Goal: Task Accomplishment & Management: Manage account settings

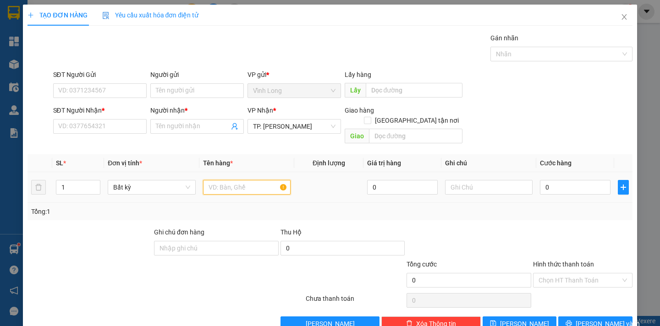
click at [234, 180] on input "text" at bounding box center [247, 187] width 88 height 15
type input "XẤP"
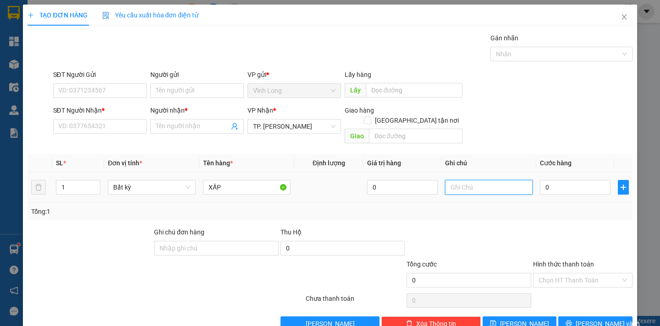
click at [449, 181] on input "text" at bounding box center [489, 187] width 88 height 15
type input "NGÂN"
click at [548, 180] on input "0" at bounding box center [575, 187] width 71 height 15
type input "2"
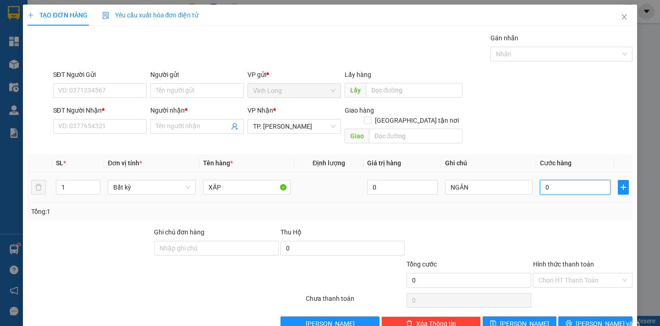
type input "2"
type input "20"
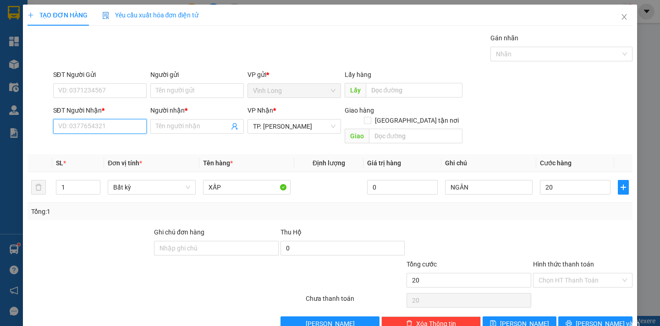
type input "20.000"
click at [108, 129] on input "SĐT Người Nhận *" at bounding box center [99, 126] width 93 height 15
type input "0944992351"
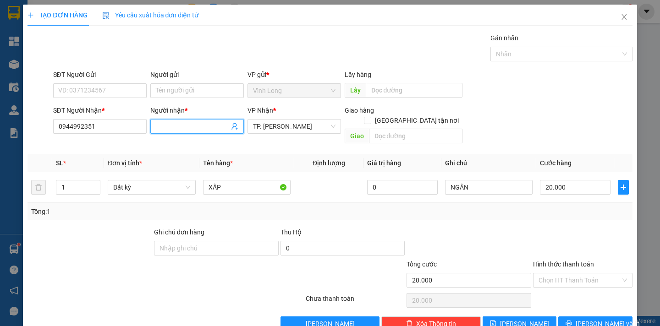
click at [163, 129] on input "Người nhận *" at bounding box center [192, 126] width 73 height 10
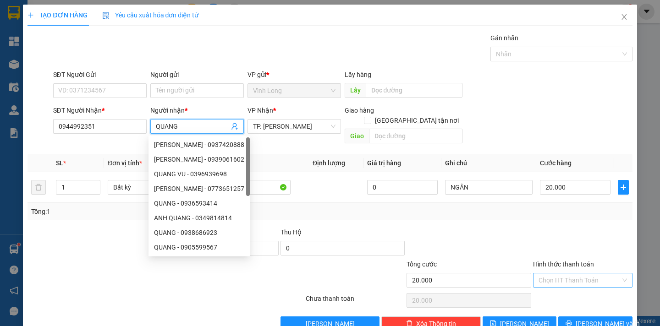
type input "QUANG"
drag, startPoint x: 592, startPoint y: 271, endPoint x: 587, endPoint y: 278, distance: 8.3
click at [592, 274] on input "Hình thức thanh toán" at bounding box center [579, 281] width 82 height 14
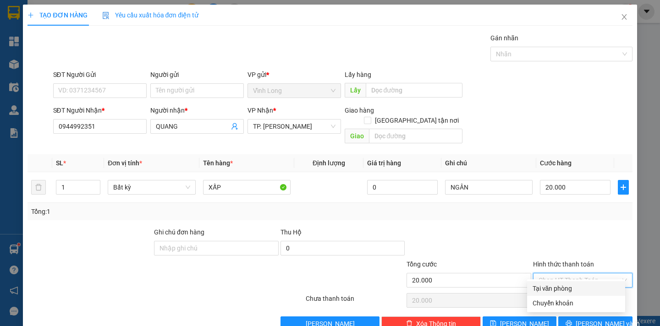
click at [579, 288] on div "Tại văn phòng" at bounding box center [575, 289] width 87 height 10
type input "0"
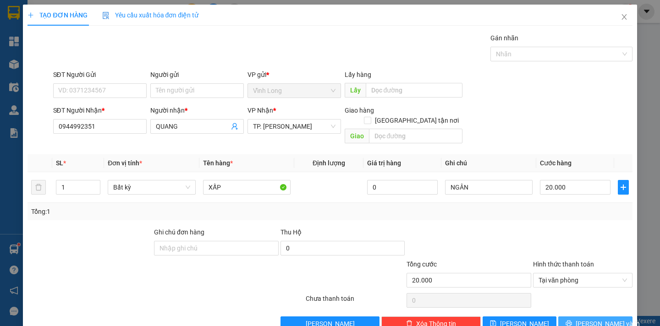
click at [586, 319] on span "[PERSON_NAME] và In" at bounding box center [607, 324] width 64 height 10
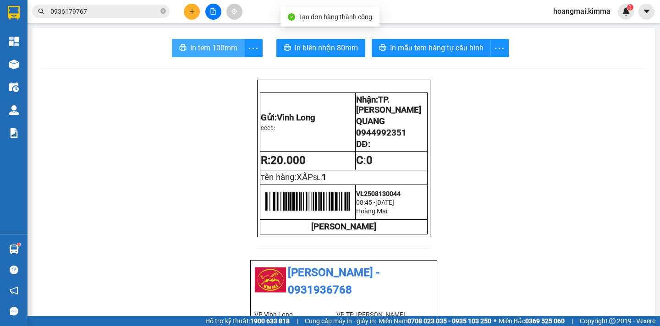
click at [220, 45] on span "In tem 100mm" at bounding box center [213, 47] width 47 height 11
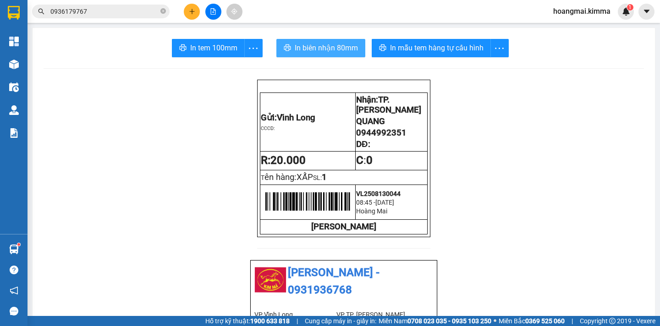
click at [319, 49] on span "In biên nhận 80mm" at bounding box center [326, 47] width 63 height 11
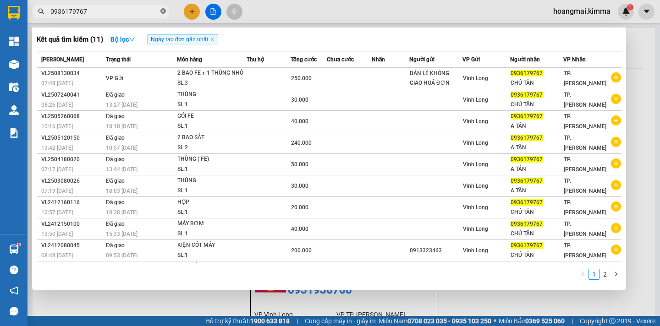
click at [162, 12] on icon "close-circle" at bounding box center [162, 10] width 5 height 5
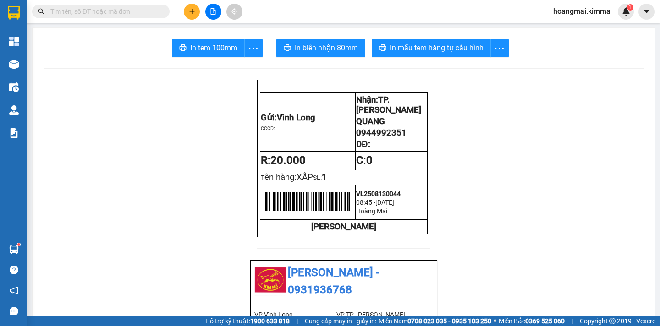
click at [148, 10] on input "text" at bounding box center [104, 11] width 108 height 10
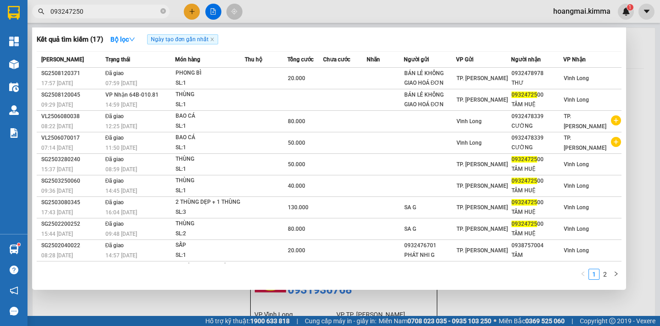
type input "0932472500"
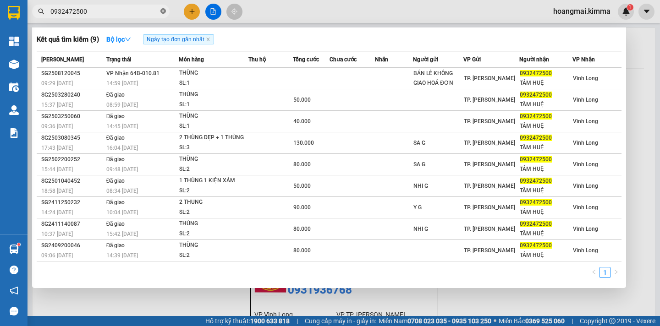
click at [163, 7] on span at bounding box center [162, 11] width 5 height 9
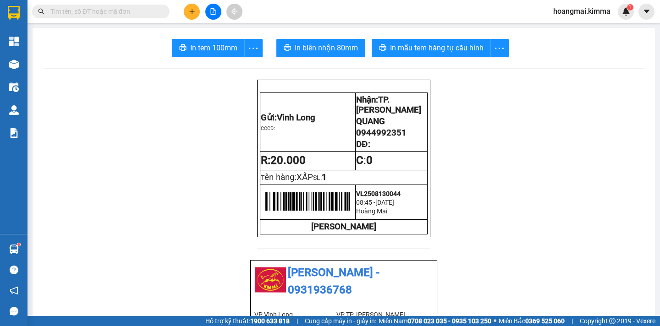
click at [135, 14] on input "text" at bounding box center [104, 11] width 108 height 10
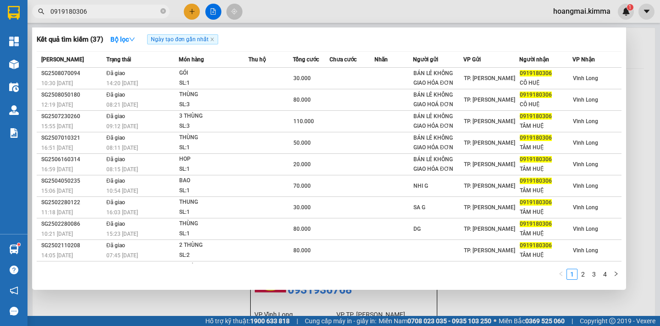
type input "0919180306"
click at [632, 69] on div at bounding box center [330, 163] width 660 height 326
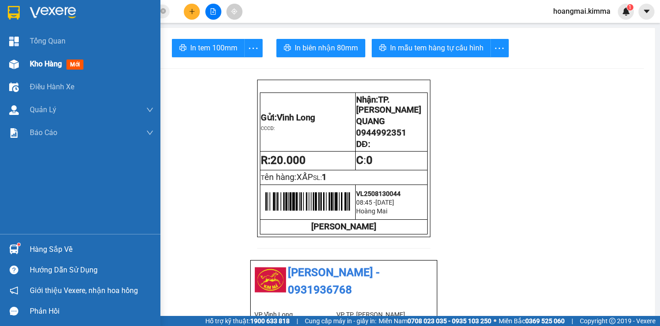
click at [38, 66] on span "Kho hàng" at bounding box center [46, 64] width 32 height 9
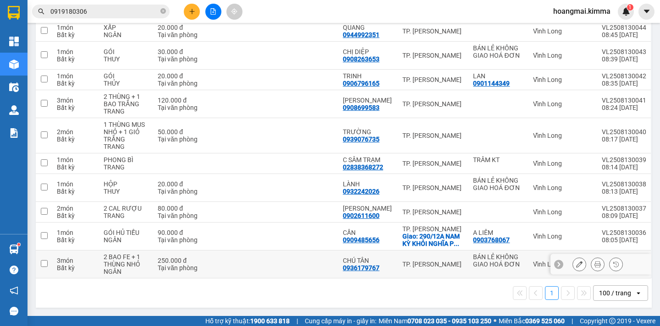
scroll to position [36, 0]
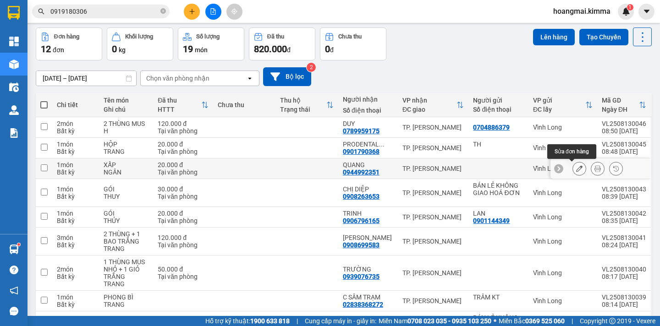
click at [576, 170] on icon at bounding box center [579, 168] width 6 height 6
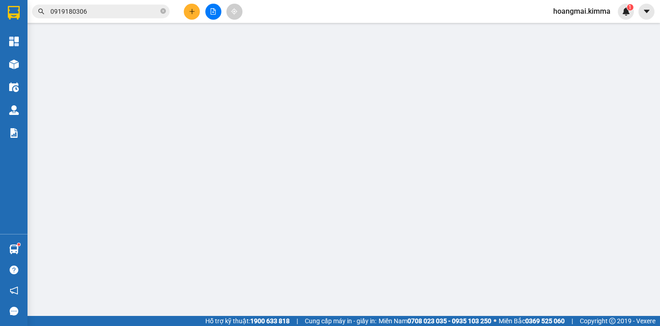
type input "0944992351"
type input "QUANG"
type input "20.000"
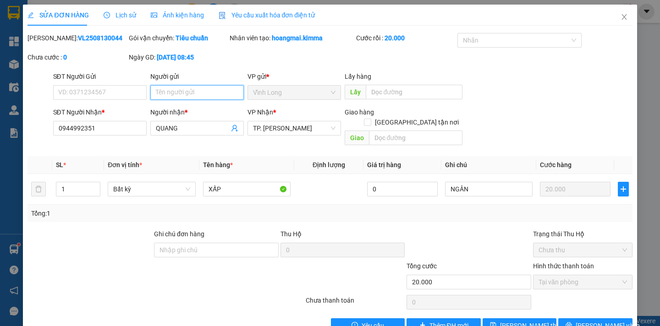
click at [160, 92] on input "Người gửi" at bounding box center [196, 92] width 93 height 15
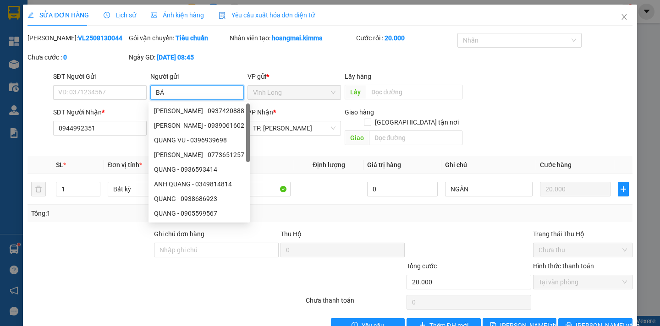
type input "BÁN"
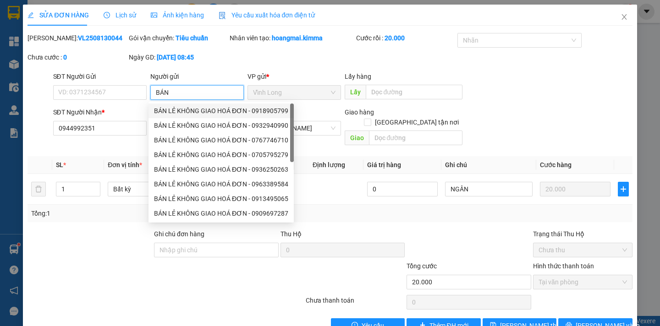
click at [201, 109] on div "BÁN LẺ KHÔNG GIAO HOÁ ĐƠN - 0918905799" at bounding box center [221, 111] width 134 height 10
type input "0918905799"
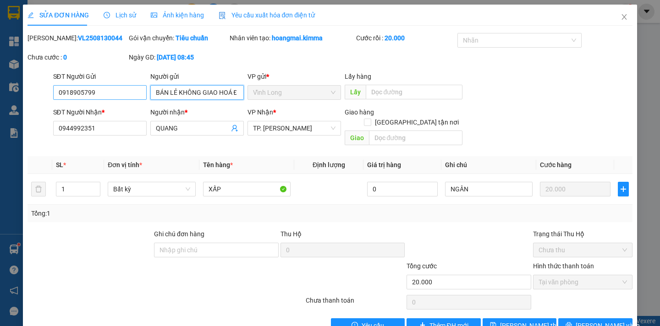
type input "BÁN LẺ KHÔNG GIAO HOÁ ĐƠN"
drag, startPoint x: 97, startPoint y: 91, endPoint x: 17, endPoint y: 98, distance: 79.6
click at [17, 98] on div "SỬA ĐƠN HÀNG Lịch sử Ảnh kiện hàng Yêu cầu xuất hóa đơn điện tử Total Paid Fee …" at bounding box center [330, 163] width 660 height 326
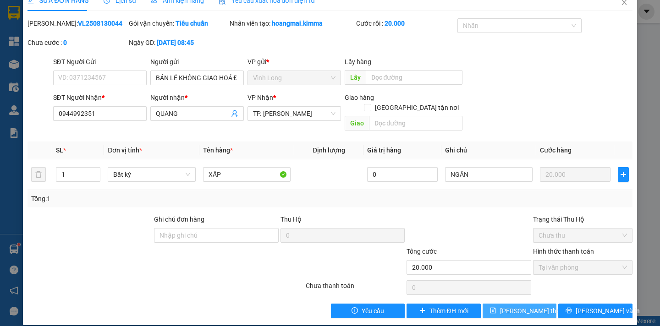
click at [518, 306] on span "Lưu thay đổi" at bounding box center [536, 311] width 73 height 10
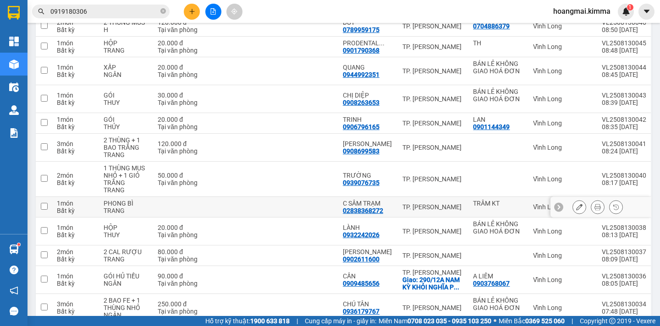
scroll to position [181, 0]
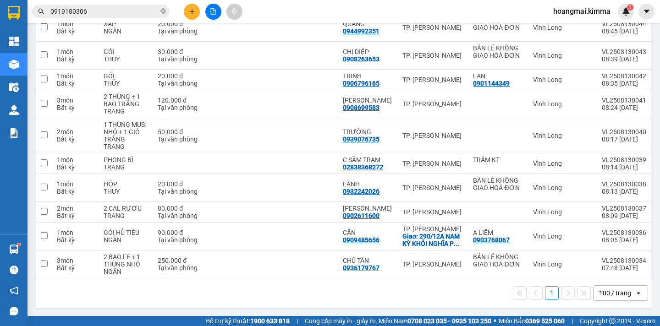
click at [635, 291] on icon "open" at bounding box center [638, 293] width 7 height 7
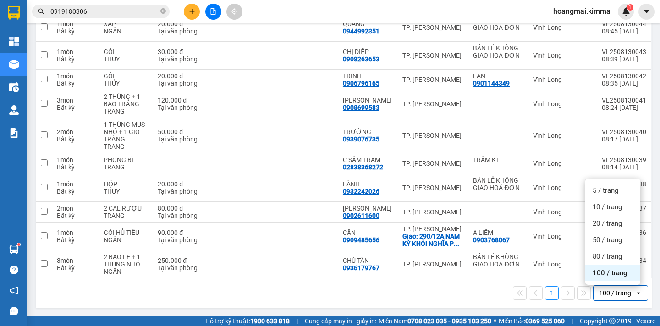
click at [622, 276] on span "100 / trang" at bounding box center [609, 272] width 35 height 9
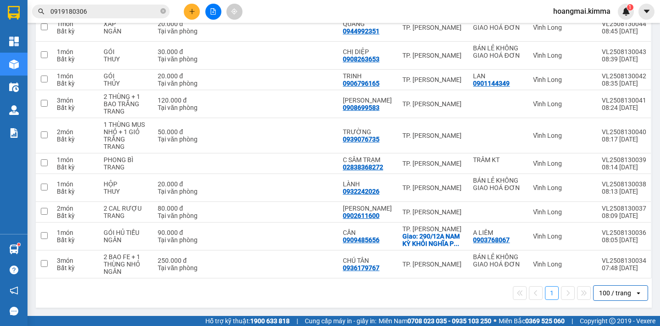
click at [615, 289] on div "100 / trang" at bounding box center [615, 293] width 32 height 9
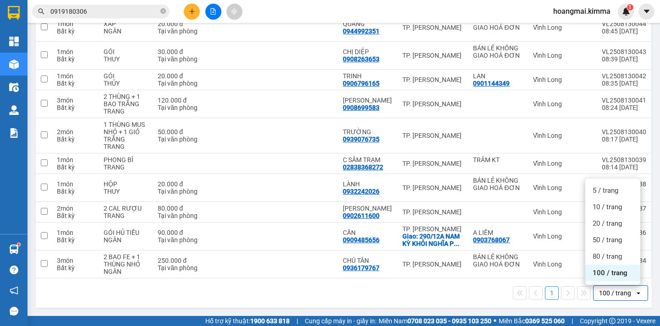
drag, startPoint x: 610, startPoint y: 278, endPoint x: 526, endPoint y: 274, distance: 83.9
click at [608, 278] on div "100 / trang" at bounding box center [612, 273] width 55 height 16
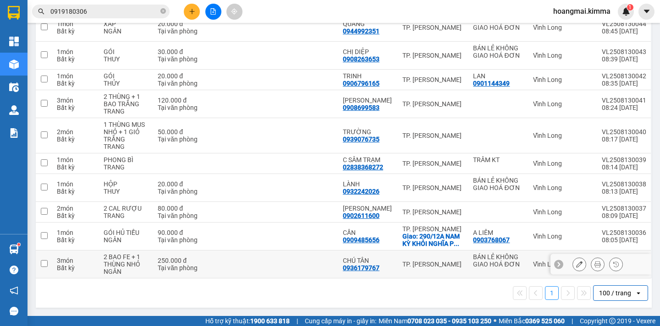
scroll to position [0, 0]
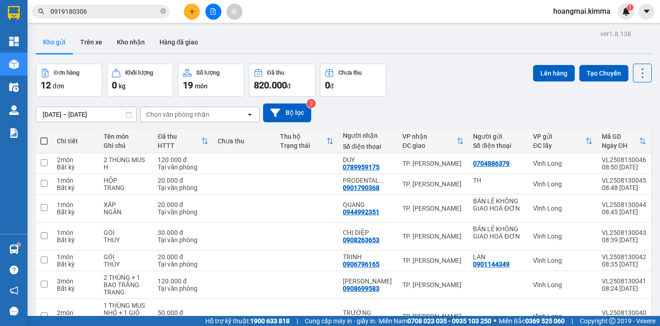
click at [44, 140] on span at bounding box center [43, 140] width 7 height 7
click at [44, 137] on input "checkbox" at bounding box center [44, 137] width 0 height 0
checkbox input "true"
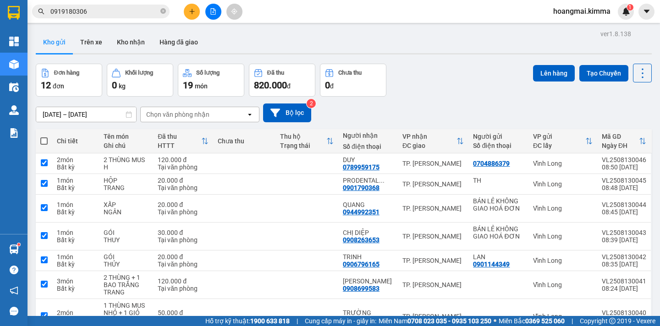
checkbox input "true"
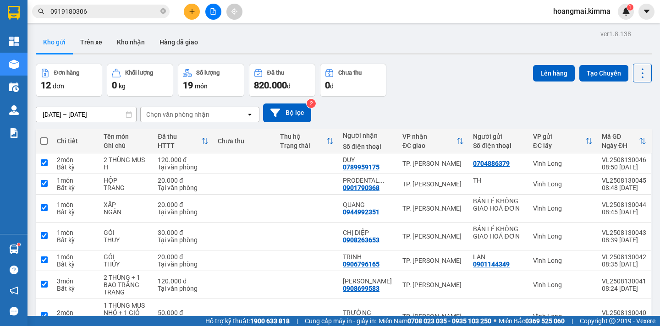
checkbox input "true"
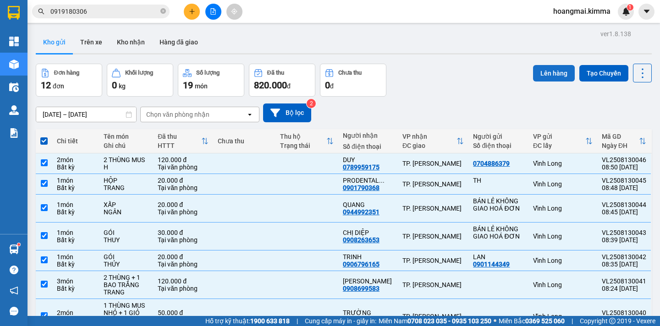
click at [544, 71] on button "Lên hàng" at bounding box center [554, 73] width 42 height 16
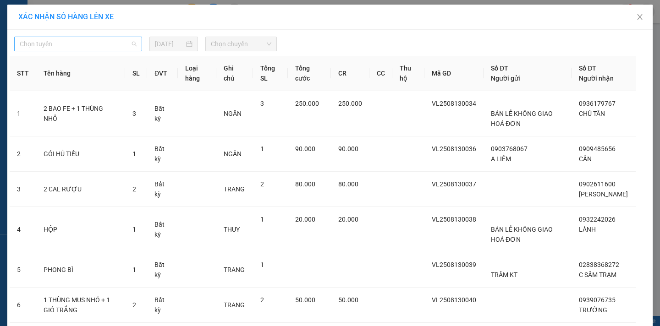
click at [99, 42] on span "Chọn tuyến" at bounding box center [78, 44] width 117 height 14
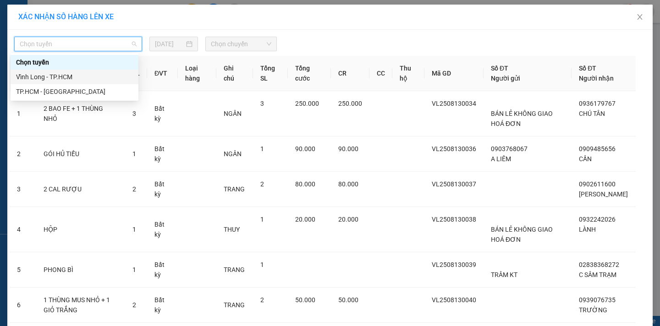
click at [64, 80] on div "Vĩnh Long - TP.HCM" at bounding box center [74, 77] width 117 height 10
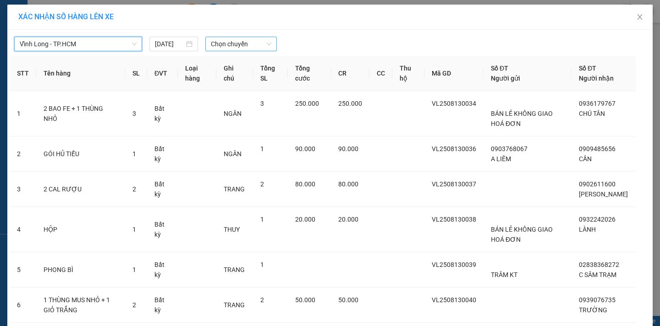
click at [229, 43] on span "Chọn chuyến" at bounding box center [241, 44] width 60 height 14
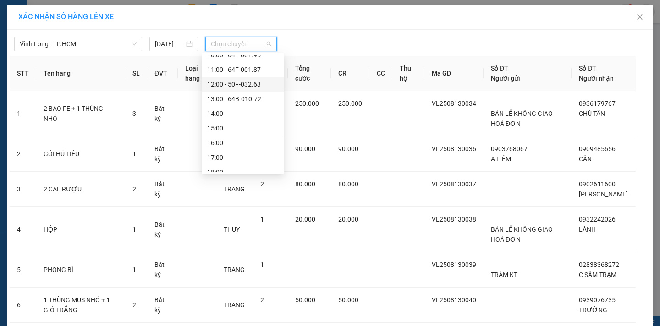
scroll to position [92, 0]
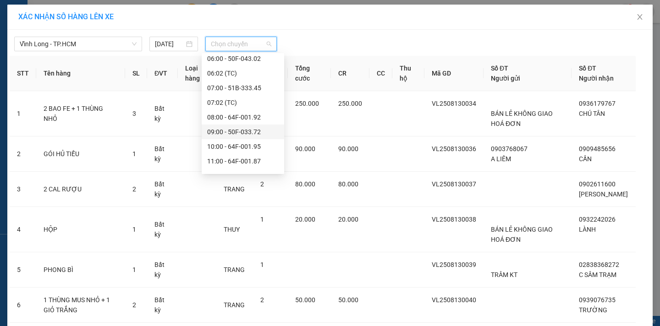
click at [264, 131] on div "09:00 - 50F-033.72" at bounding box center [242, 132] width 71 height 10
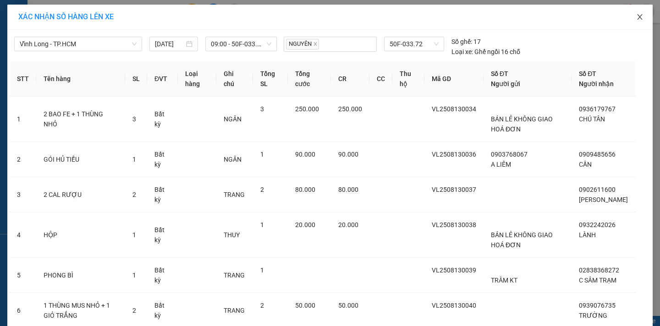
click at [636, 17] on icon "close" at bounding box center [639, 16] width 7 height 7
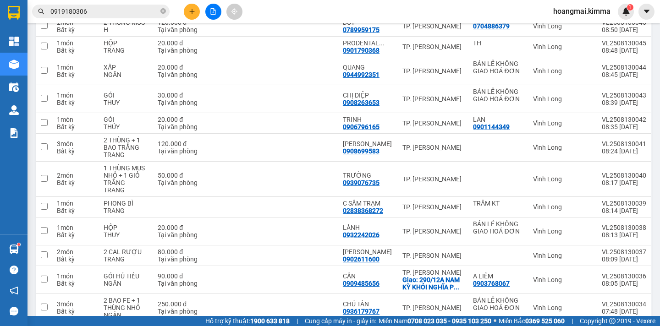
scroll to position [181, 0]
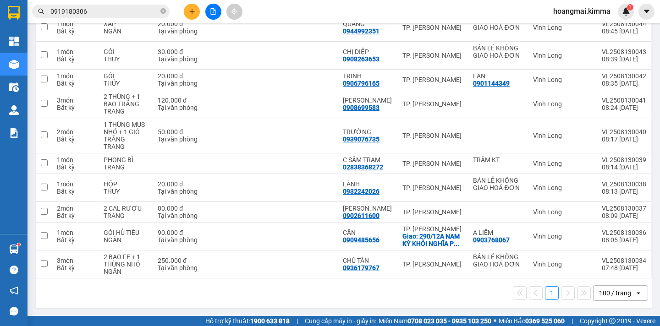
click at [624, 293] on div "100 / trang" at bounding box center [613, 293] width 41 height 15
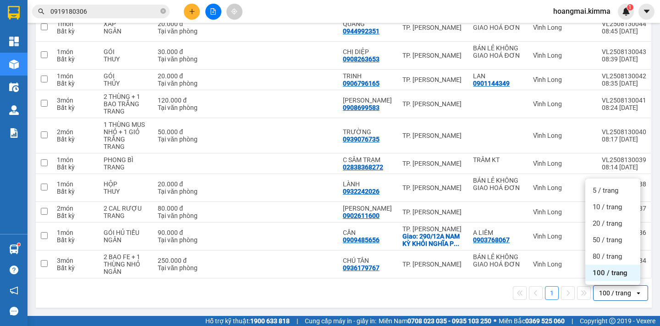
click at [620, 282] on ul "5 / trang 10 / trang 20 / trang 50 / trang 80 / trang 100 / trang" at bounding box center [612, 232] width 55 height 106
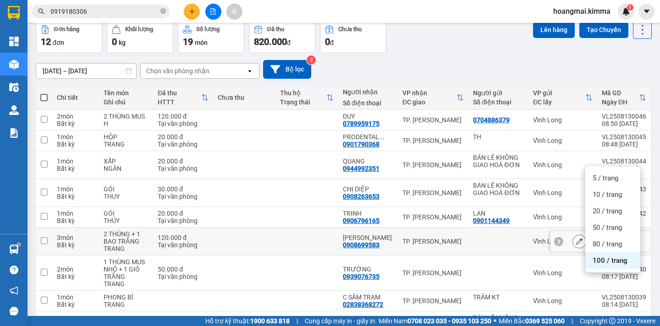
scroll to position [0, 0]
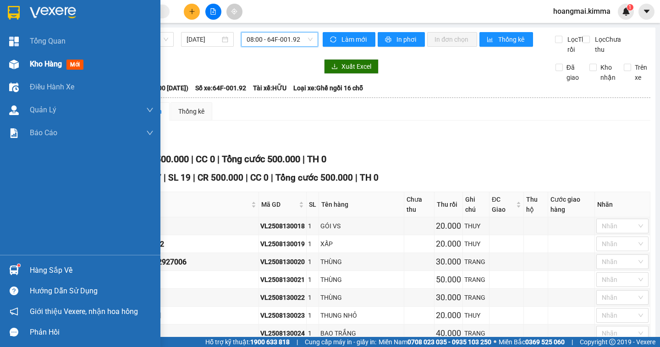
click at [55, 68] on span "Kho hàng" at bounding box center [46, 64] width 32 height 9
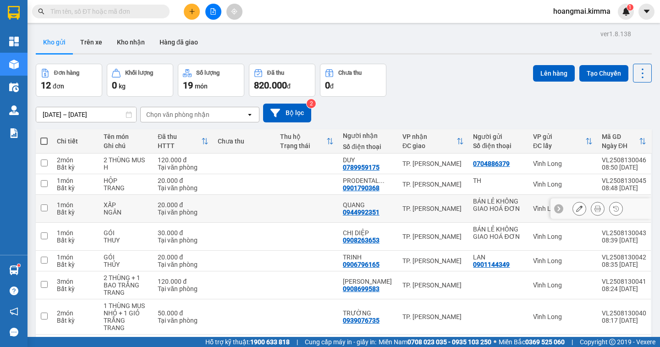
scroll to position [160, 0]
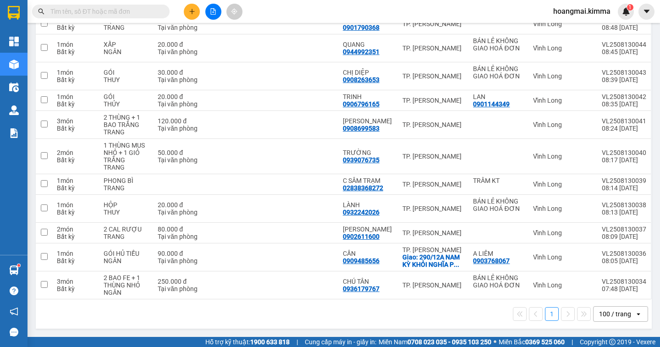
click at [617, 313] on div "100 / trang" at bounding box center [615, 313] width 32 height 9
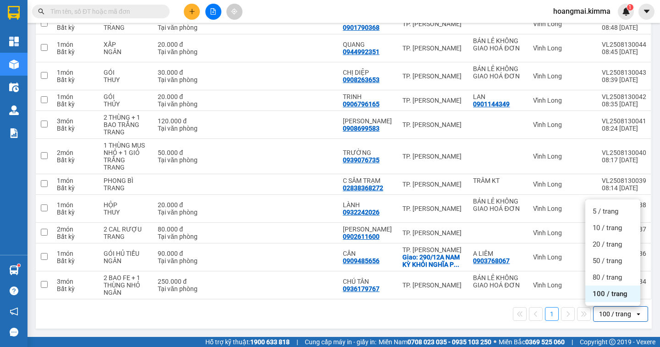
click at [611, 297] on span "100 / trang" at bounding box center [609, 293] width 35 height 9
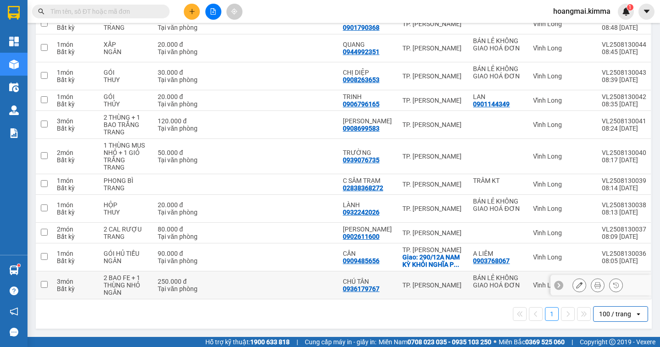
scroll to position [0, 0]
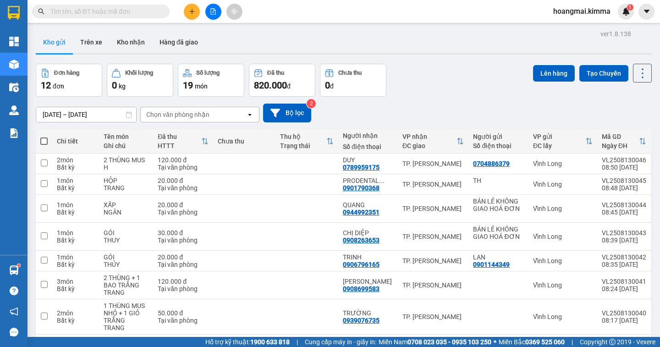
click at [44, 142] on span at bounding box center [43, 140] width 7 height 7
click at [44, 137] on input "checkbox" at bounding box center [44, 137] width 0 height 0
checkbox input "true"
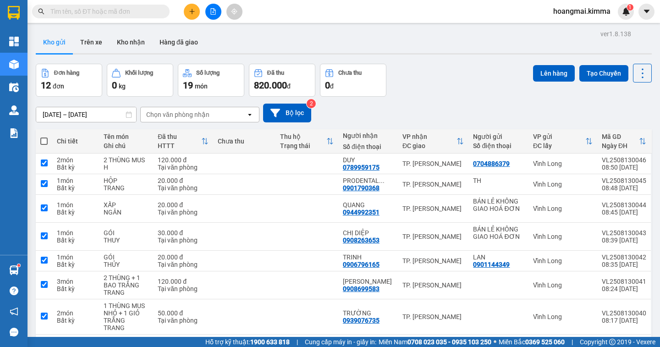
checkbox input "true"
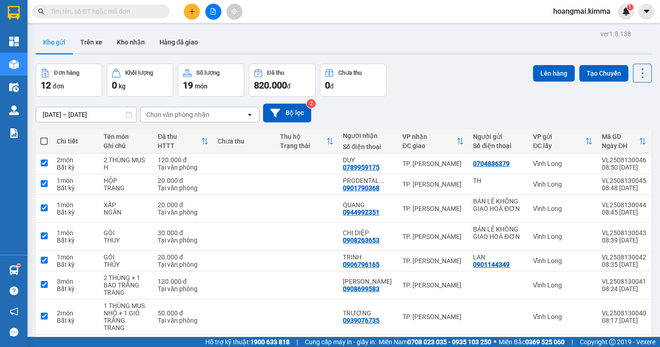
checkbox input "true"
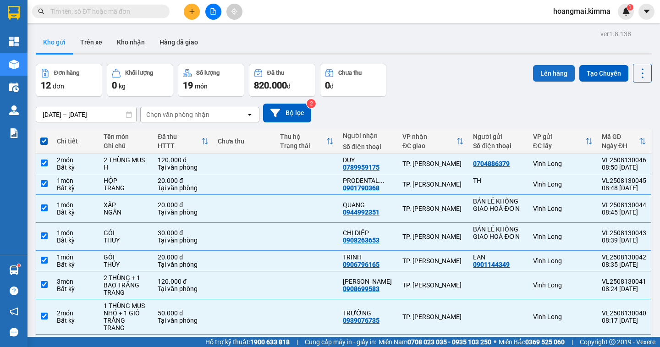
click at [540, 77] on button "Lên hàng" at bounding box center [554, 73] width 42 height 16
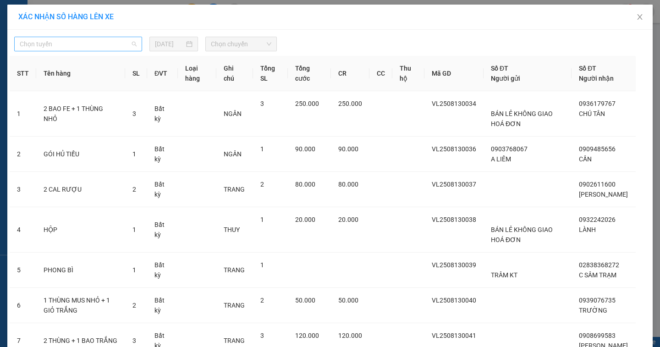
click at [82, 47] on span "Chọn tuyến" at bounding box center [78, 44] width 117 height 14
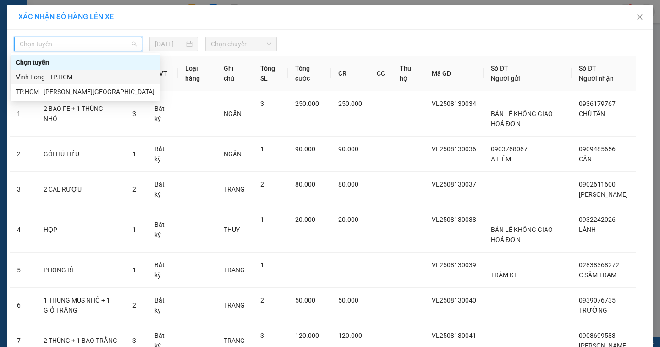
click at [63, 71] on div "Vĩnh Long - TP.HCM" at bounding box center [85, 77] width 149 height 15
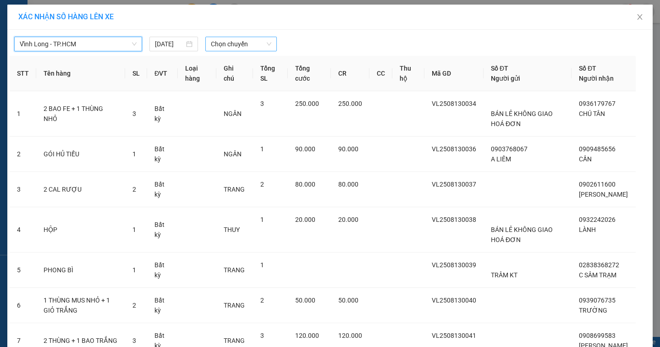
click at [234, 44] on span "Chọn chuyến" at bounding box center [241, 44] width 60 height 14
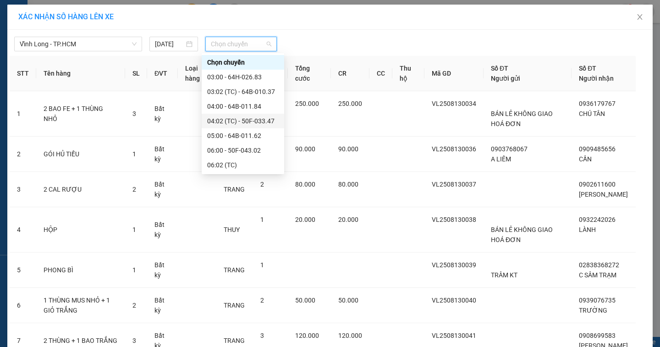
scroll to position [92, 0]
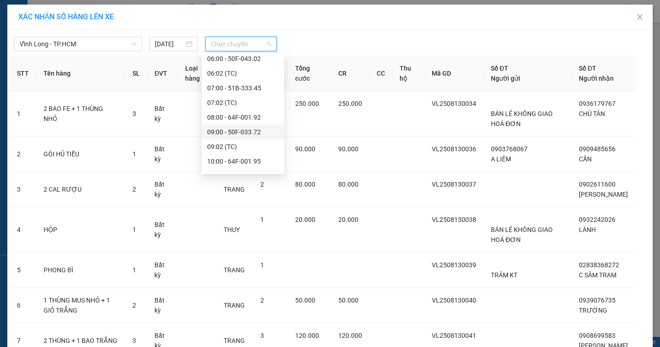
click at [257, 133] on div "09:00 - 50F-033.72" at bounding box center [242, 132] width 71 height 10
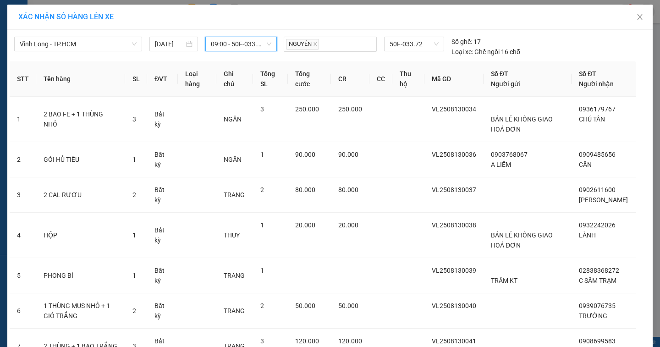
click at [261, 44] on span "09:00 - 50F-033.72" at bounding box center [241, 44] width 60 height 14
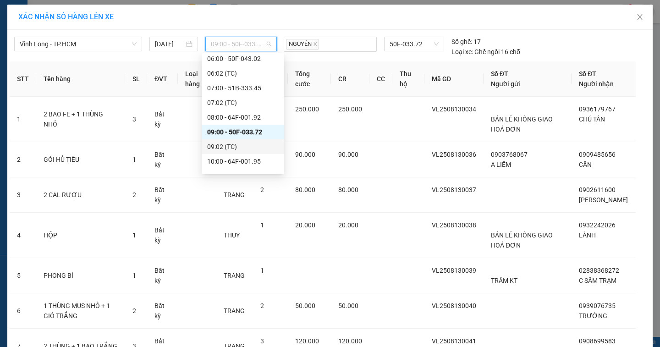
click at [258, 146] on div "09:02 (TC)" at bounding box center [242, 147] width 71 height 10
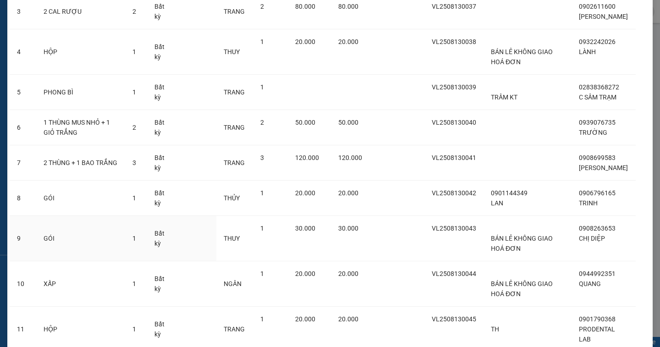
scroll to position [290, 0]
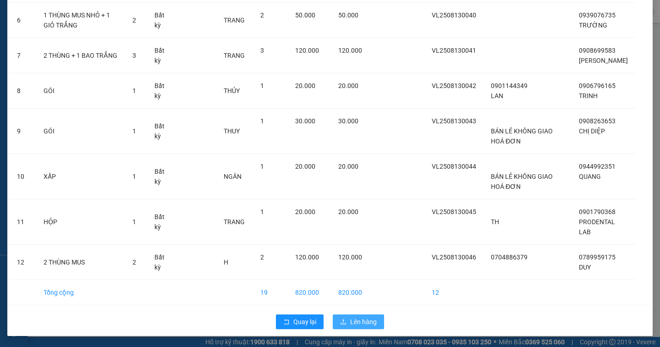
click at [365, 320] on span "Lên hàng" at bounding box center [363, 322] width 27 height 10
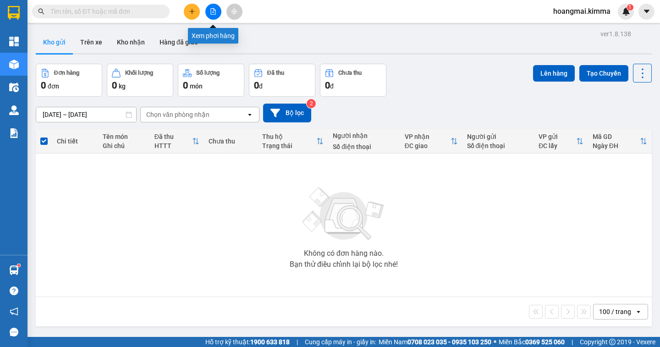
click at [216, 14] on icon "file-add" at bounding box center [213, 11] width 6 height 6
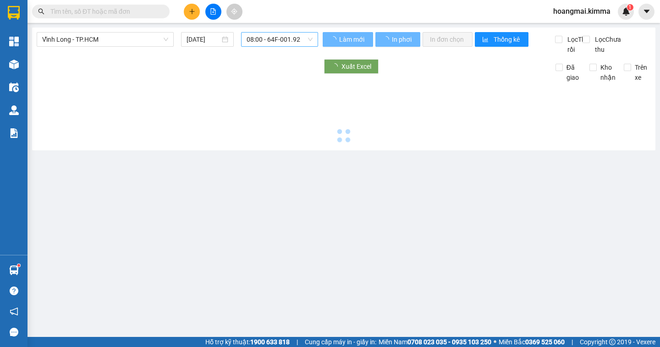
click at [289, 40] on span "08:00 - 64F-001.92" at bounding box center [279, 40] width 66 height 14
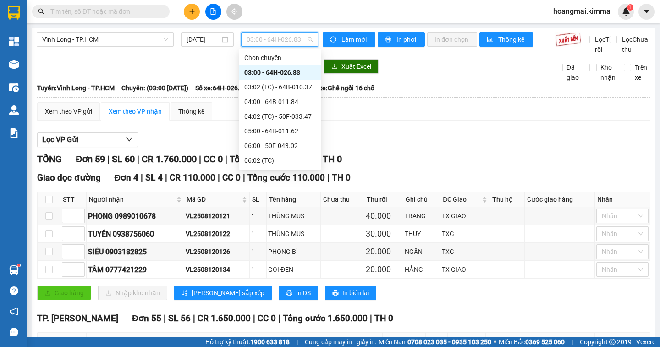
scroll to position [92, 0]
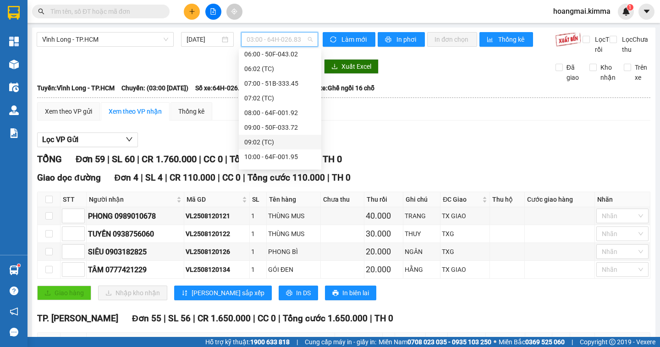
click at [308, 142] on div "09:02 (TC)" at bounding box center [279, 142] width 71 height 10
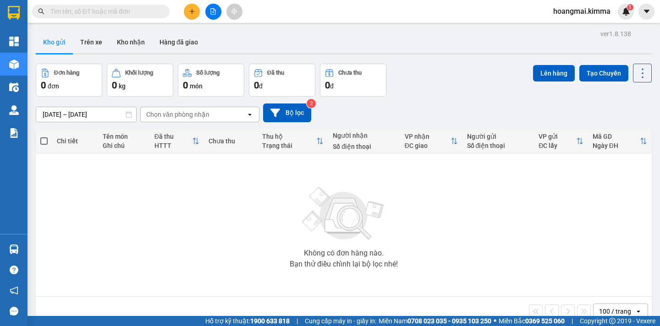
click at [127, 13] on input "text" at bounding box center [104, 11] width 108 height 10
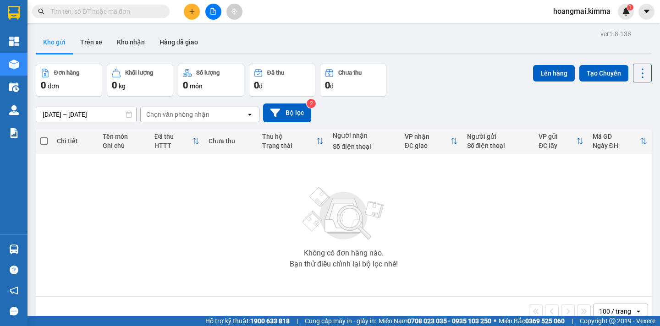
click at [107, 14] on input "text" at bounding box center [104, 11] width 108 height 10
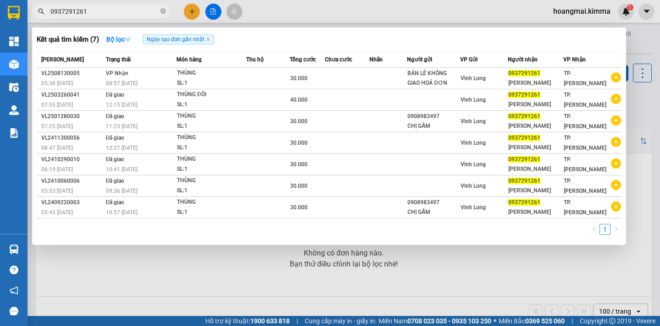
type input "0937291261"
click at [507, 253] on div at bounding box center [330, 163] width 660 height 326
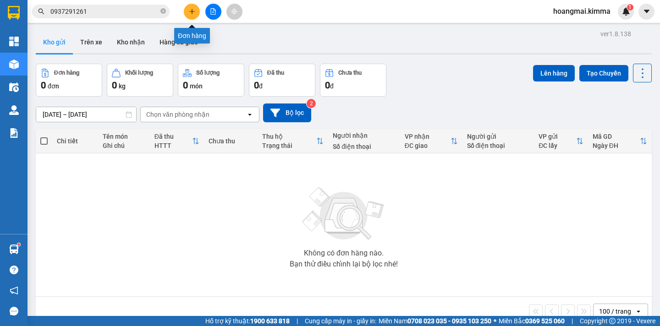
click at [191, 12] on icon "plus" at bounding box center [192, 11] width 6 height 6
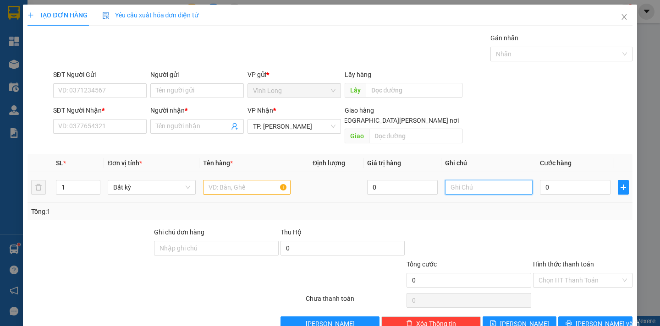
click at [467, 180] on input "text" at bounding box center [489, 187] width 88 height 15
type input "NGÂN"
click at [554, 182] on input "0" at bounding box center [575, 187] width 71 height 15
type input "2"
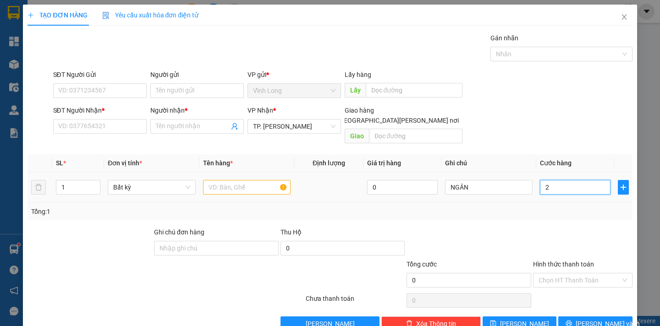
type input "2"
type input "20"
type input "20.000"
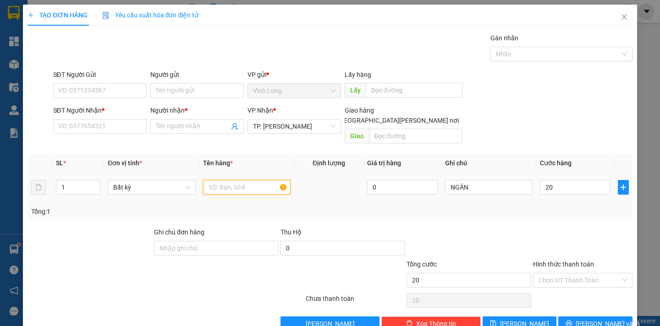
type input "20.000"
click at [217, 180] on input "text" at bounding box center [247, 187] width 88 height 15
type input "HỘP"
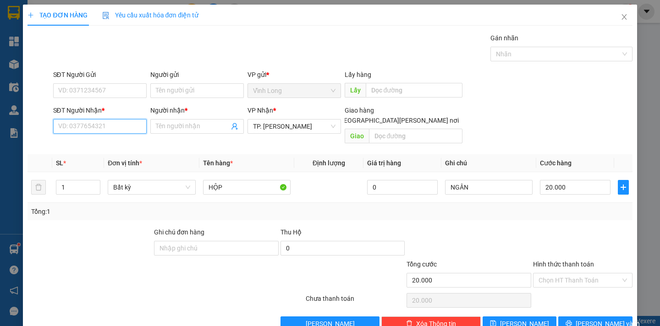
click at [98, 129] on input "SĐT Người Nhận *" at bounding box center [99, 126] width 93 height 15
click at [167, 90] on input "Người gửi" at bounding box center [196, 90] width 93 height 15
type input "BÁN"
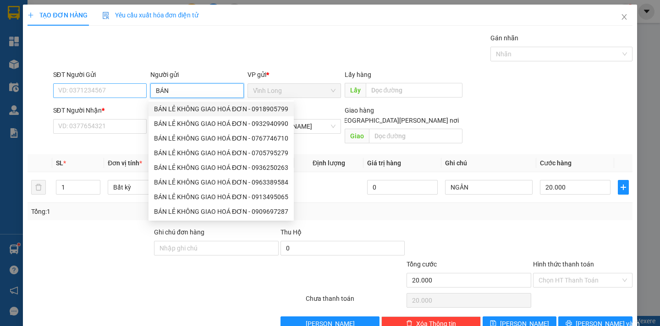
drag, startPoint x: 161, startPoint y: 111, endPoint x: 128, endPoint y: 97, distance: 35.7
click at [160, 110] on div "BÁN LẺ KHÔNG GIAO HOÁ ĐƠN - 0918905799" at bounding box center [221, 109] width 134 height 10
type input "0918905799"
type input "BÁN LẺ KHÔNG GIAO HOÁ ĐƠN"
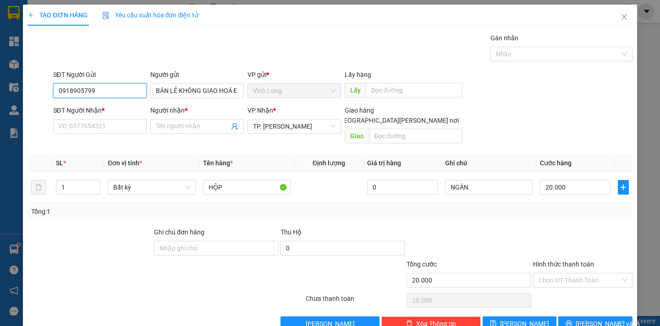
drag, startPoint x: 118, startPoint y: 94, endPoint x: 49, endPoint y: 92, distance: 69.2
click at [49, 92] on div "SĐT Người Gửi 0918905799 0918905799 Người gửi BÁN LẺ KHÔNG GIAO HOÁ ĐƠN VP gửi …" at bounding box center [330, 86] width 606 height 32
click at [64, 128] on input "SĐT Người Nhận *" at bounding box center [99, 126] width 93 height 15
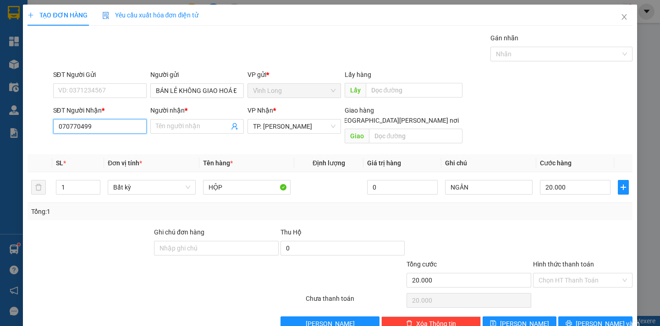
type input "0707704995"
click at [113, 146] on div "0707704995 - CHI BA" at bounding box center [98, 145] width 81 height 10
type input "CHI BA"
type input "0707704995"
click at [179, 126] on input "CHI BA" at bounding box center [192, 126] width 73 height 10
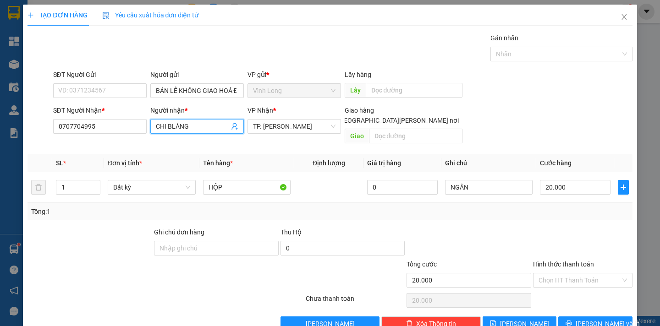
click at [170, 126] on input "CHI BLÁNG" at bounding box center [192, 126] width 73 height 10
type input "CHI LÁNG"
click at [107, 93] on input "SĐT Người Gửi" at bounding box center [99, 90] width 93 height 15
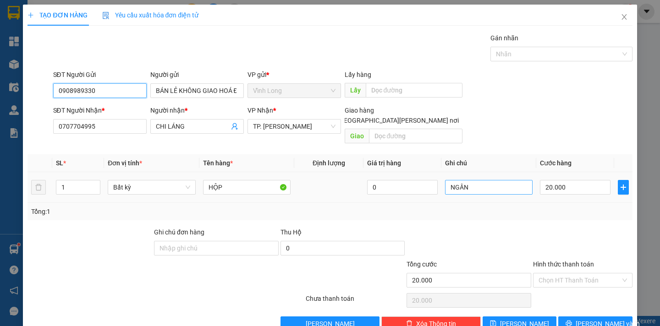
type input "0908989330"
click at [467, 180] on input "NGÂN" at bounding box center [489, 187] width 88 height 15
type input "NGÂN/ MY"
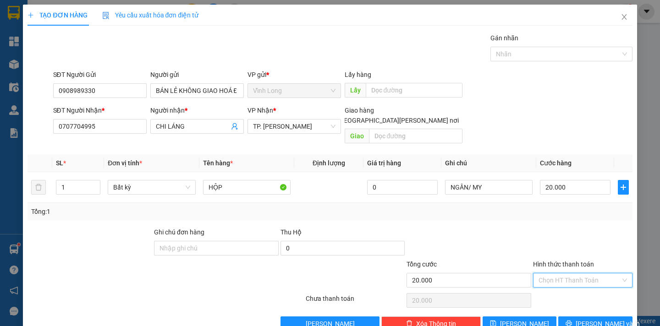
click at [597, 274] on input "Hình thức thanh toán" at bounding box center [579, 281] width 82 height 14
click at [588, 291] on div "Tại văn phòng" at bounding box center [575, 289] width 87 height 10
type input "0"
click at [593, 319] on span "[PERSON_NAME] và In" at bounding box center [607, 324] width 64 height 10
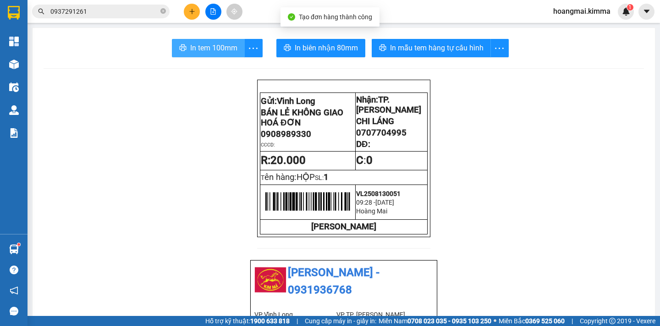
click at [204, 47] on span "In tem 100mm" at bounding box center [213, 47] width 47 height 11
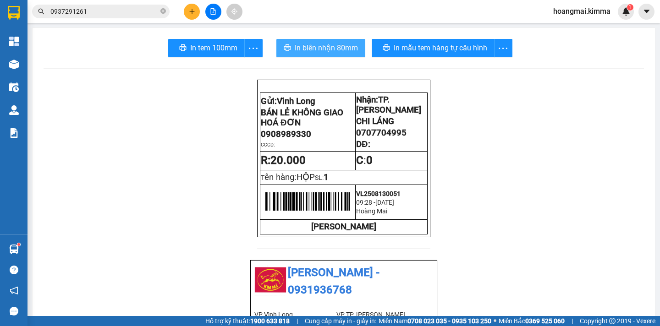
click at [310, 47] on span "In biên nhận 80mm" at bounding box center [326, 47] width 63 height 11
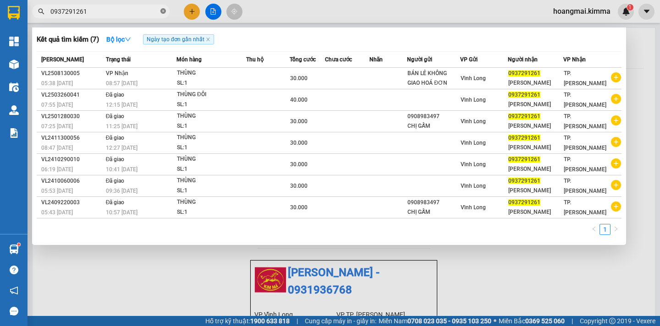
click at [164, 11] on icon "close-circle" at bounding box center [162, 10] width 5 height 5
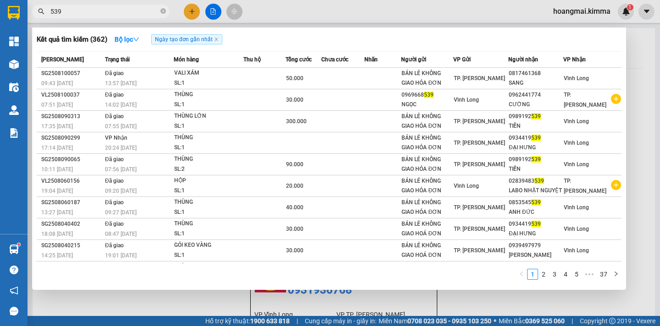
type input "539"
click at [195, 13] on div at bounding box center [330, 163] width 660 height 326
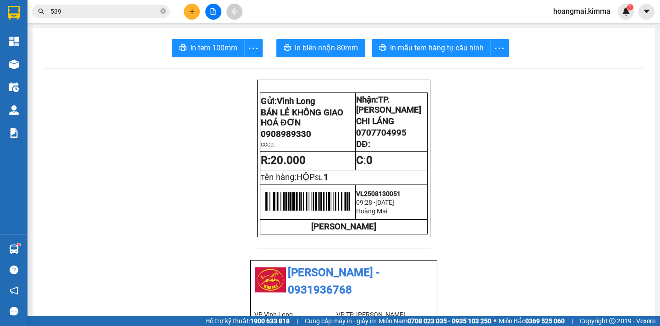
click at [191, 16] on button at bounding box center [192, 12] width 16 height 16
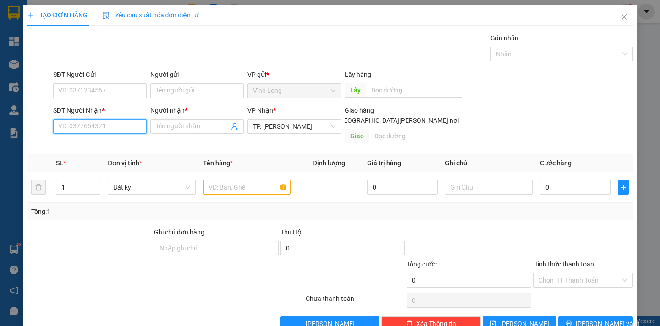
click at [105, 129] on input "SĐT Người Nhận *" at bounding box center [99, 126] width 93 height 15
type input "0934624232"
click at [105, 144] on div "0934624232 - MI" at bounding box center [98, 145] width 81 height 10
type input "MI"
type input "0934624232"
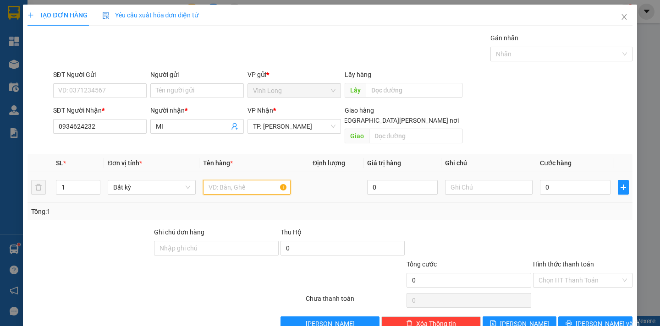
click at [227, 180] on input "text" at bounding box center [247, 187] width 88 height 15
type input "THÙNG"
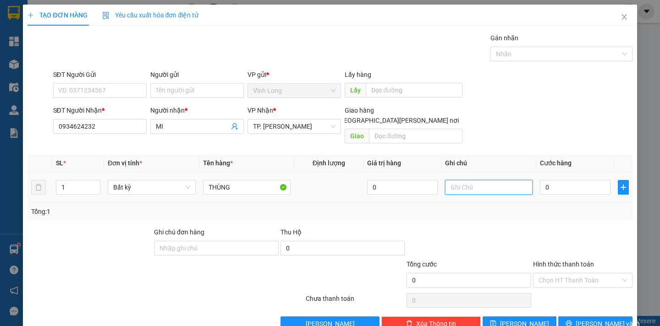
click at [478, 180] on input "text" at bounding box center [489, 187] width 88 height 15
type input "NGÂN"
click at [542, 180] on input "0" at bounding box center [575, 187] width 71 height 15
type input "4"
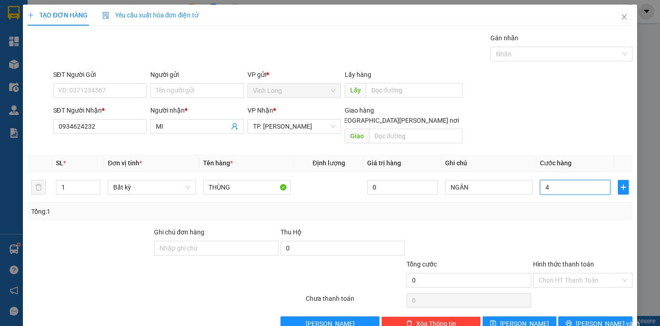
type input "4"
type input "40"
type input "40.000"
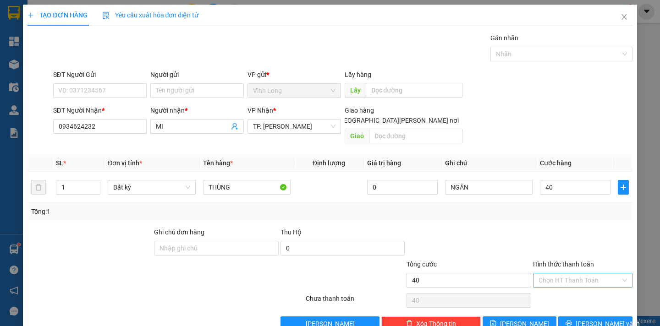
type input "40.000"
drag, startPoint x: 602, startPoint y: 270, endPoint x: 599, endPoint y: 282, distance: 12.7
click at [602, 274] on input "Hình thức thanh toán" at bounding box center [579, 281] width 82 height 14
click at [596, 287] on div "Tại văn phòng" at bounding box center [575, 289] width 87 height 10
type input "0"
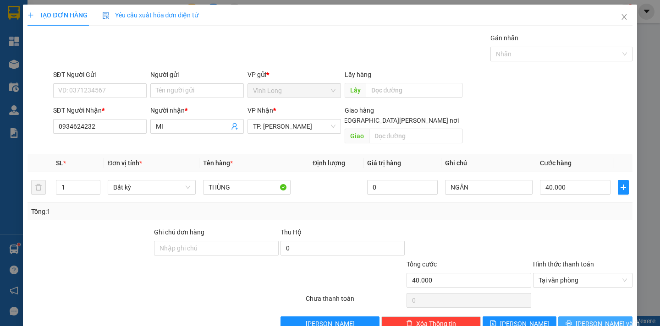
click at [587, 319] on span "[PERSON_NAME] và In" at bounding box center [607, 324] width 64 height 10
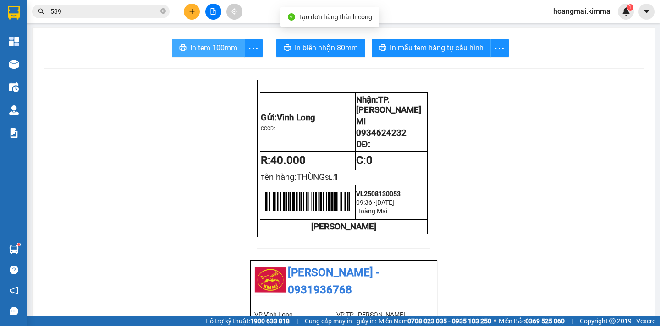
click at [216, 48] on span "In tem 100mm" at bounding box center [213, 47] width 47 height 11
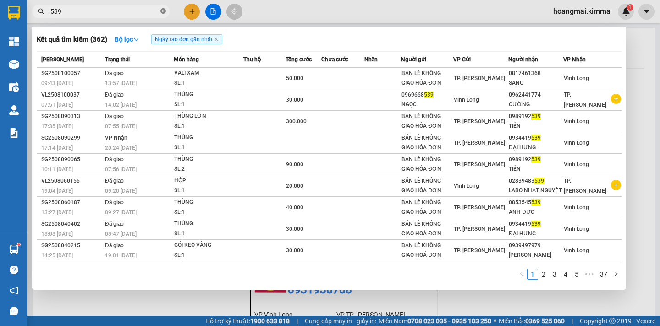
click at [164, 13] on icon "close-circle" at bounding box center [162, 10] width 5 height 5
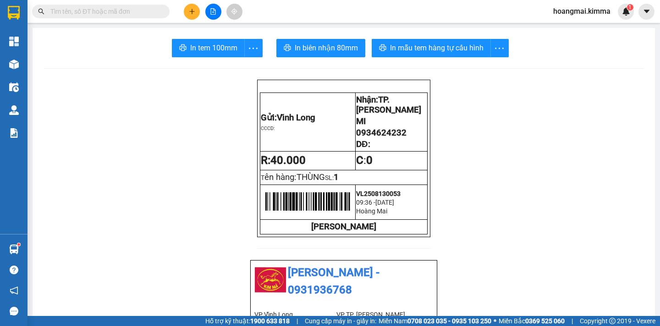
click at [142, 13] on input "text" at bounding box center [104, 11] width 108 height 10
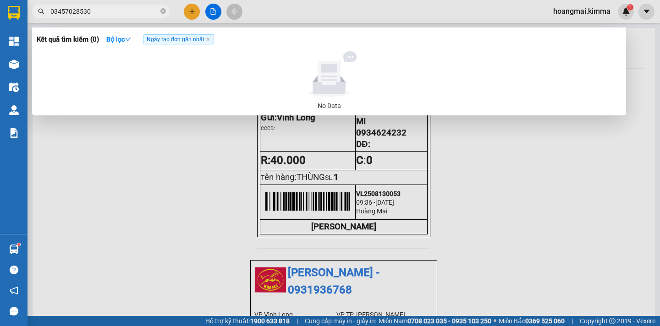
click at [64, 12] on input "03457028530" at bounding box center [104, 11] width 108 height 10
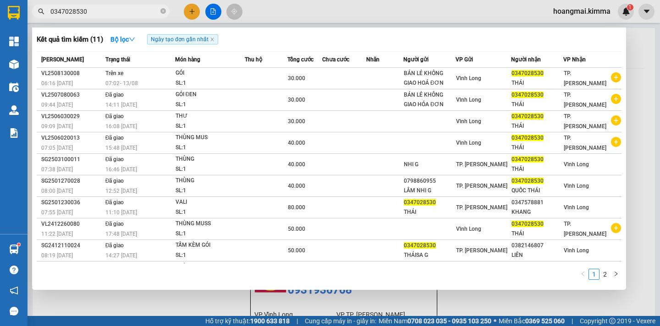
type input "0347028530"
click at [638, 80] on div at bounding box center [330, 163] width 660 height 326
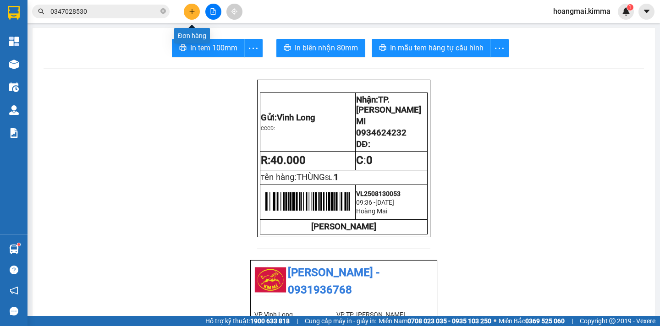
click at [194, 11] on icon "plus" at bounding box center [192, 11] width 6 height 6
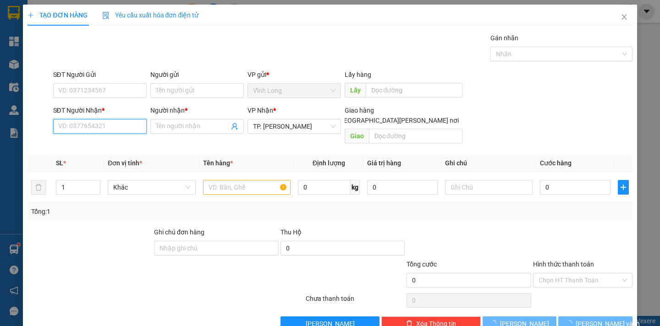
click at [97, 124] on input "SĐT Người Nhận *" at bounding box center [99, 126] width 93 height 15
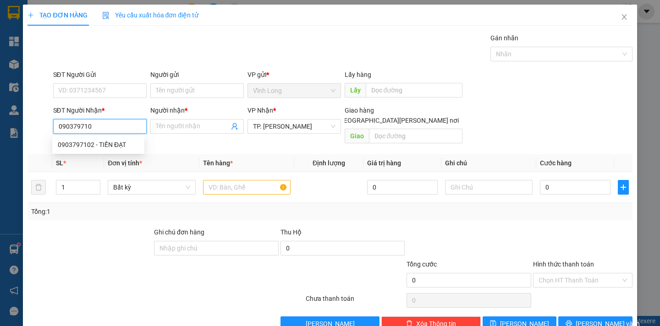
type input "0903797102"
click at [106, 141] on div "0903797102 - TIẾN ĐẠT" at bounding box center [98, 145] width 81 height 10
type input "TIẾN ĐẠT"
type input "0903797102"
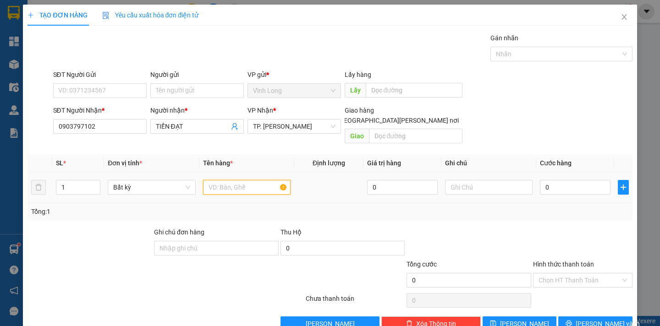
click at [207, 180] on input "text" at bounding box center [247, 187] width 88 height 15
type input "THÙNG"
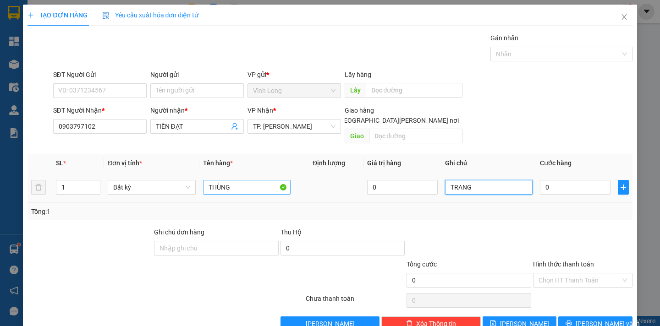
type input "TRANG"
type input "3"
type input "30"
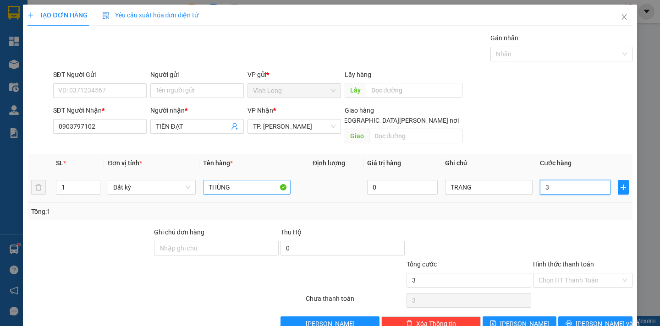
type input "30"
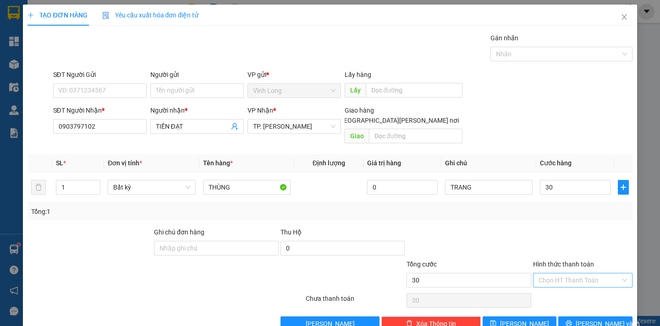
click at [541, 275] on input "Hình thức thanh toán" at bounding box center [579, 281] width 82 height 14
type input "30.000"
click at [542, 288] on div "Tại văn phòng" at bounding box center [575, 289] width 87 height 10
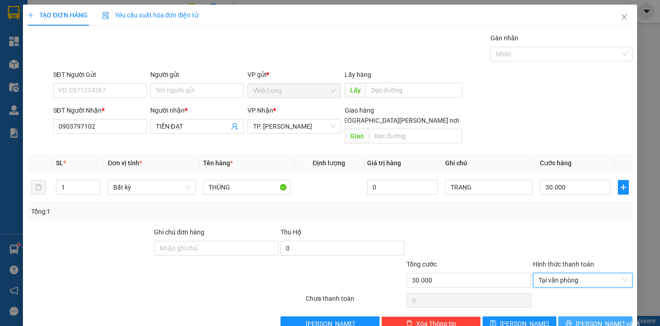
click at [568, 317] on button "[PERSON_NAME] và In" at bounding box center [595, 324] width 74 height 15
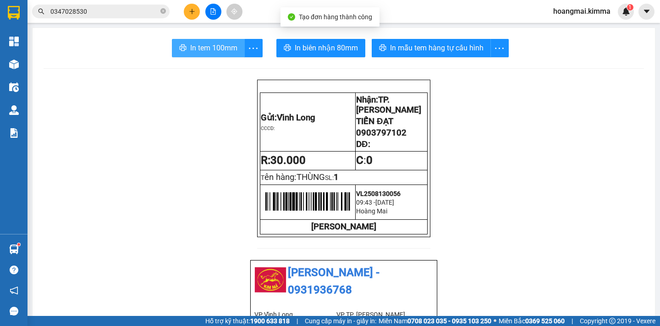
click at [190, 43] on span "In tem 100mm" at bounding box center [213, 47] width 47 height 11
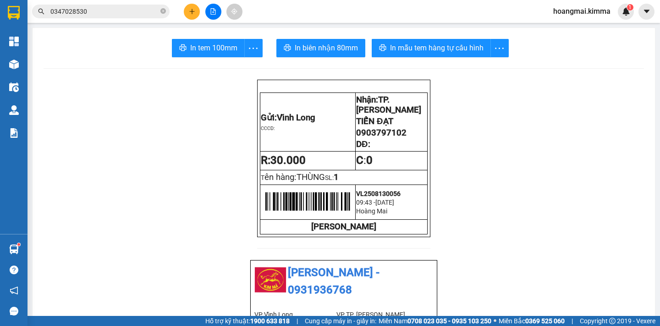
click at [190, 11] on icon "plus" at bounding box center [191, 11] width 5 height 0
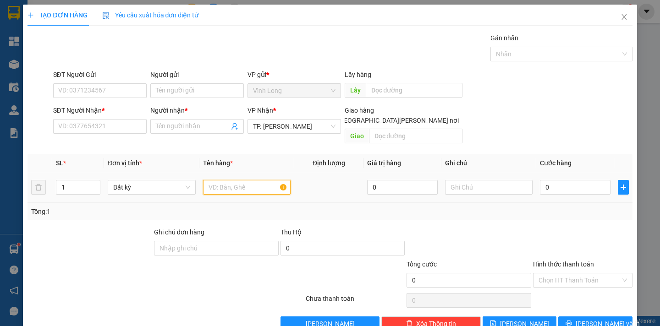
click at [218, 180] on input "text" at bounding box center [247, 187] width 88 height 15
type input "THÙNG MUS"
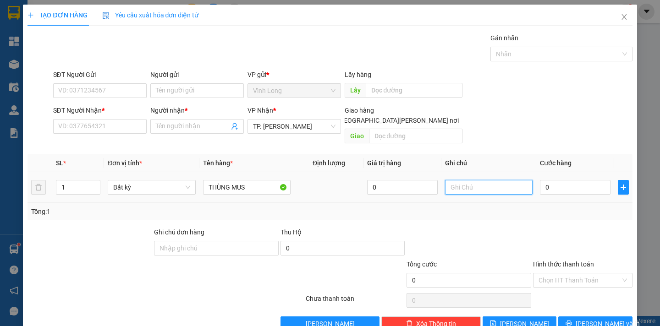
click at [453, 180] on input "text" at bounding box center [489, 187] width 88 height 15
type input "NGÂN"
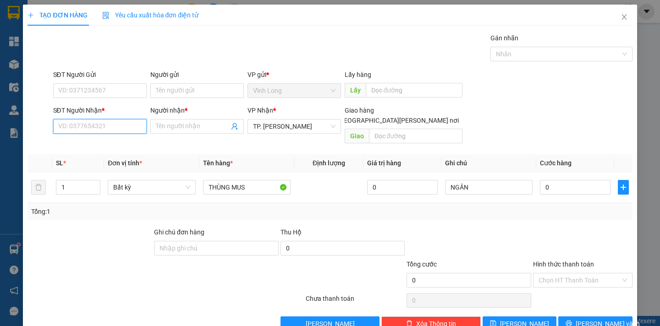
click at [104, 125] on input "SĐT Người Nhận *" at bounding box center [99, 126] width 93 height 15
type input "0913"
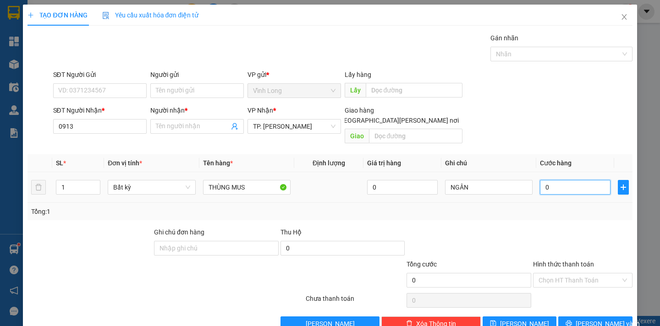
click at [548, 181] on input "0" at bounding box center [575, 187] width 71 height 15
type input "5"
type input "50"
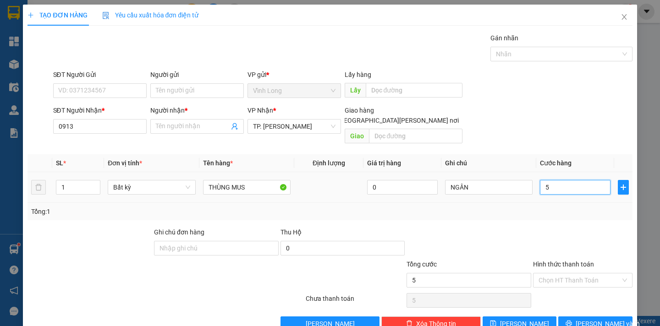
type input "50"
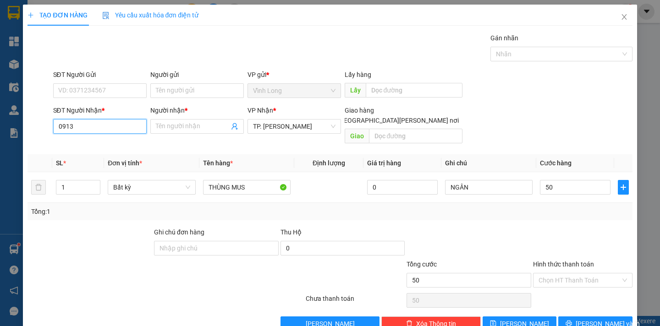
type input "50.000"
click at [102, 130] on input "0913" at bounding box center [99, 126] width 93 height 15
type input "0913339567"
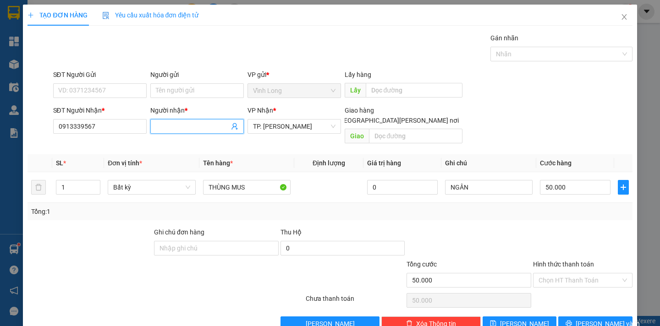
click at [164, 128] on input "Người nhận *" at bounding box center [192, 126] width 73 height 10
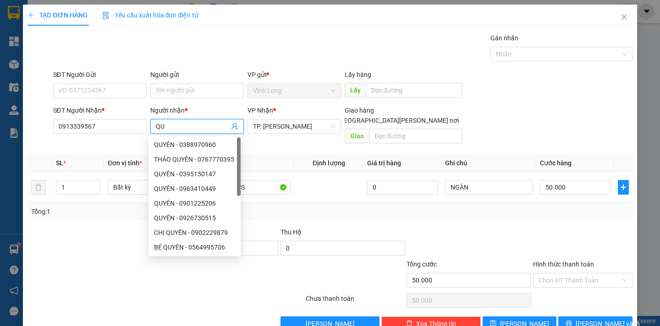
type input "Q"
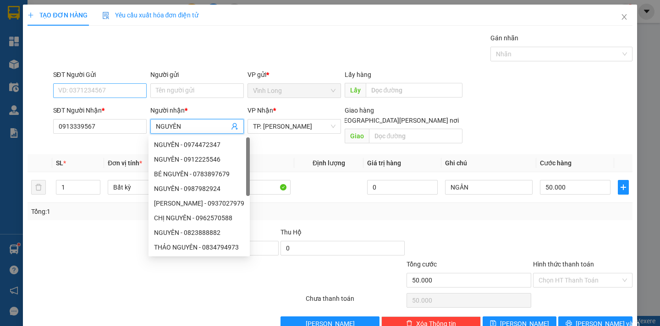
type input "NGUYÊN"
click at [108, 93] on input "SĐT Người Gửi" at bounding box center [99, 90] width 93 height 15
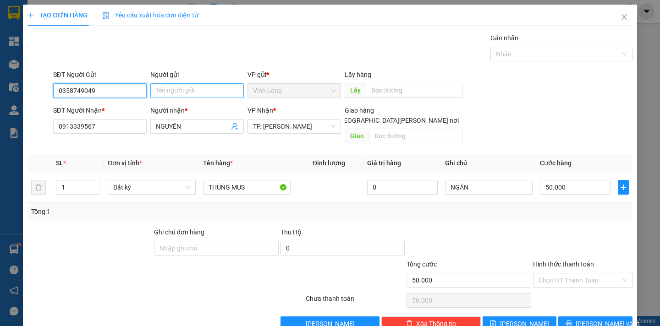
type input "0358749049"
click at [166, 92] on input "Người gửi" at bounding box center [196, 90] width 93 height 15
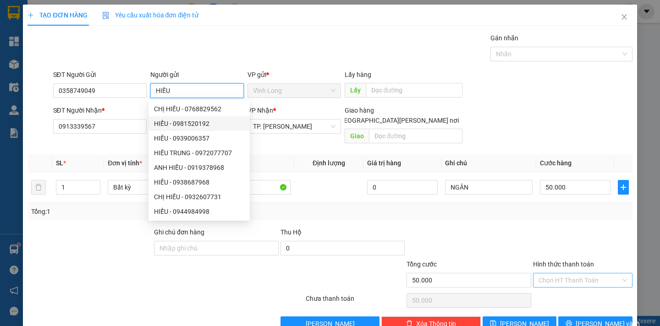
type input "HIẾU"
click at [586, 274] on input "Hình thức thanh toán" at bounding box center [579, 281] width 82 height 14
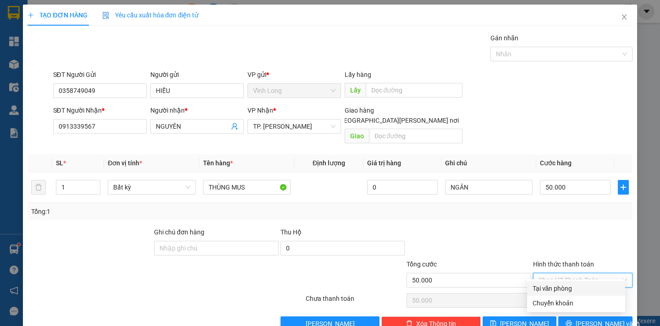
click at [580, 290] on div "Tại văn phòng" at bounding box center [575, 289] width 87 height 10
type input "0"
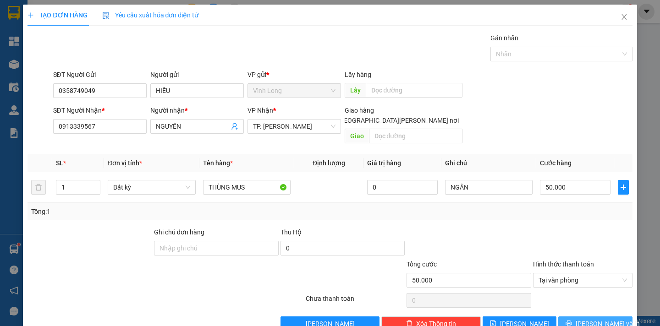
click at [589, 319] on span "Lưu và In" at bounding box center [607, 324] width 64 height 10
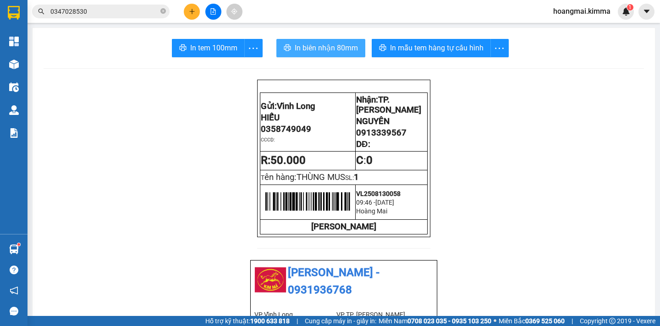
click at [328, 49] on span "In biên nhận 80mm" at bounding box center [326, 47] width 63 height 11
drag, startPoint x: 404, startPoint y: 141, endPoint x: 354, endPoint y: 142, distance: 50.4
click at [356, 138] on p "0913339567" at bounding box center [391, 133] width 71 height 10
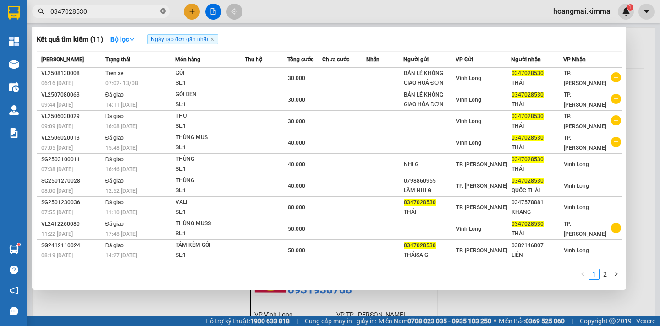
click at [163, 12] on icon "close-circle" at bounding box center [162, 10] width 5 height 5
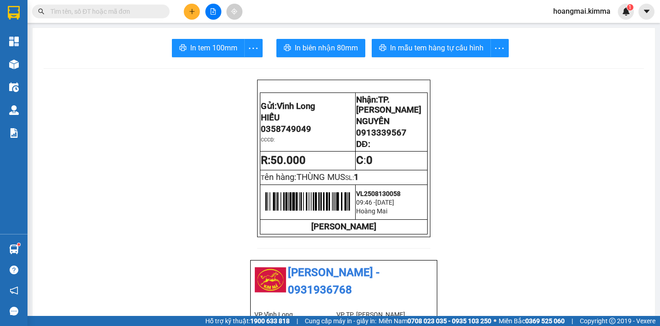
paste input "0913339567"
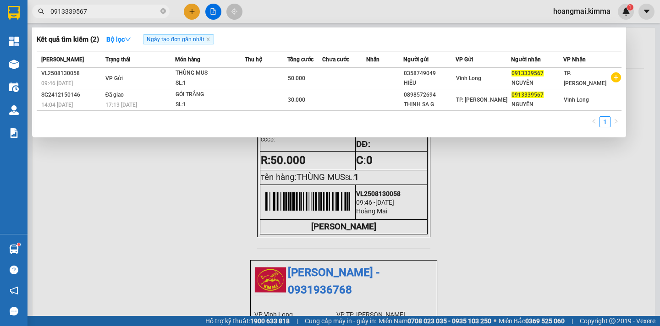
type input "0913339567"
drag, startPoint x: 535, startPoint y: 184, endPoint x: 354, endPoint y: 153, distance: 183.6
click at [534, 184] on div at bounding box center [330, 163] width 660 height 326
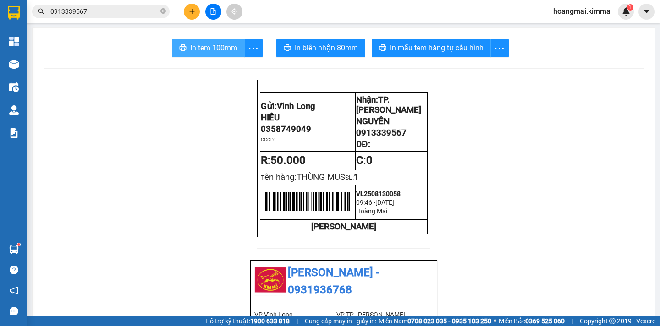
click at [208, 49] on span "In tem 100mm" at bounding box center [213, 47] width 47 height 11
click at [193, 16] on button at bounding box center [192, 12] width 16 height 16
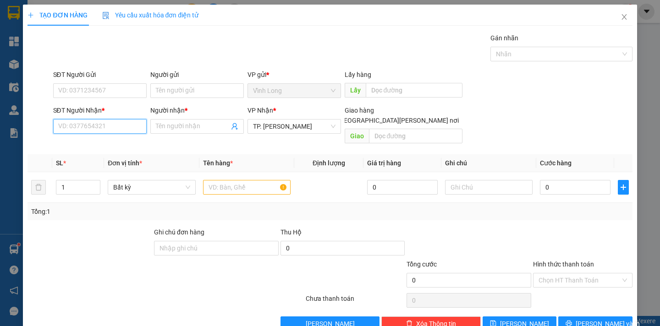
click at [110, 130] on input "SĐT Người Nhận *" at bounding box center [99, 126] width 93 height 15
click at [76, 123] on input "SĐT Người Nhận *" at bounding box center [99, 126] width 93 height 15
type input "0979370870"
click at [111, 143] on div "0979370870 - TÚ UYÊN" at bounding box center [98, 145] width 81 height 10
type input "TÚ UYÊN"
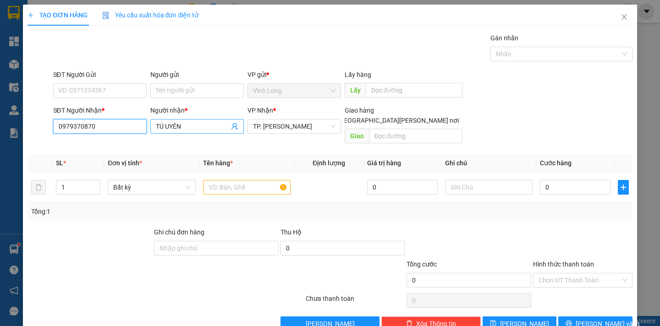
type input "0979370870"
drag, startPoint x: 185, startPoint y: 128, endPoint x: 137, endPoint y: 131, distance: 47.7
click at [137, 131] on div "SĐT Người Nhận * 0979370870 Người nhận * TÚ UYÊN VP Nhận * TP. Hồ Chí Minh Giao…" at bounding box center [342, 126] width 583 height 42
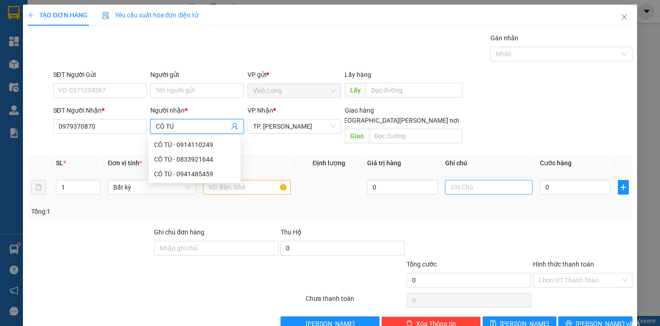
type input "CÔ TÚ"
click at [471, 181] on input "text" at bounding box center [489, 187] width 88 height 15
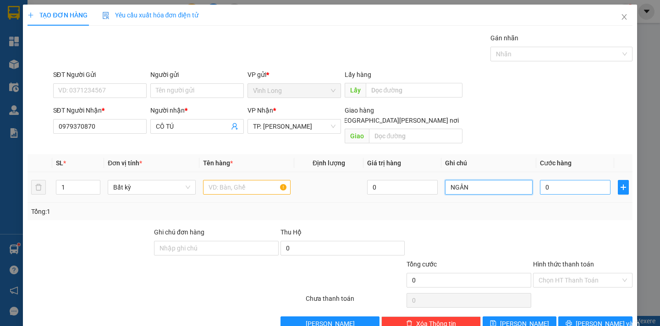
type input "NGÂN"
click at [548, 180] on input "0" at bounding box center [575, 187] width 71 height 15
type input "3"
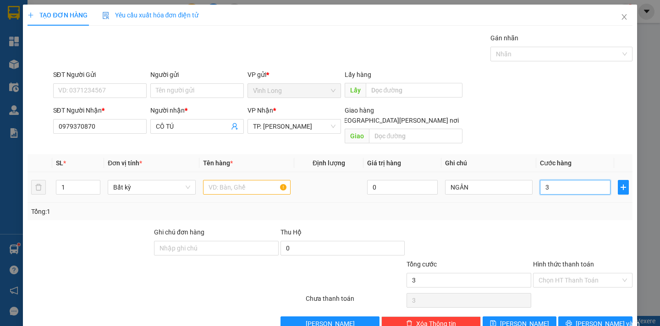
type input "30"
click at [225, 180] on input "text" at bounding box center [247, 187] width 88 height 15
type input "30.000"
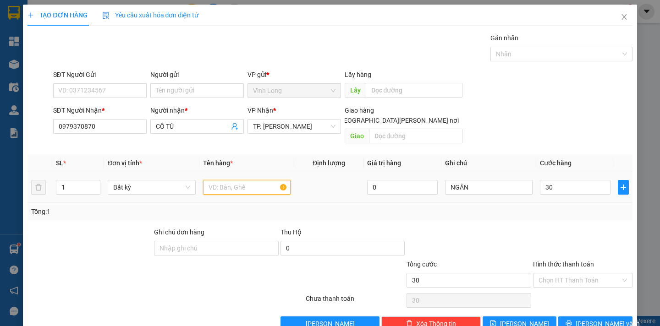
type input "30.000"
click at [225, 180] on input "text" at bounding box center [247, 187] width 88 height 15
type input "THÙNG MUS"
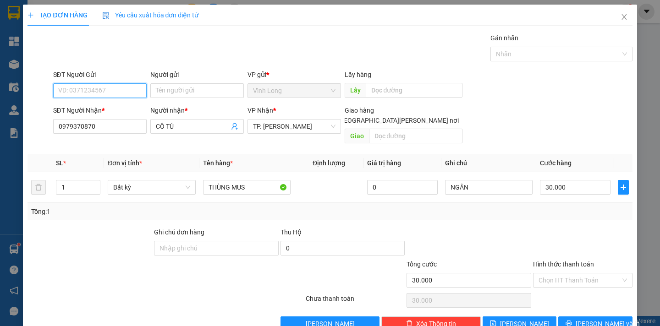
click at [101, 94] on input "SĐT Người Gửi" at bounding box center [99, 90] width 93 height 15
type input "0979848595"
click at [109, 108] on div "0979848595 - DIỆU" at bounding box center [98, 109] width 81 height 10
type input "DIỆU"
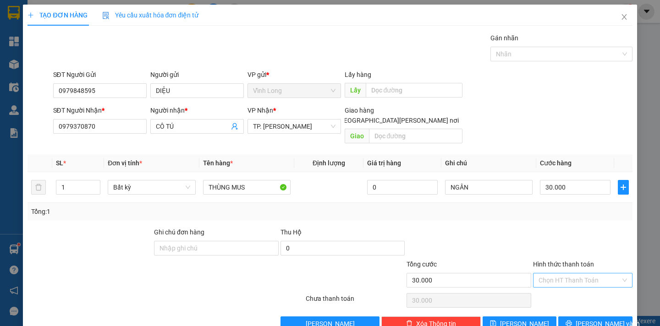
click at [587, 274] on input "Hình thức thanh toán" at bounding box center [579, 281] width 82 height 14
click at [580, 286] on div "Tại văn phòng" at bounding box center [575, 289] width 87 height 10
click at [582, 319] on span "Lưu và In" at bounding box center [607, 324] width 64 height 10
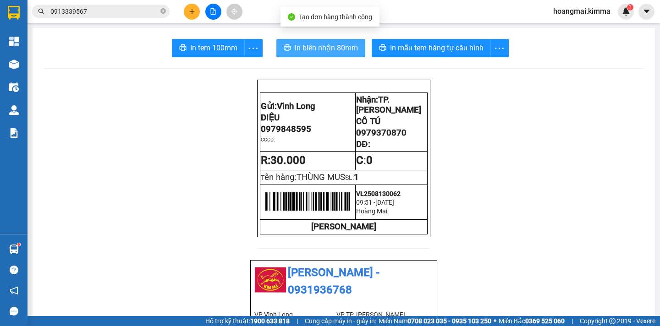
click at [319, 52] on span "In biên nhận 80mm" at bounding box center [326, 47] width 63 height 11
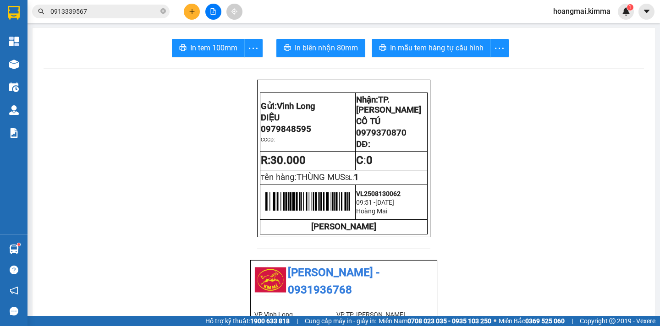
click at [166, 47] on div "In tem 100mm In biên nhận 80mm In mẫu tem hàng tự cấu hình" at bounding box center [344, 48] width 600 height 18
click at [181, 47] on icon "printer" at bounding box center [182, 47] width 7 height 7
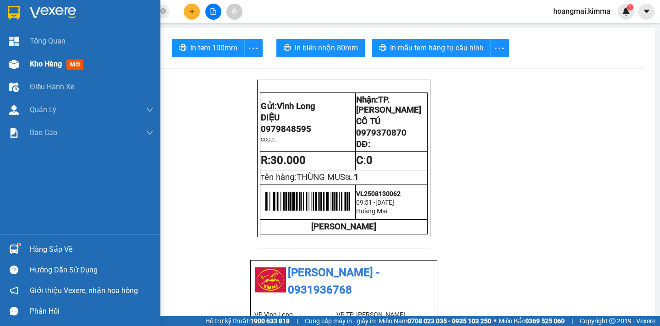
click at [40, 63] on span "Kho hàng" at bounding box center [46, 64] width 32 height 9
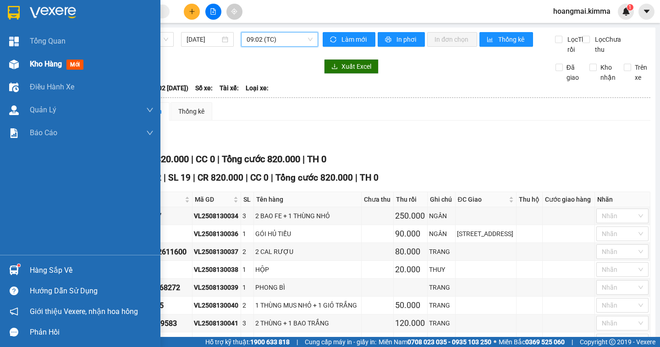
click at [37, 63] on span "Kho hàng" at bounding box center [46, 64] width 32 height 9
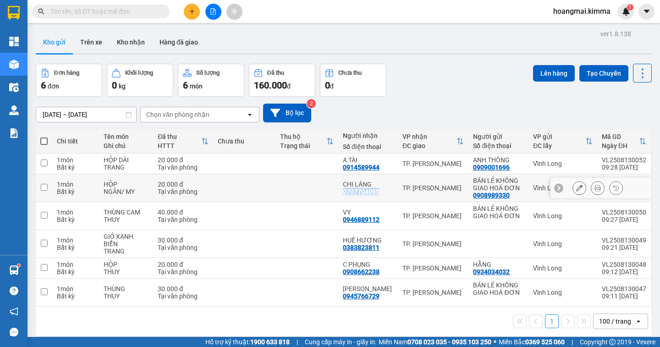
drag, startPoint x: 380, startPoint y: 193, endPoint x: 340, endPoint y: 192, distance: 39.4
click at [340, 192] on td "CHI LÁNG 0707704995" at bounding box center [368, 188] width 60 height 28
checkbox input "true"
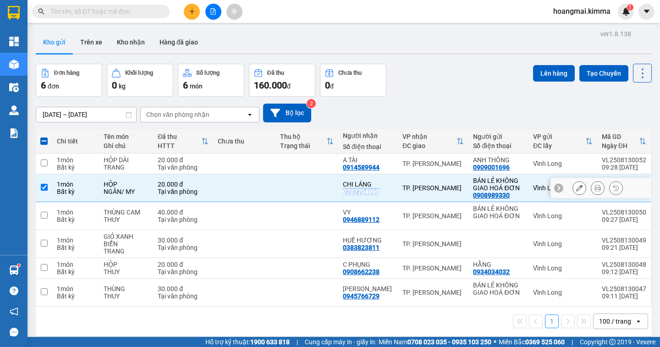
copy div "0707704995"
paste input "0707704995"
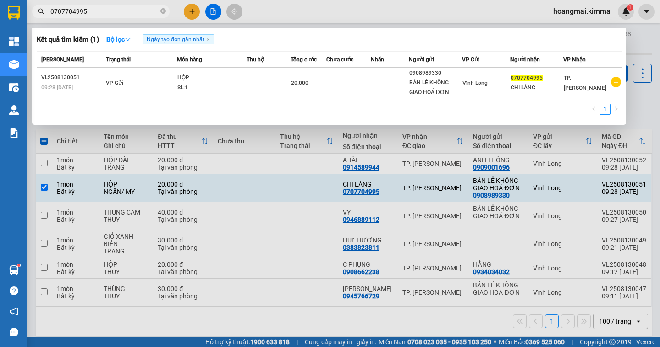
type input "0707704995"
click at [656, 113] on div at bounding box center [330, 173] width 660 height 347
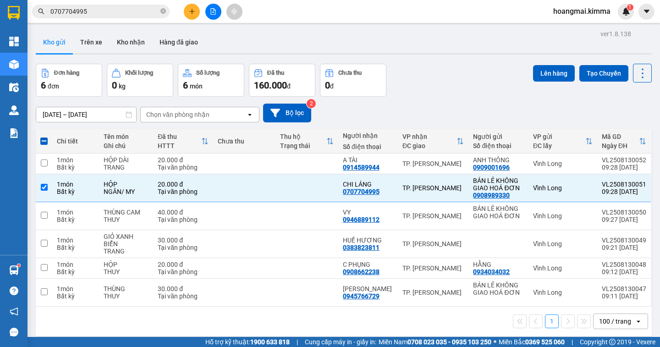
click at [462, 80] on div "Đơn hàng 6 đơn Khối lượng 0 kg Số lượng 6 món Đã thu 160.000 đ Chưa thu 0 đ Lên…" at bounding box center [344, 80] width 616 height 33
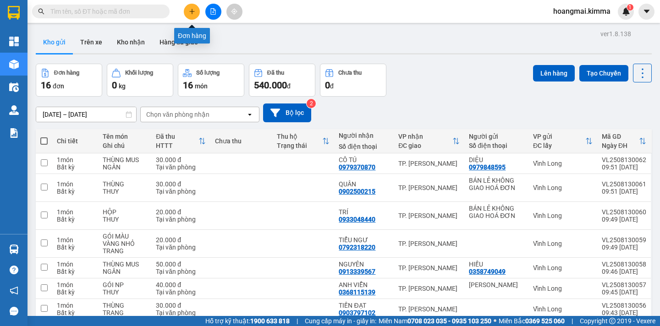
click at [192, 12] on icon "plus" at bounding box center [192, 11] width 6 height 6
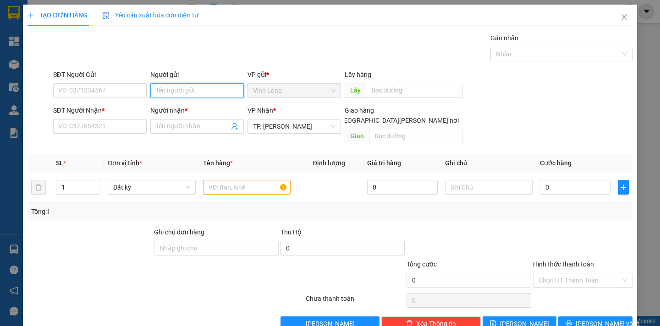
click at [180, 90] on input "Người gửi" at bounding box center [196, 90] width 93 height 15
type input "A"
type input "Â"
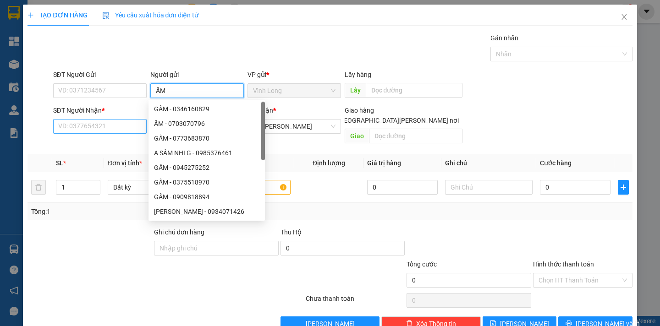
type input "ẤM"
click at [107, 127] on input "SĐT Người Nhận *" at bounding box center [99, 126] width 93 height 15
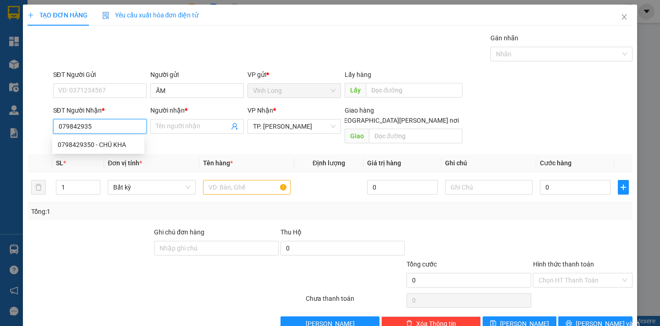
type input "0798429350"
click at [116, 144] on div "0798429350 - CHÚ KHA" at bounding box center [98, 145] width 81 height 10
type input "CHÚ KHA"
type input "0798429350"
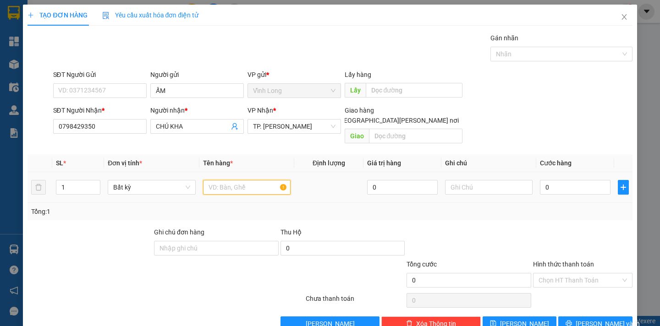
click at [229, 180] on input "text" at bounding box center [247, 187] width 88 height 15
type input "GÓI ĐEN"
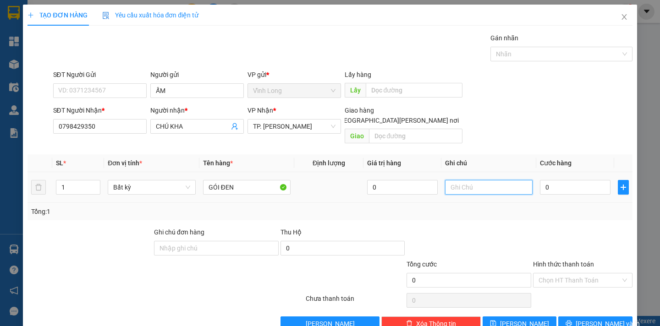
click at [465, 180] on input "text" at bounding box center [489, 187] width 88 height 15
type input "NGÂN"
click at [547, 180] on input "0" at bounding box center [575, 187] width 71 height 15
type input "2"
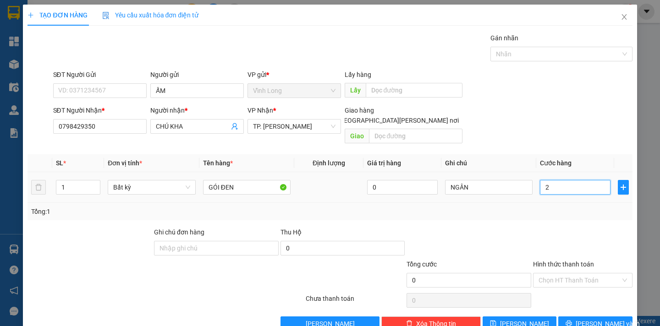
type input "2"
type input "20"
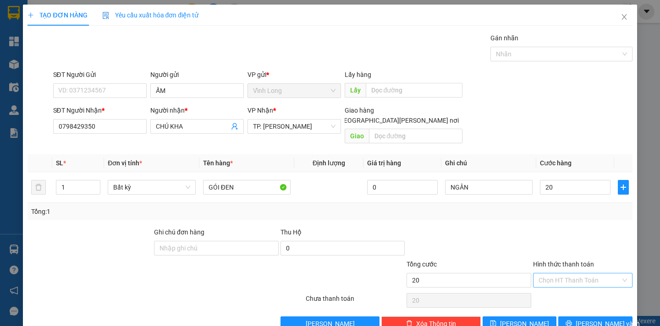
type input "20.000"
click at [591, 274] on input "Hình thức thanh toán" at bounding box center [579, 281] width 82 height 14
click at [579, 287] on div "Tại văn phòng" at bounding box center [575, 289] width 87 height 10
type input "0"
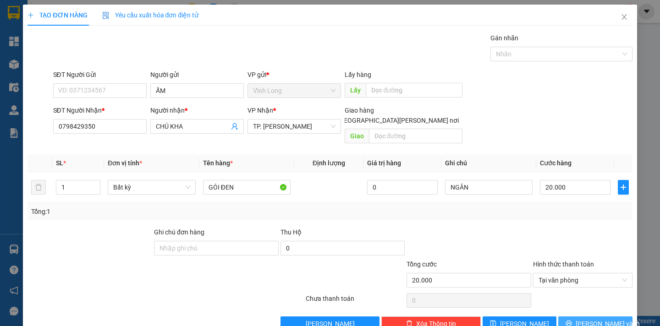
click at [572, 321] on icon "printer" at bounding box center [569, 324] width 6 height 6
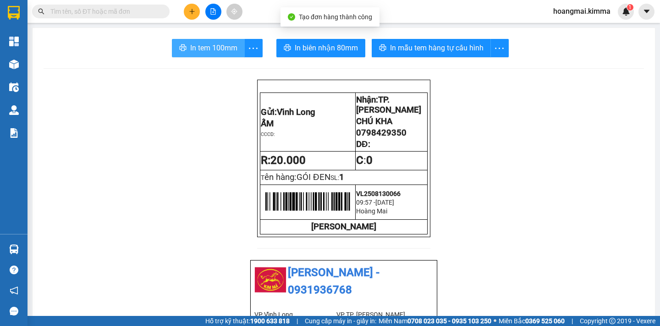
click at [193, 45] on span "In tem 100mm" at bounding box center [213, 47] width 47 height 11
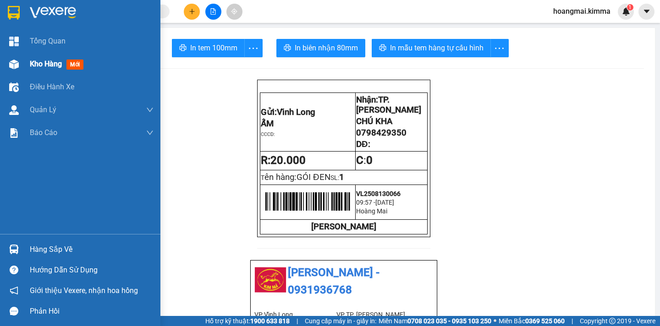
click at [45, 63] on span "Kho hàng" at bounding box center [46, 64] width 32 height 9
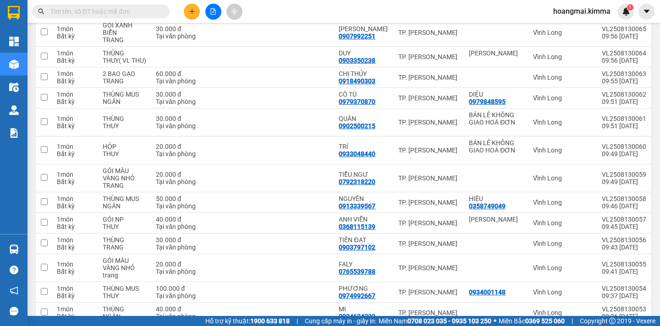
scroll to position [367, 0]
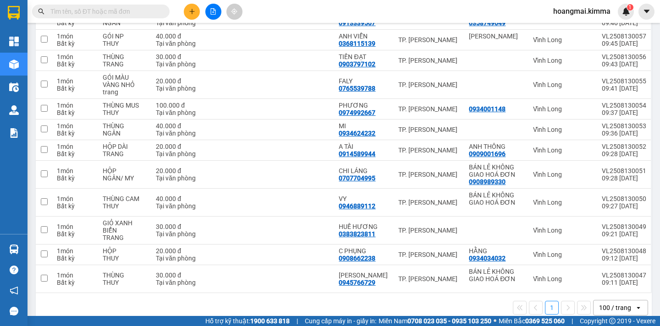
click at [635, 304] on icon "open" at bounding box center [638, 307] width 7 height 7
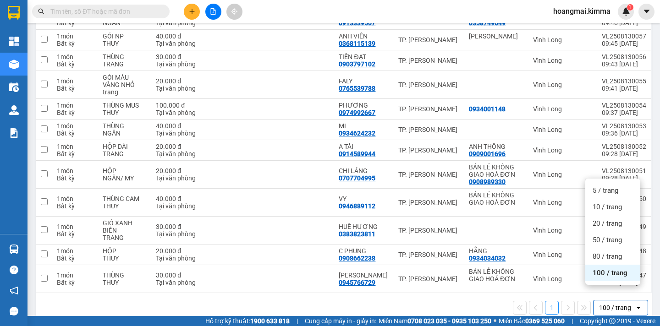
click at [611, 279] on div "100 / trang" at bounding box center [612, 273] width 55 height 16
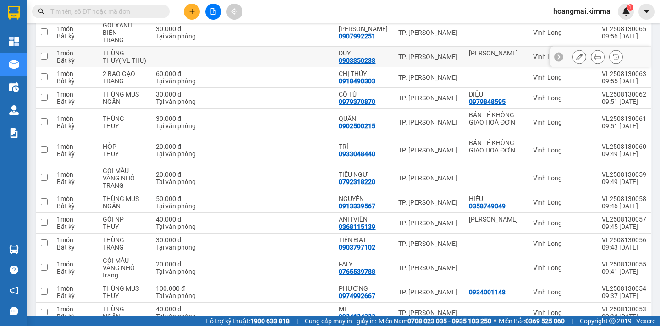
scroll to position [46, 0]
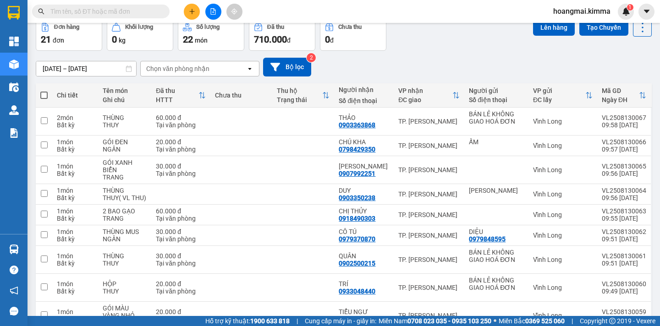
click at [41, 93] on span at bounding box center [43, 95] width 7 height 7
click at [44, 91] on input "checkbox" at bounding box center [44, 91] width 0 height 0
checkbox input "true"
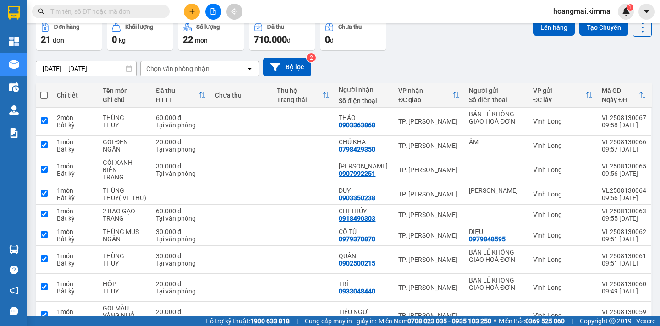
checkbox input "true"
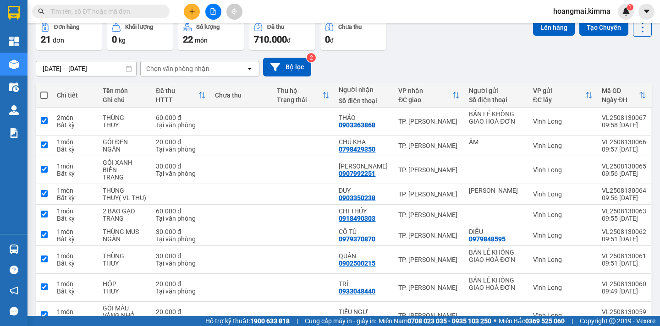
checkbox input "true"
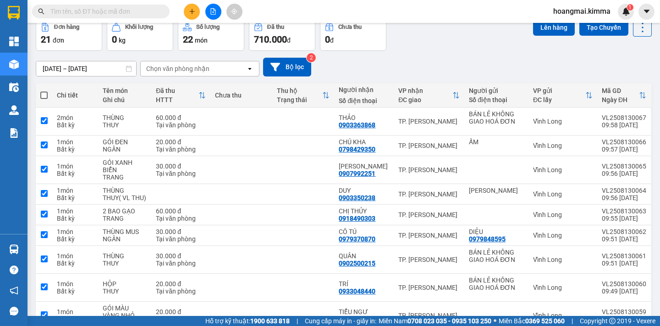
checkbox input "true"
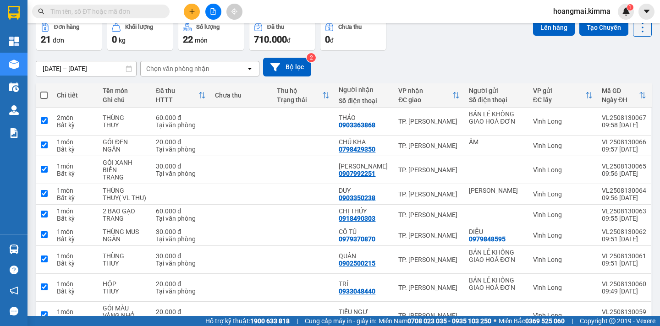
checkbox input "true"
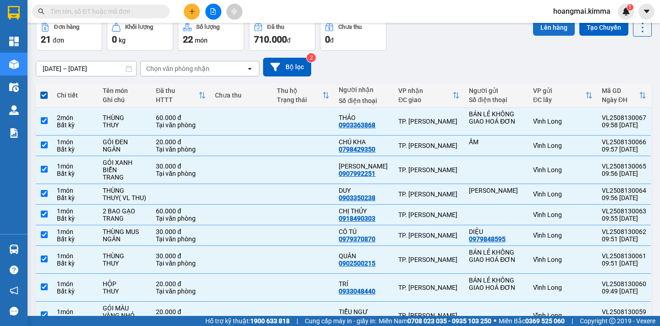
click at [542, 31] on button "Lên hàng" at bounding box center [554, 27] width 42 height 16
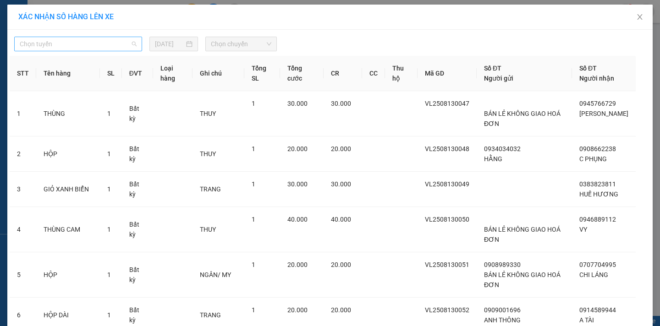
click at [93, 45] on span "Chọn tuyến" at bounding box center [78, 44] width 117 height 14
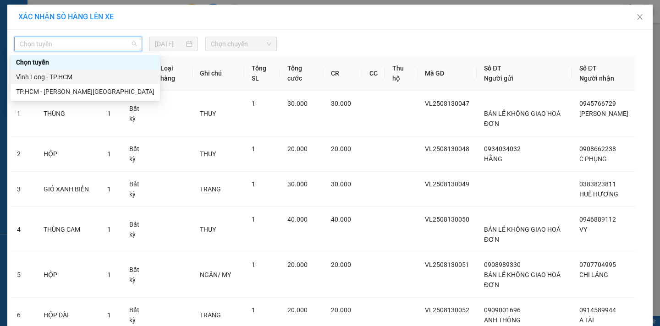
click at [69, 73] on div "Vĩnh Long - TP.HCM" at bounding box center [85, 77] width 138 height 10
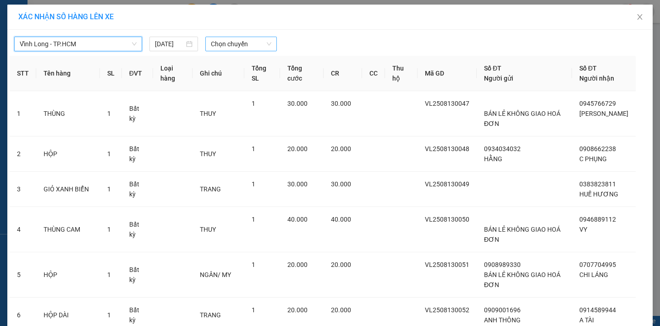
click at [250, 43] on span "Chọn chuyến" at bounding box center [241, 44] width 60 height 14
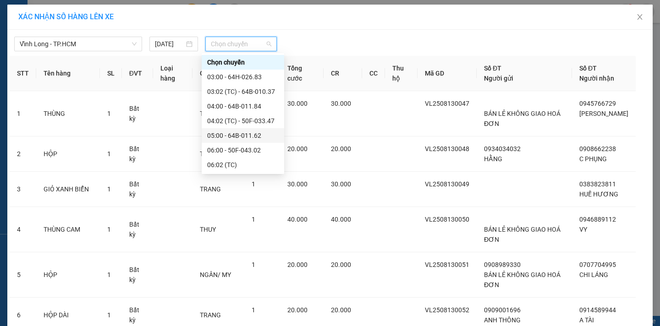
scroll to position [183, 0]
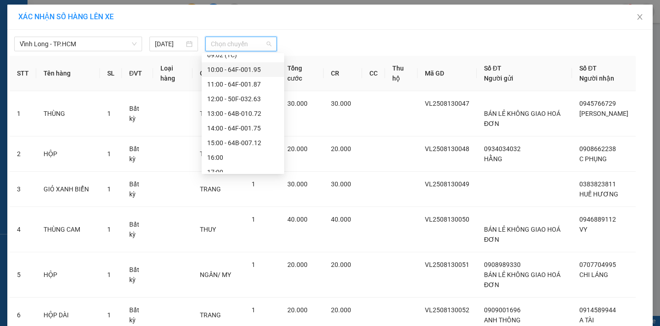
click at [265, 71] on div "10:00 - 64F-001.95" at bounding box center [242, 70] width 71 height 10
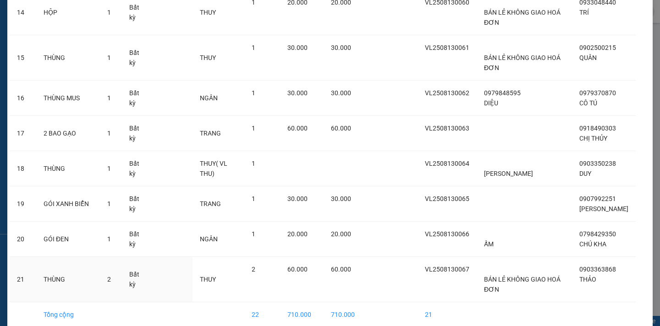
scroll to position [649, 0]
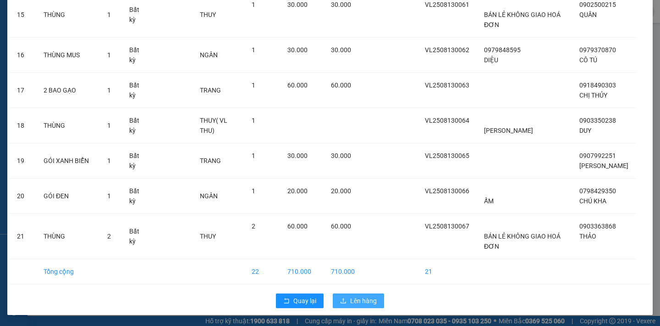
click at [367, 299] on span "Lên hàng" at bounding box center [363, 301] width 27 height 10
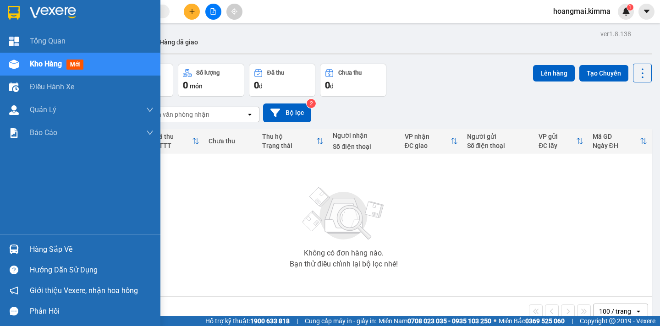
click at [45, 62] on span "Kho hàng" at bounding box center [46, 64] width 32 height 9
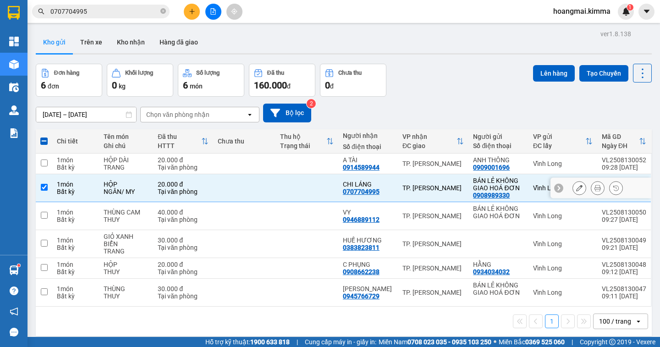
scroll to position [42, 0]
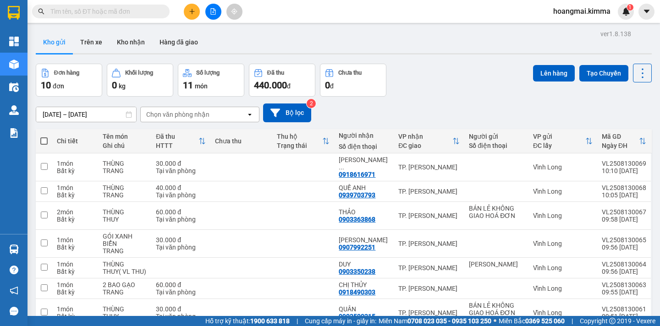
scroll to position [103, 0]
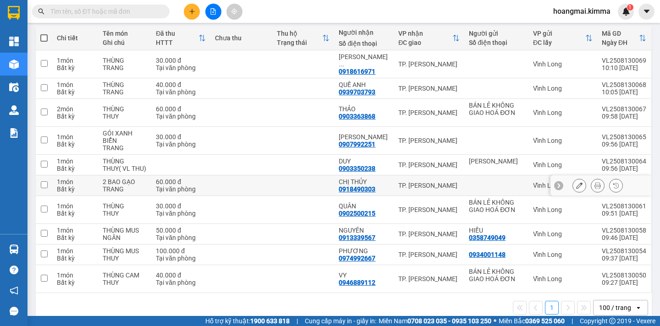
click at [576, 182] on icon at bounding box center [579, 185] width 6 height 6
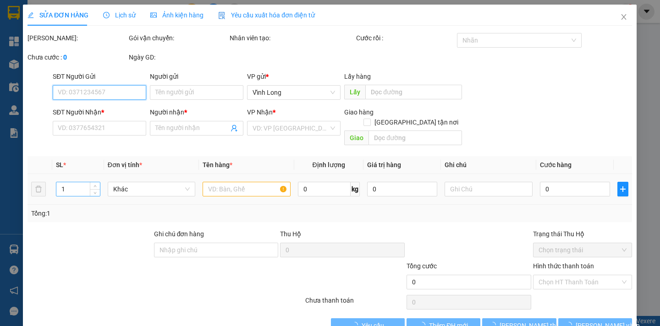
type input "0918490303"
type input "CHỊ THỦY"
type input "60.000"
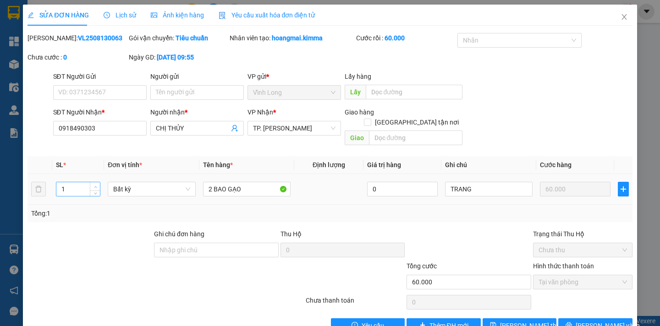
type input "2"
click at [94, 186] on icon "up" at bounding box center [95, 187] width 3 height 3
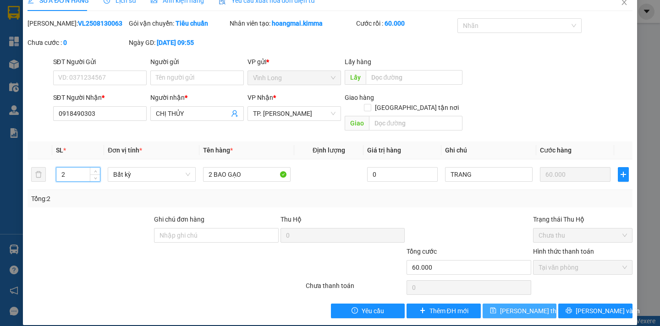
click at [526, 306] on span "Lưu thay đổi" at bounding box center [536, 311] width 73 height 10
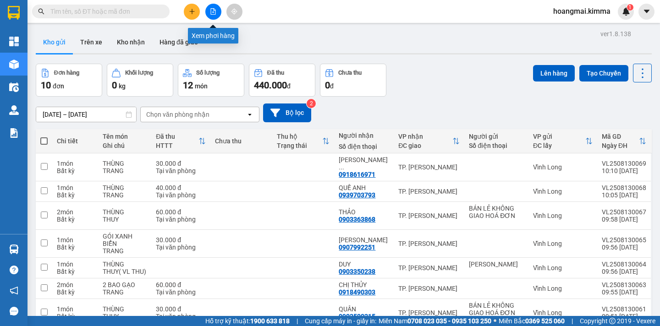
click at [217, 15] on button at bounding box center [213, 12] width 16 height 16
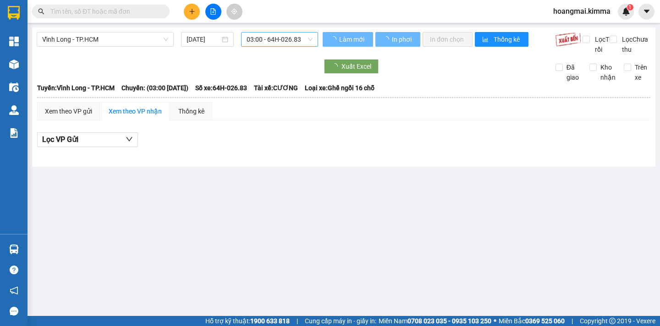
click at [302, 38] on span "03:00 - 64H-026.83" at bounding box center [279, 40] width 66 height 14
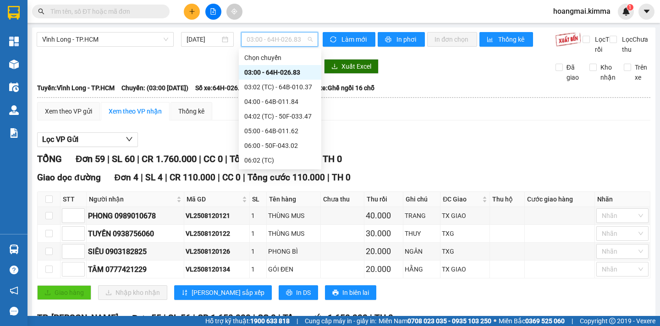
scroll to position [137, 0]
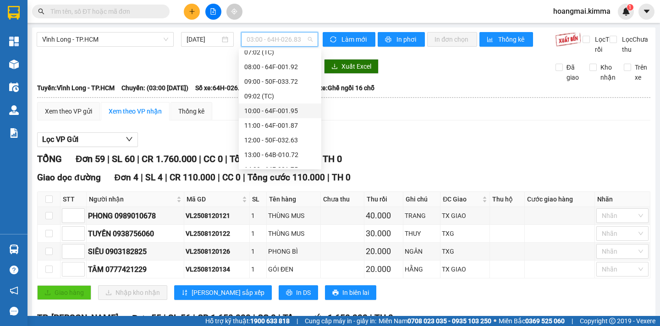
click at [300, 112] on div "10:00 - 64F-001.95" at bounding box center [279, 111] width 71 height 10
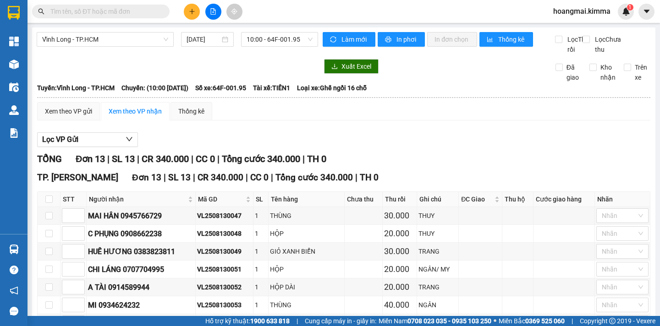
drag, startPoint x: 365, startPoint y: 136, endPoint x: 75, endPoint y: 109, distance: 291.7
click at [356, 133] on div "Xem theo VP gửi Xem theo VP nhận Thống kê Lọc VP Gửi TỔNG Đơn 13 | SL 13 | CR …" at bounding box center [343, 287] width 613 height 370
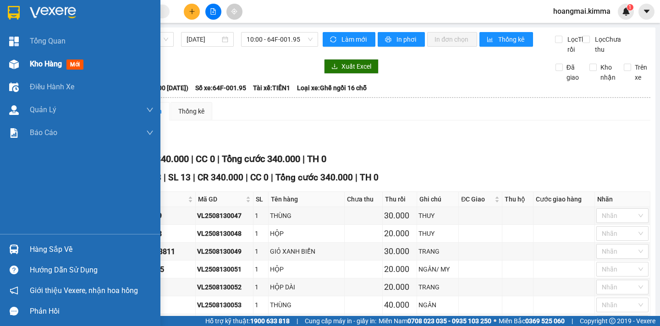
click at [46, 69] on div "Kho hàng mới" at bounding box center [58, 63] width 57 height 11
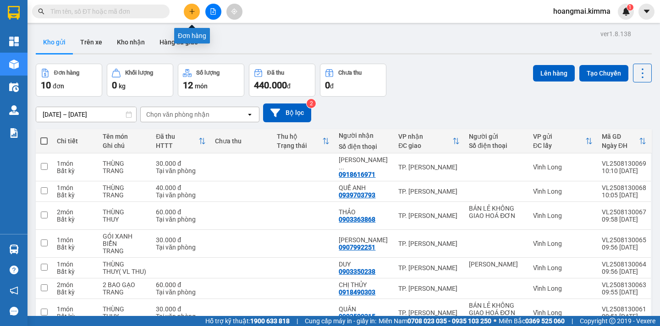
click at [195, 14] on button at bounding box center [192, 12] width 16 height 16
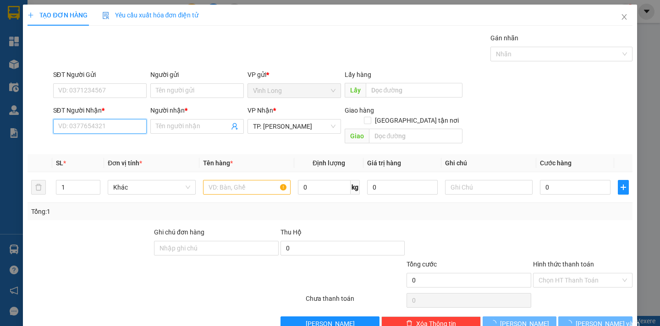
click at [119, 128] on input "SĐT Người Nhận *" at bounding box center [99, 126] width 93 height 15
type input "0909661389"
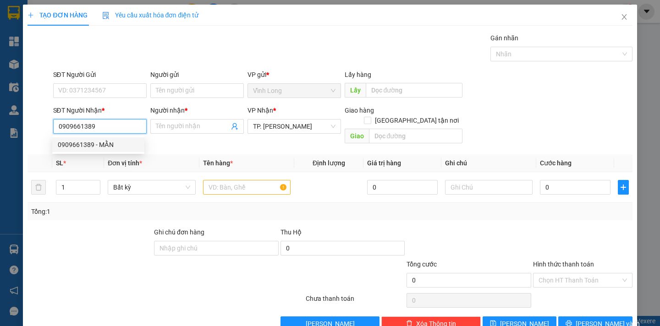
click at [109, 146] on div "0909661389 - MẰN" at bounding box center [98, 145] width 81 height 10
type input "MẰN"
type input "0909661389"
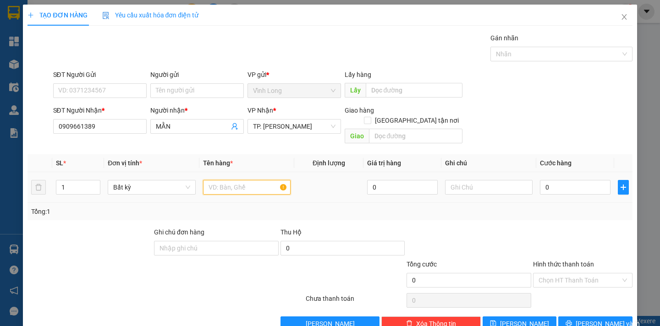
click at [219, 180] on input "text" at bounding box center [247, 187] width 88 height 15
type input "THÙNG"
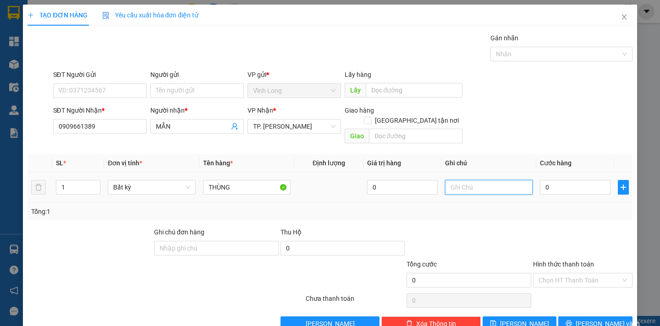
click at [467, 180] on input "text" at bounding box center [489, 187] width 88 height 15
type input "NGÂN"
click at [540, 180] on input "0" at bounding box center [575, 187] width 71 height 15
type input "4"
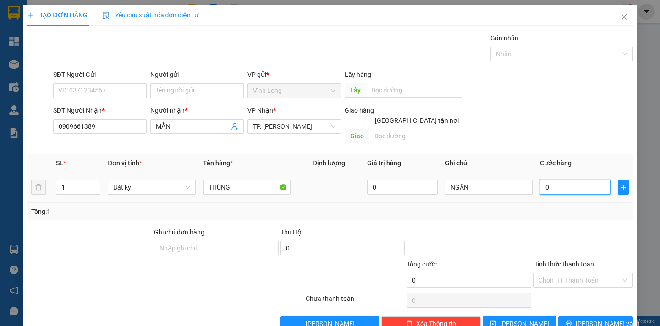
type input "4"
type input "40"
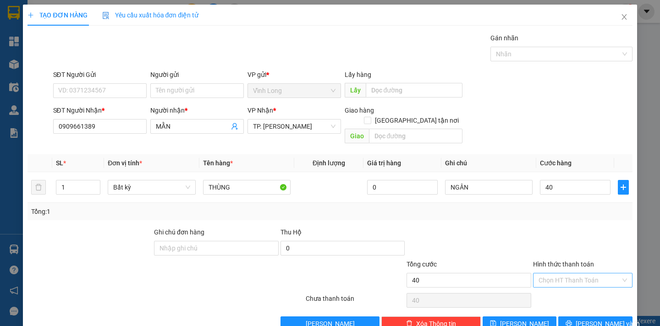
type input "40.000"
click at [571, 274] on input "Hình thức thanh toán" at bounding box center [579, 281] width 82 height 14
click at [566, 285] on div "Tại văn phòng" at bounding box center [575, 289] width 87 height 10
type input "0"
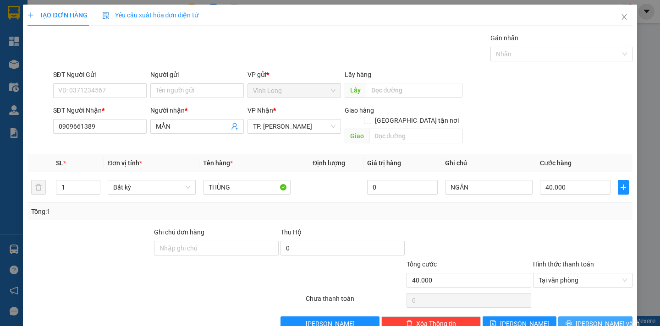
click at [583, 319] on span "Lưu và In" at bounding box center [607, 324] width 64 height 10
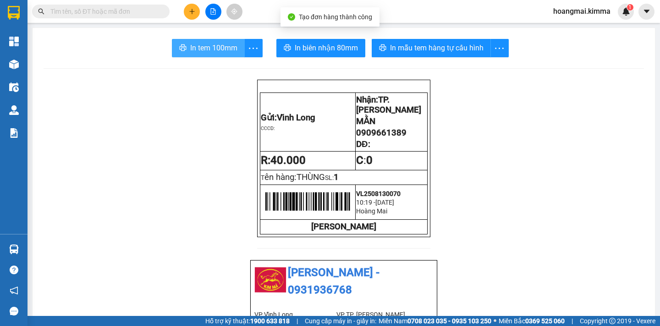
click at [215, 49] on span "In tem 100mm" at bounding box center [213, 47] width 47 height 11
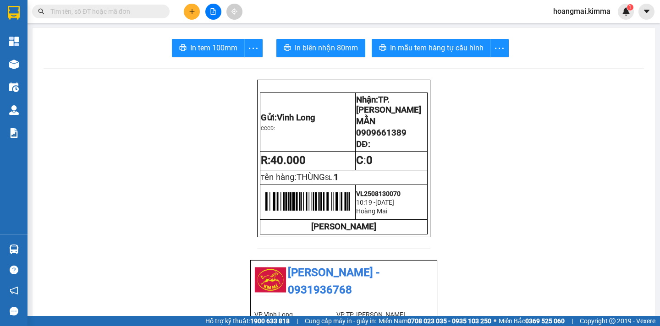
click at [183, 9] on div at bounding box center [213, 12] width 69 height 16
click at [190, 12] on icon "plus" at bounding box center [192, 11] width 6 height 6
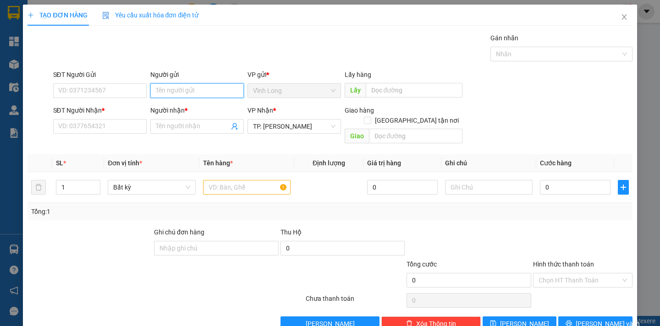
click at [191, 89] on input "Người gửi" at bounding box center [196, 90] width 93 height 15
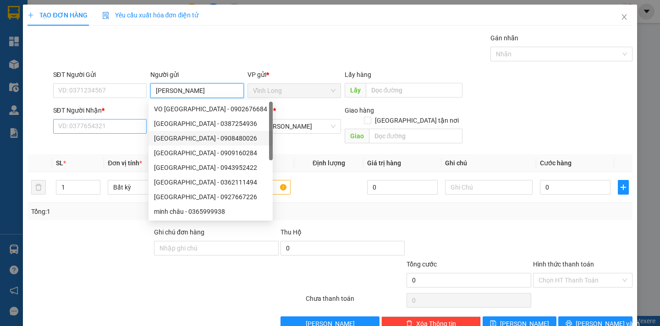
type input "MINH CHÂU"
click at [102, 128] on input "SĐT Người Nhận *" at bounding box center [99, 126] width 93 height 15
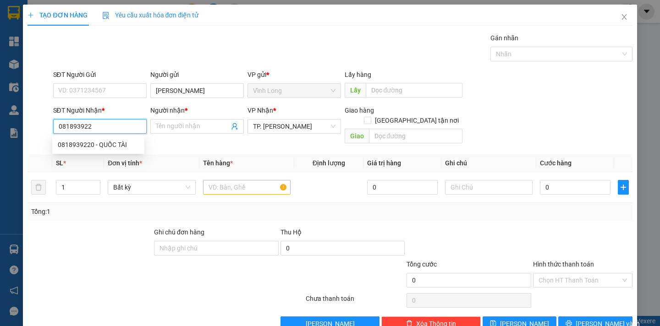
type input "0818939220"
click at [116, 147] on div "0818939220 - QUỐC TÀI" at bounding box center [98, 145] width 81 height 10
type input "QUỐC TÀI"
type input "0818939220"
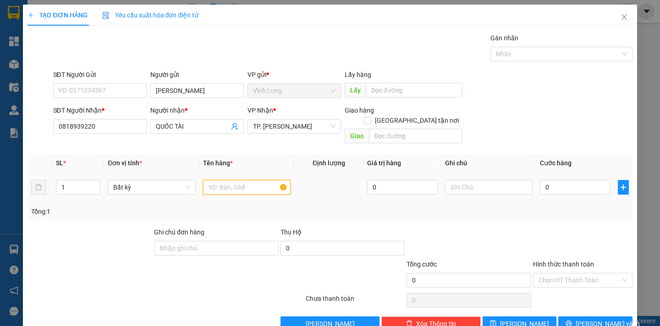
click at [248, 181] on input "text" at bounding box center [247, 187] width 88 height 15
type input "GÓI"
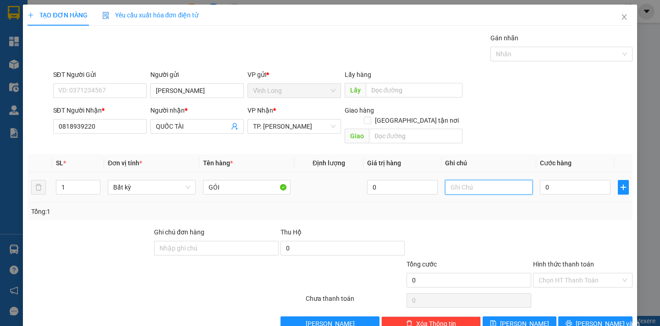
click at [449, 180] on input "text" at bounding box center [489, 187] width 88 height 15
type input "NGÂN"
click at [552, 180] on input "0" at bounding box center [575, 187] width 71 height 15
type input "2"
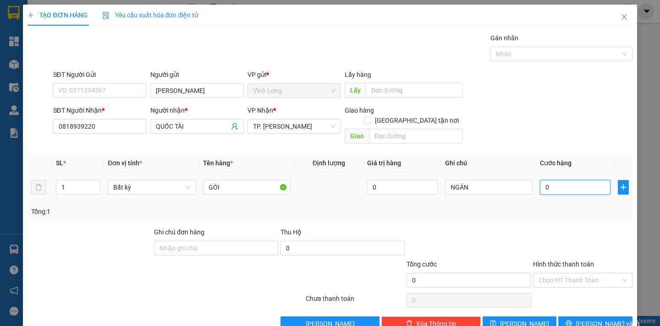
type input "2"
type input "20"
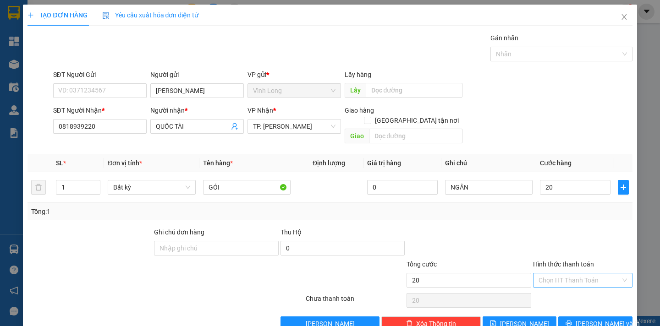
type input "20.000"
click at [586, 274] on input "Hình thức thanh toán" at bounding box center [579, 281] width 82 height 14
click at [581, 289] on div "Tại văn phòng" at bounding box center [575, 289] width 87 height 10
type input "0"
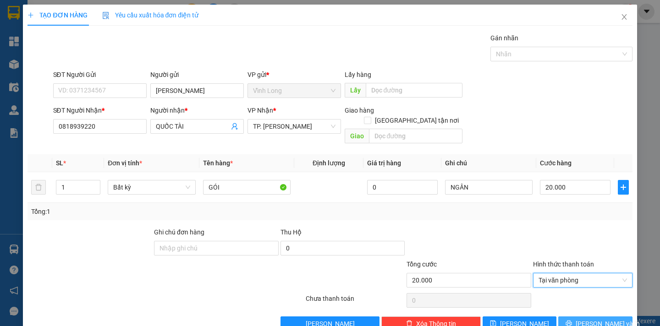
click at [584, 319] on span "Lưu và In" at bounding box center [607, 324] width 64 height 10
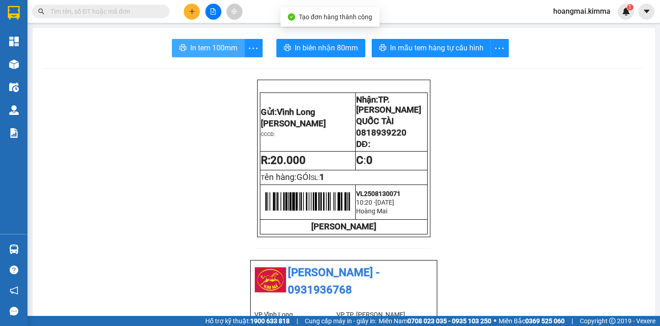
click at [223, 43] on span "In tem 100mm" at bounding box center [213, 47] width 47 height 11
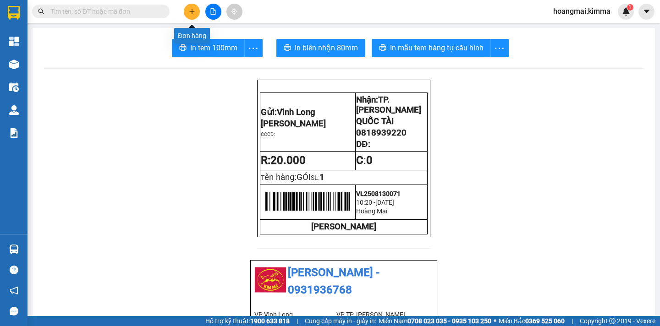
click at [193, 8] on icon "plus" at bounding box center [192, 11] width 6 height 6
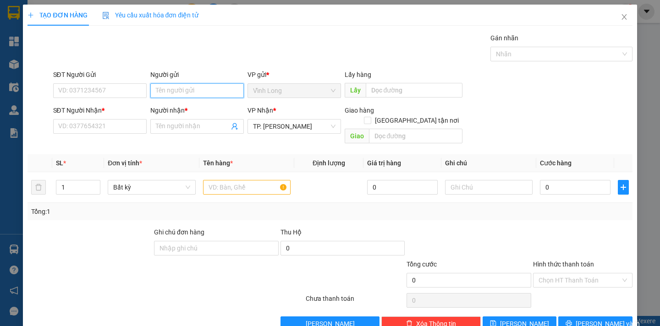
click at [182, 90] on input "Người gửi" at bounding box center [196, 90] width 93 height 15
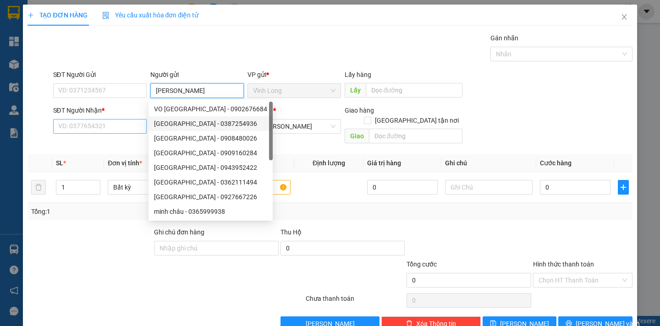
type input "MINH CHÂU"
drag, startPoint x: 100, startPoint y: 129, endPoint x: 69, endPoint y: 125, distance: 31.0
click at [97, 130] on input "SĐT Người Nhận *" at bounding box center [99, 126] width 93 height 15
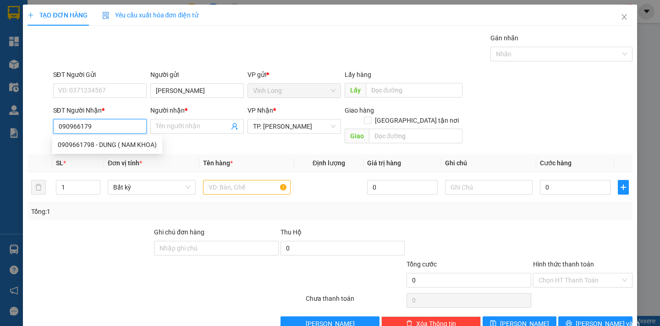
type input "0909661798"
click at [127, 146] on div "0909661798 - DUNG ( NAM KHOA)" at bounding box center [107, 145] width 99 height 10
type input "DUNG ( NAM KHOA)"
type input "0909661798"
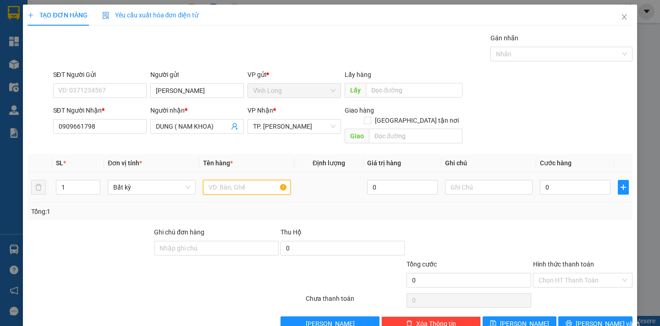
click at [223, 180] on input "text" at bounding box center [247, 187] width 88 height 15
type input "GÓI"
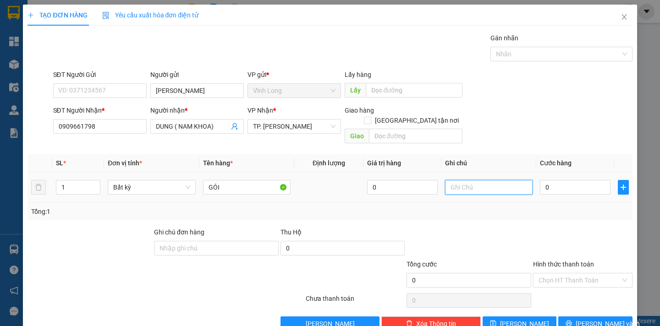
click at [453, 180] on input "text" at bounding box center [489, 187] width 88 height 15
type input "NGÂN"
click at [541, 180] on input "0" at bounding box center [575, 187] width 71 height 15
type input "2"
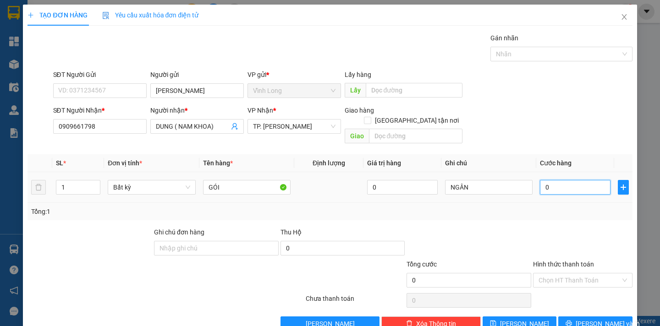
type input "2"
type input "20"
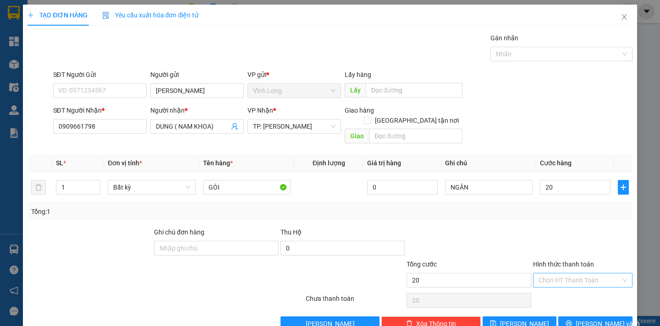
click at [568, 276] on input "Hình thức thanh toán" at bounding box center [579, 281] width 82 height 14
type input "20.000"
click at [564, 285] on div "Tại văn phòng" at bounding box center [575, 289] width 87 height 10
type input "0"
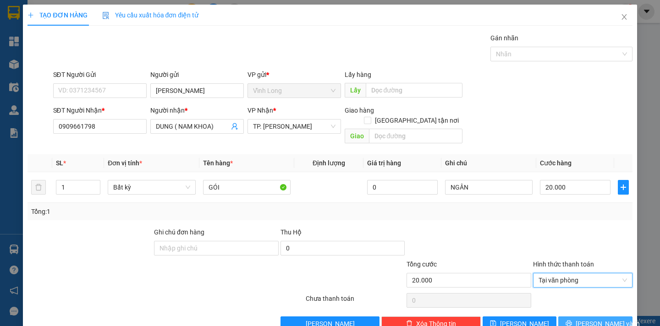
click at [572, 321] on icon "printer" at bounding box center [569, 324] width 6 height 6
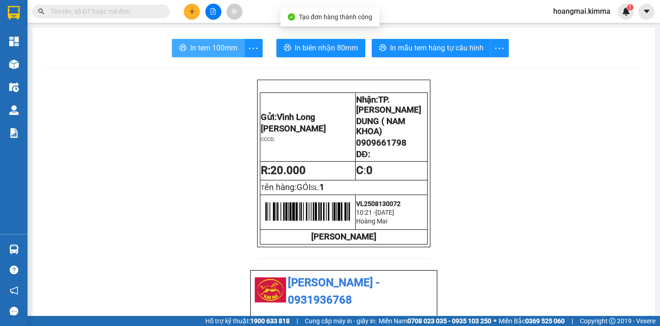
click at [199, 52] on span "In tem 100mm" at bounding box center [213, 47] width 47 height 11
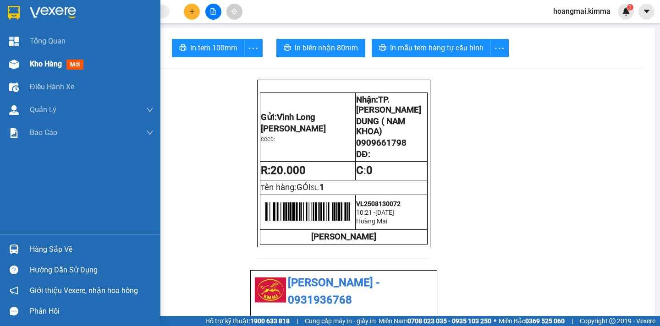
click at [40, 66] on span "Kho hàng" at bounding box center [46, 64] width 32 height 9
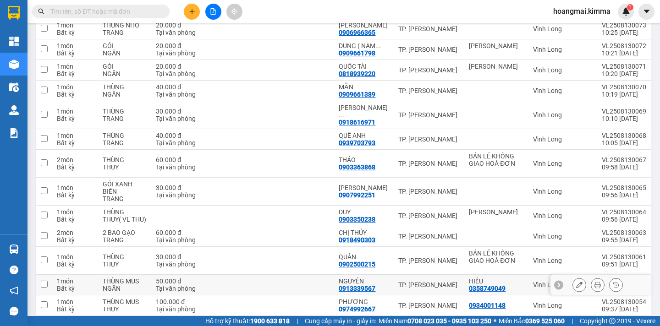
scroll to position [234, 0]
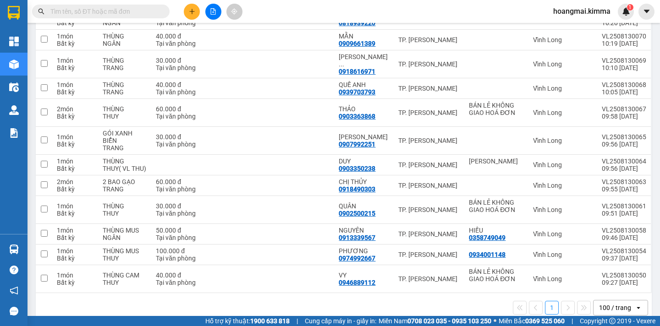
click at [607, 303] on div "100 / trang" at bounding box center [615, 307] width 32 height 9
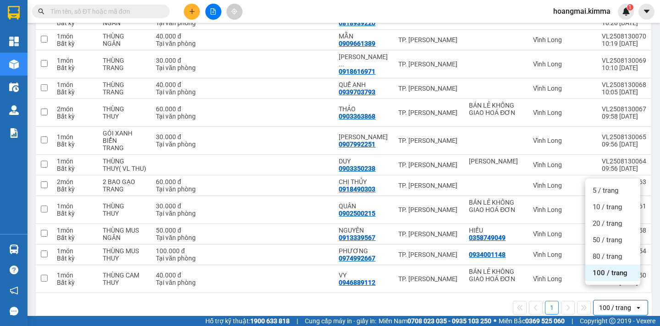
click at [606, 277] on span "100 / trang" at bounding box center [609, 272] width 35 height 9
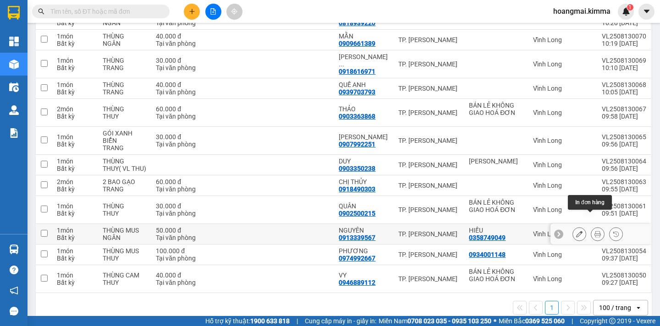
click at [594, 231] on icon at bounding box center [597, 234] width 6 height 6
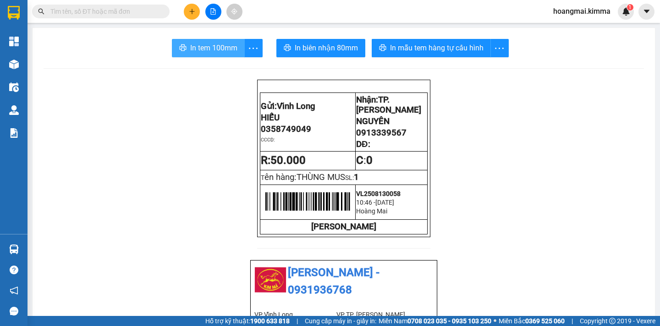
click at [203, 42] on button "In tem 100mm" at bounding box center [208, 48] width 73 height 18
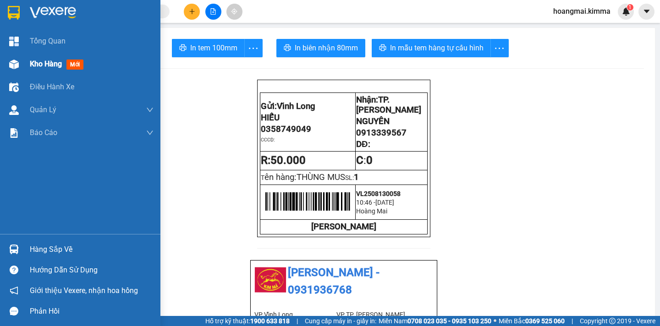
click at [43, 60] on span "Kho hàng" at bounding box center [46, 64] width 32 height 9
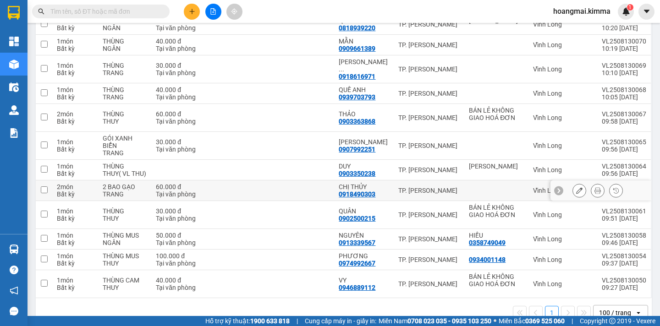
scroll to position [234, 0]
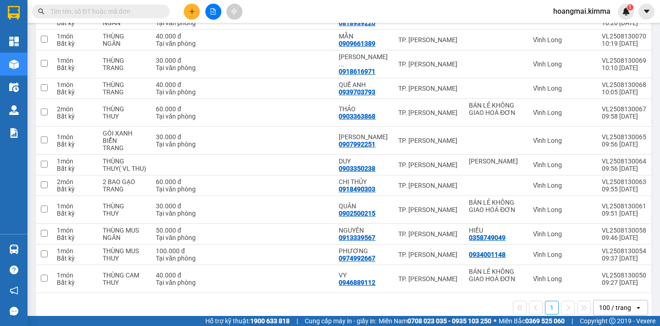
click at [626, 301] on div "100 / trang" at bounding box center [613, 308] width 41 height 15
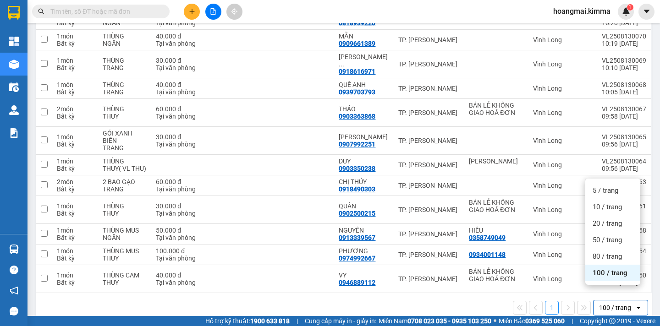
click at [606, 279] on div "100 / trang" at bounding box center [612, 273] width 55 height 16
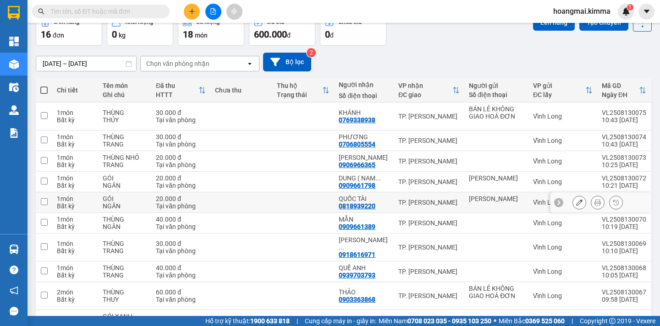
scroll to position [0, 0]
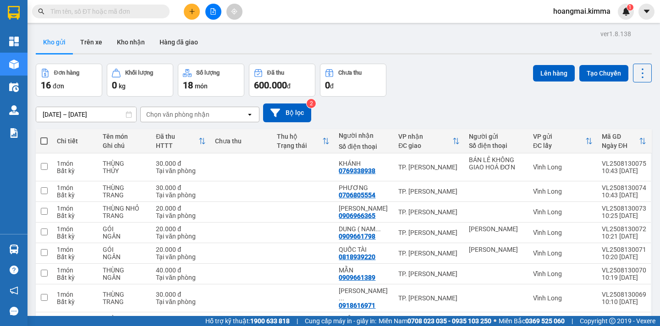
click at [42, 139] on span at bounding box center [43, 140] width 7 height 7
click at [44, 137] on input "checkbox" at bounding box center [44, 137] width 0 height 0
checkbox input "true"
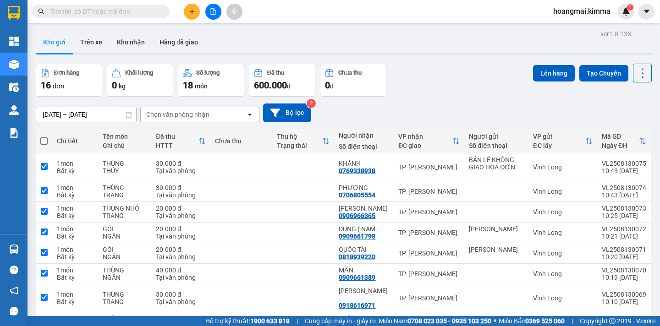
checkbox input "true"
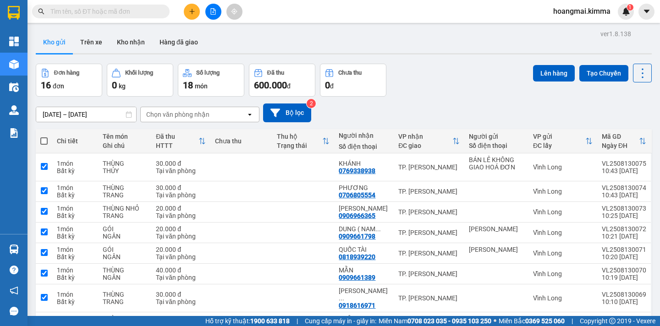
checkbox input "true"
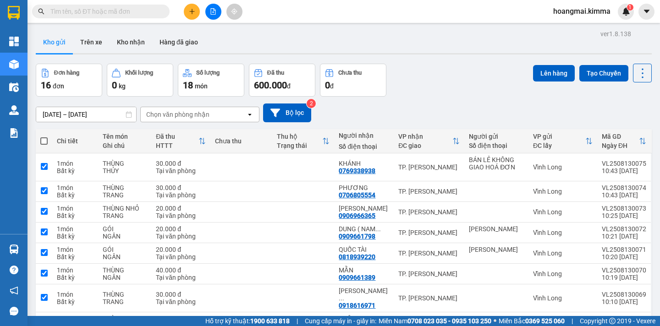
checkbox input "true"
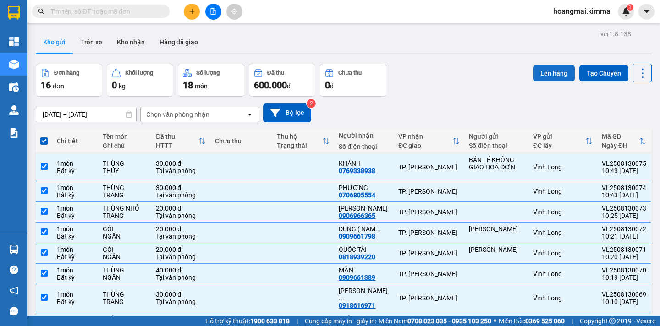
click at [535, 75] on button "Lên hàng" at bounding box center [554, 73] width 42 height 16
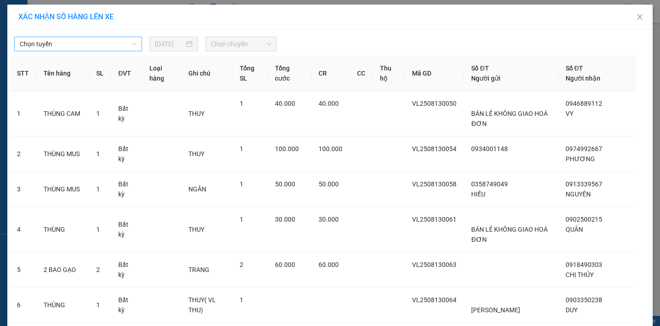
click at [105, 49] on span "Chọn tuyến" at bounding box center [78, 44] width 117 height 14
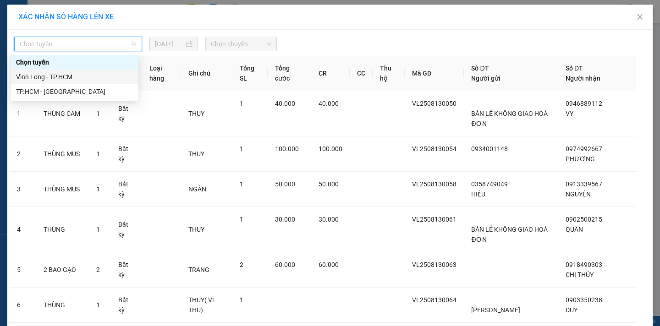
click at [65, 75] on div "Vĩnh Long - TP.HCM" at bounding box center [74, 77] width 117 height 10
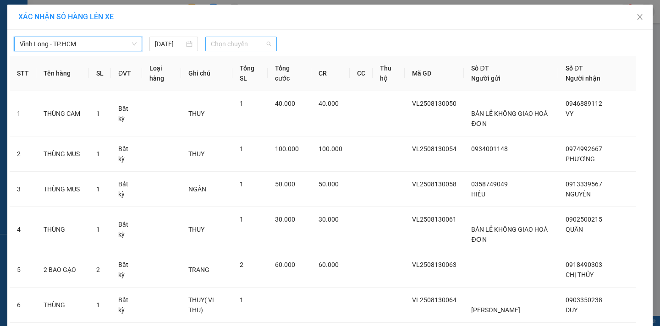
click at [241, 44] on span "Chọn chuyến" at bounding box center [241, 44] width 60 height 14
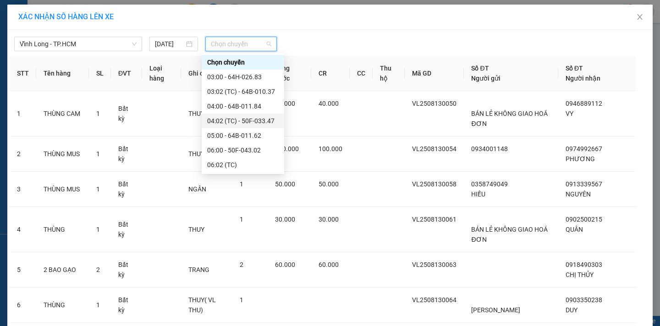
scroll to position [137, 0]
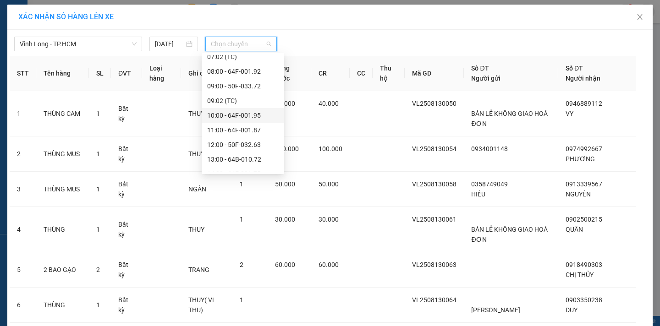
click at [264, 117] on div "10:00 - 64F-001.95" at bounding box center [242, 115] width 71 height 10
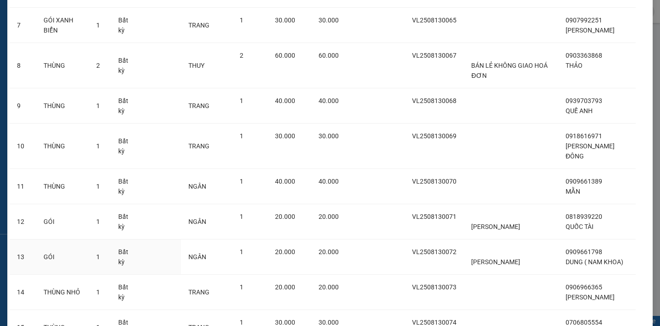
scroll to position [462, 0]
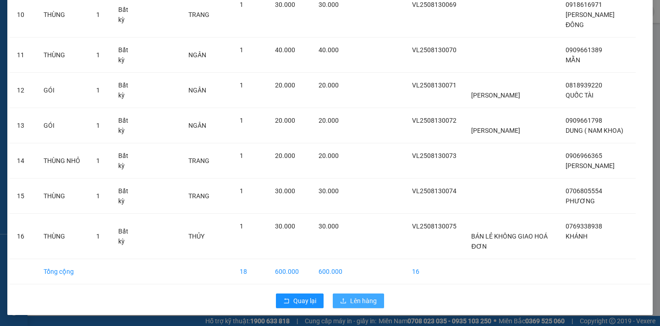
click at [355, 301] on span "Lên hàng" at bounding box center [363, 301] width 27 height 10
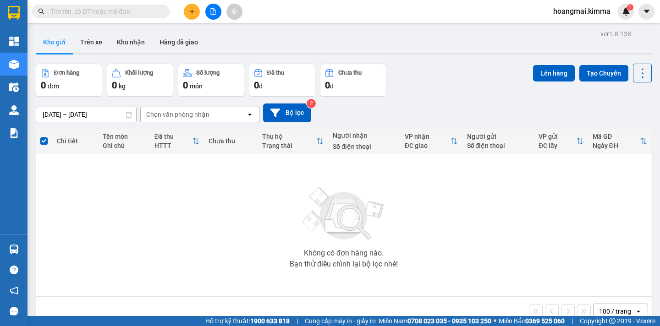
click at [204, 13] on div at bounding box center [213, 12] width 69 height 16
click at [209, 16] on button at bounding box center [213, 12] width 16 height 16
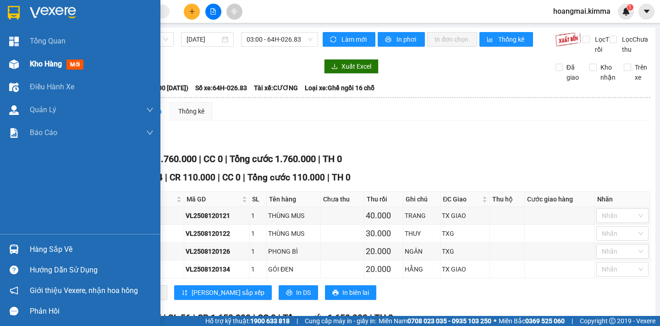
click at [45, 69] on div "Kho hàng mới" at bounding box center [58, 63] width 57 height 11
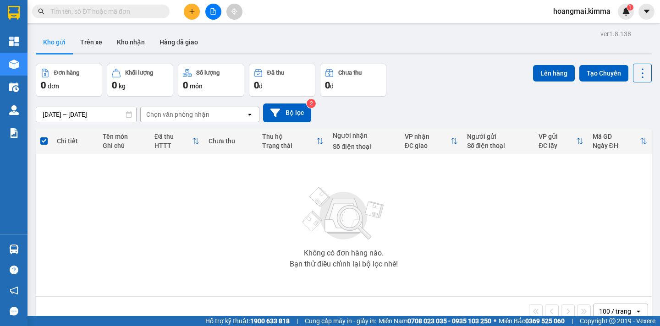
click at [212, 16] on button at bounding box center [213, 12] width 16 height 16
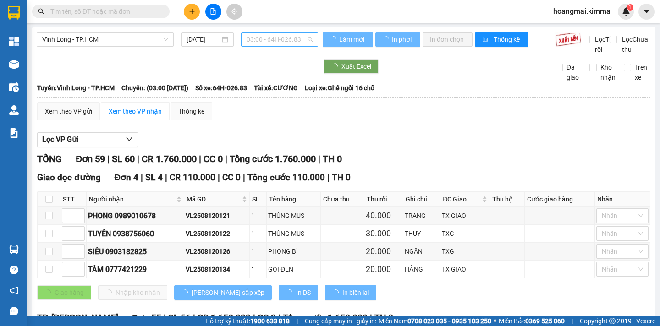
click at [300, 40] on span "03:00 - 64H-026.83" at bounding box center [279, 40] width 66 height 14
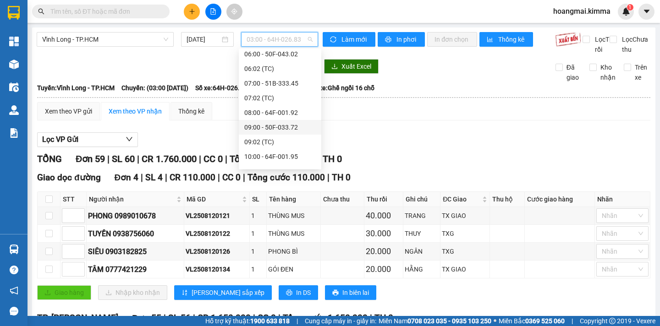
scroll to position [183, 0]
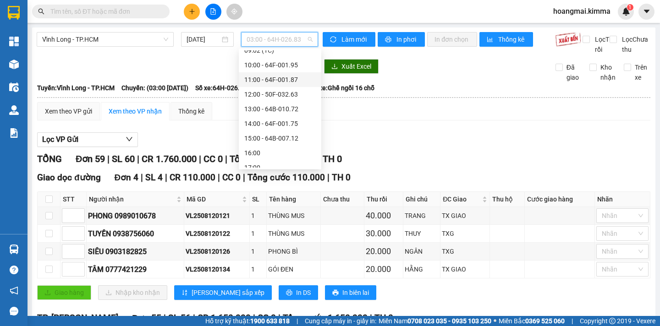
click at [300, 80] on div "11:00 - 64F-001.87" at bounding box center [279, 80] width 71 height 10
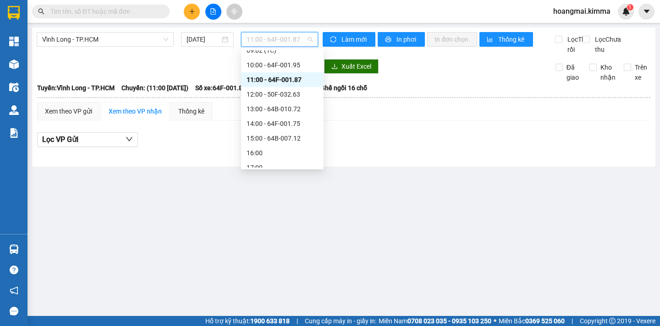
click at [299, 43] on span "11:00 - 64F-001.87" at bounding box center [279, 40] width 66 height 14
click at [298, 70] on div "10:00 - 64F-001.95" at bounding box center [281, 65] width 71 height 10
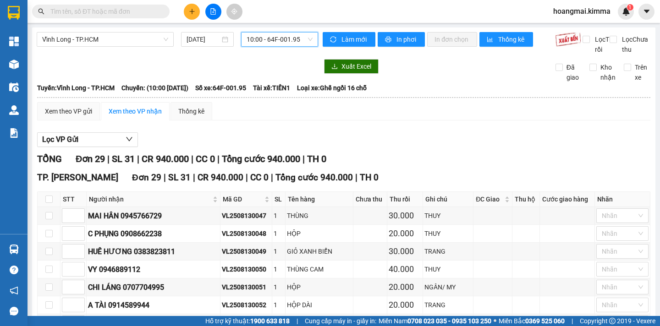
click at [296, 43] on span "10:00 - 64F-001.95" at bounding box center [279, 40] width 66 height 14
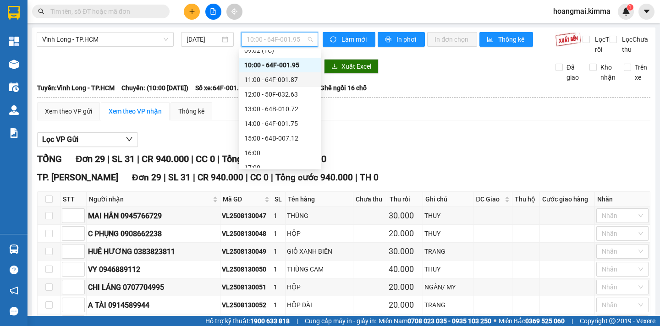
click at [297, 78] on div "11:00 - 64F-001.87" at bounding box center [279, 80] width 71 height 10
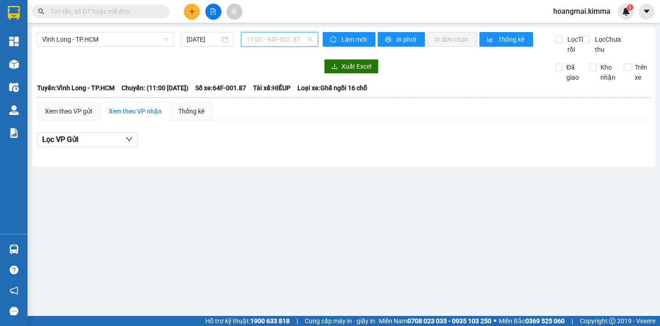
click at [306, 42] on span "11:00 - 64F-001.87" at bounding box center [279, 40] width 66 height 14
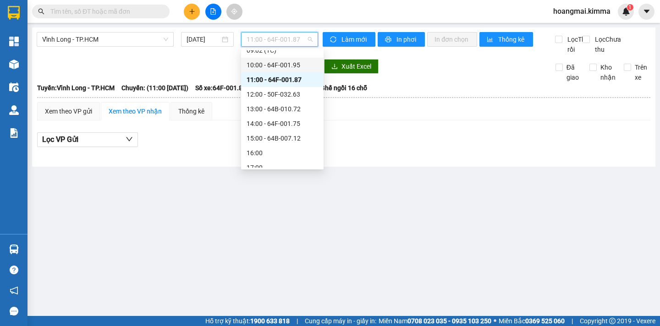
click at [299, 65] on div "10:00 - 64F-001.95" at bounding box center [281, 65] width 71 height 10
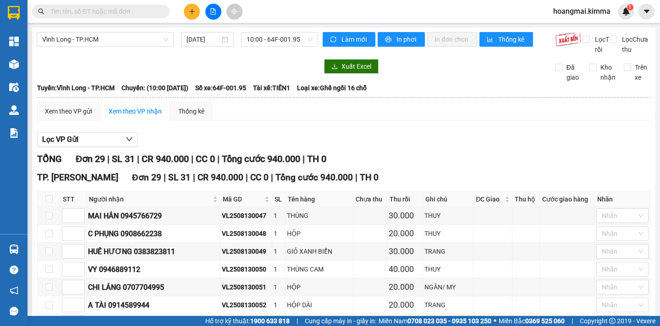
click at [381, 185] on div "TP. Hồ Chí Minh Đơn 29 | SL 31 | CR 940.000 | CC 0 | Tổng cước 940.000 | TH 0" at bounding box center [343, 178] width 613 height 14
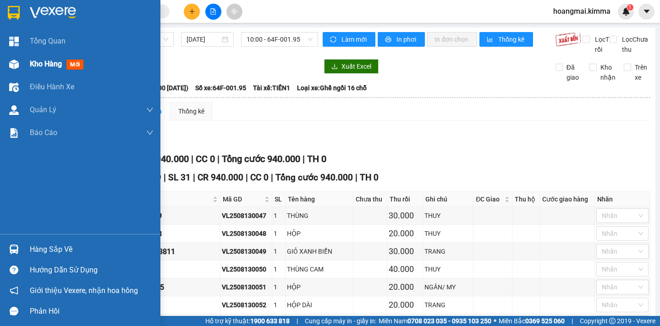
click at [42, 64] on span "Kho hàng" at bounding box center [46, 64] width 32 height 9
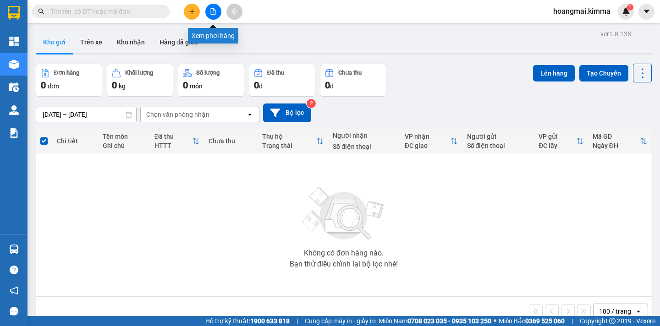
click at [211, 13] on icon "file-add" at bounding box center [213, 11] width 5 height 6
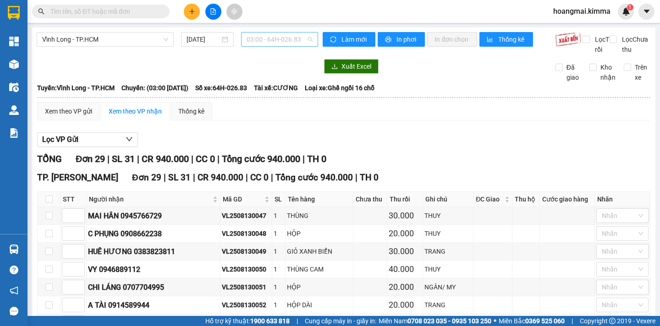
click at [302, 38] on span "03:00 - 64H-026.83" at bounding box center [279, 40] width 66 height 14
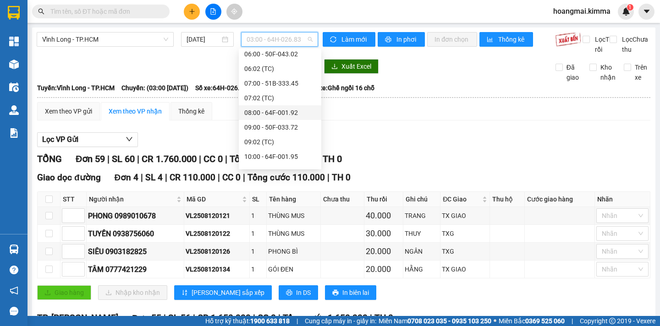
scroll to position [183, 0]
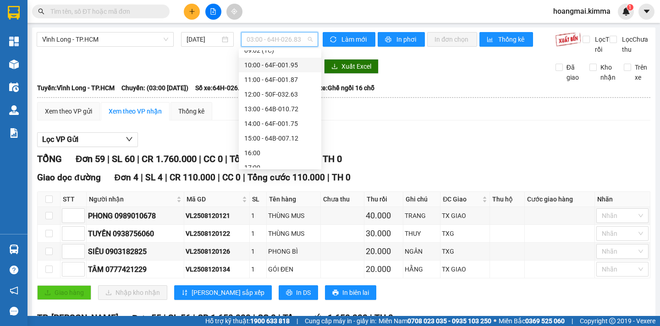
click at [295, 65] on div "10:00 - 64F-001.95" at bounding box center [279, 65] width 71 height 10
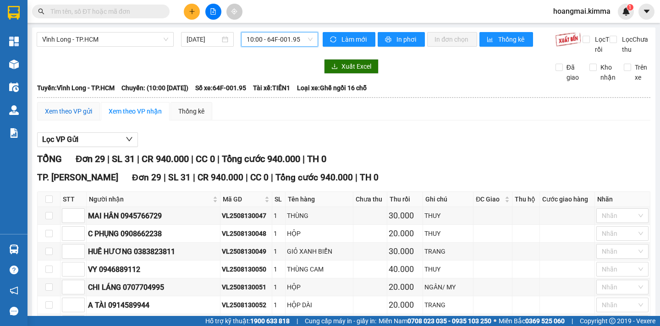
click at [63, 116] on div "Xem theo VP gửi" at bounding box center [68, 111] width 47 height 10
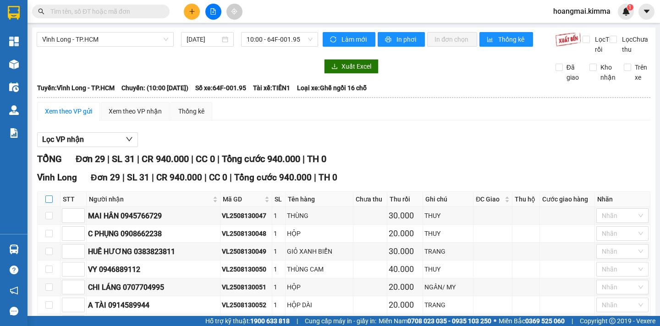
click at [49, 203] on input "checkbox" at bounding box center [48, 199] width 7 height 7
checkbox input "true"
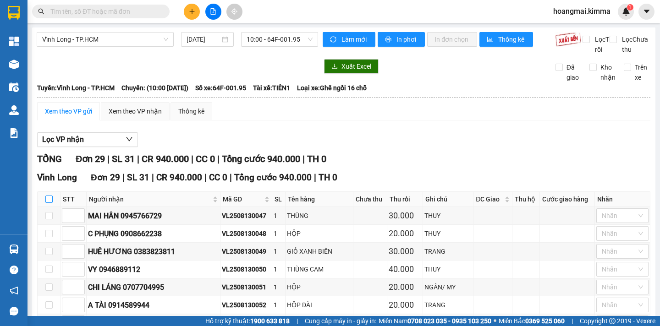
checkbox input "true"
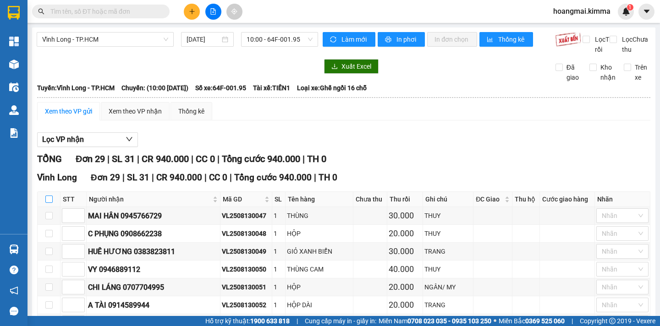
checkbox input "true"
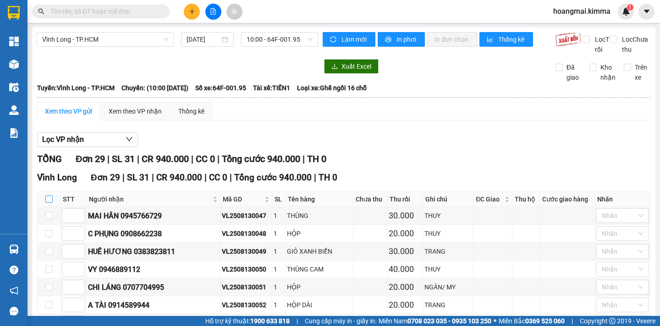
checkbox input "true"
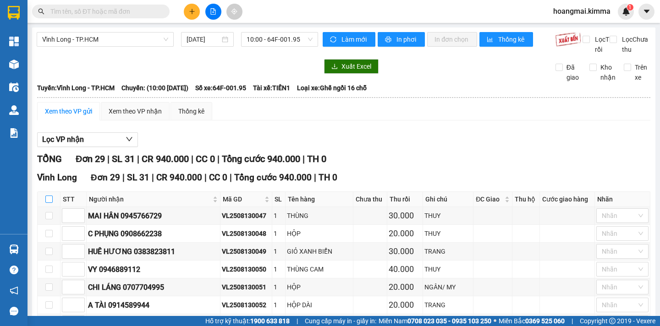
checkbox input "true"
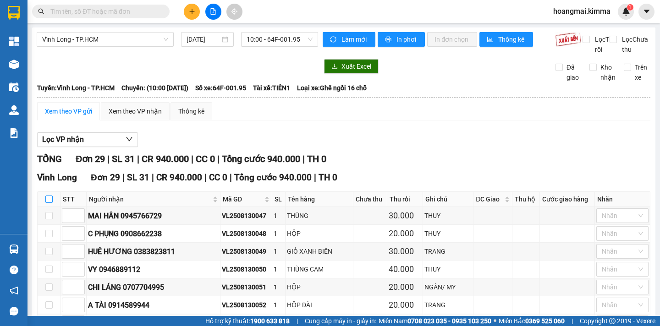
checkbox input "true"
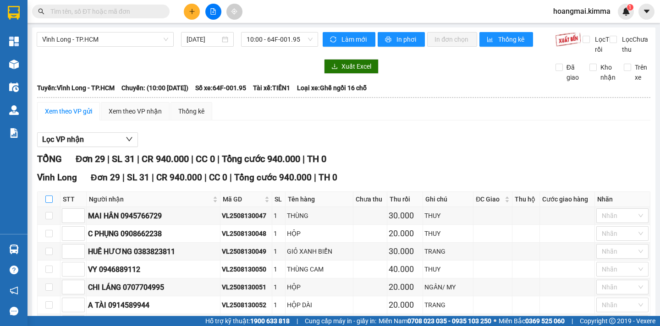
checkbox input "true"
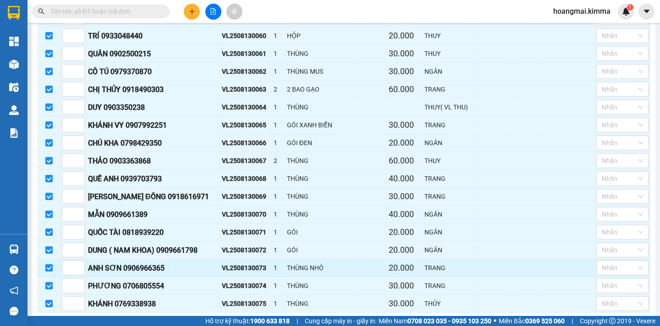
scroll to position [466, 0]
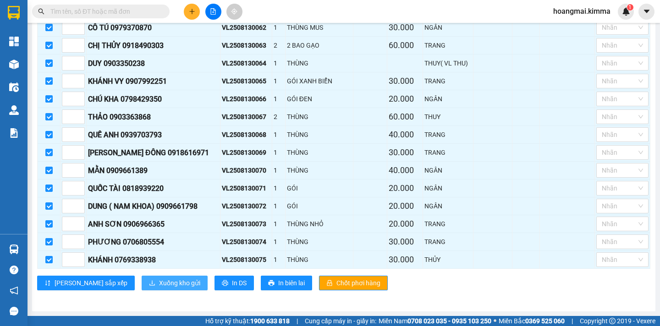
click at [159, 284] on span "Xuống kho gửi" at bounding box center [179, 283] width 41 height 10
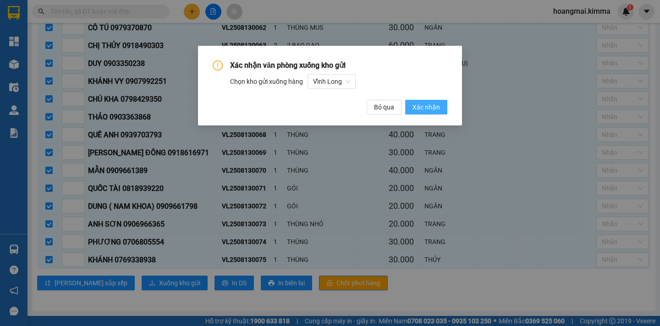
click at [427, 110] on span "Xác nhận" at bounding box center [425, 107] width 27 height 10
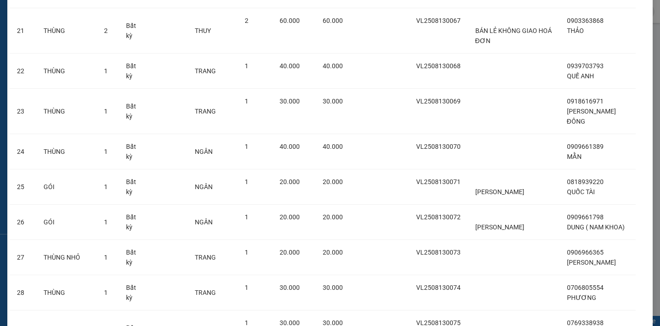
scroll to position [931, 0]
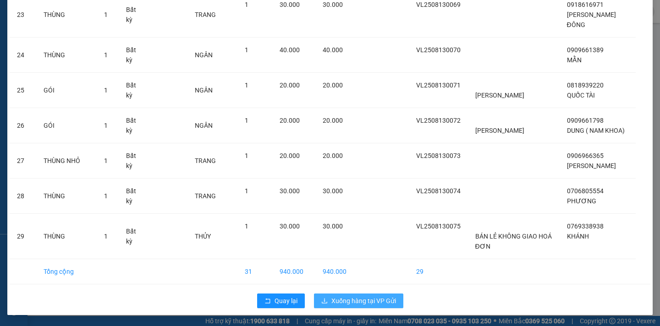
click at [346, 300] on span "Xuống hàng tại VP Gửi" at bounding box center [363, 301] width 65 height 10
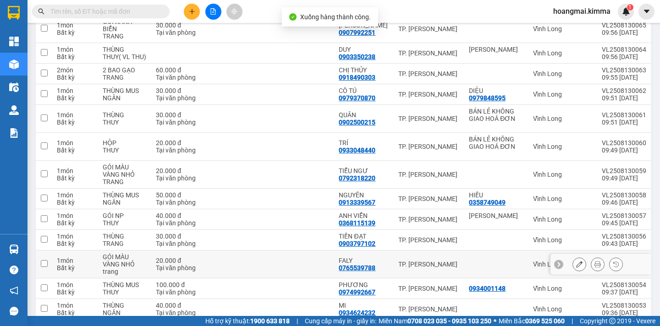
scroll to position [539, 0]
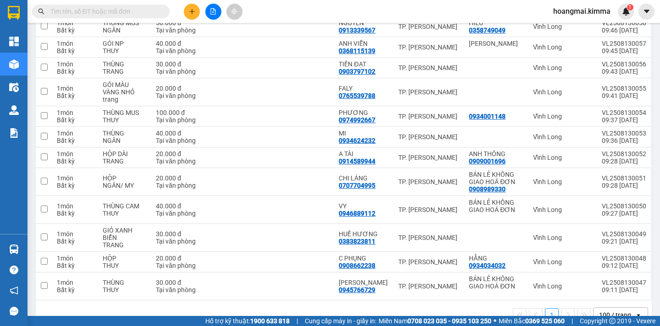
click at [599, 311] on div "100 / trang" at bounding box center [615, 315] width 32 height 9
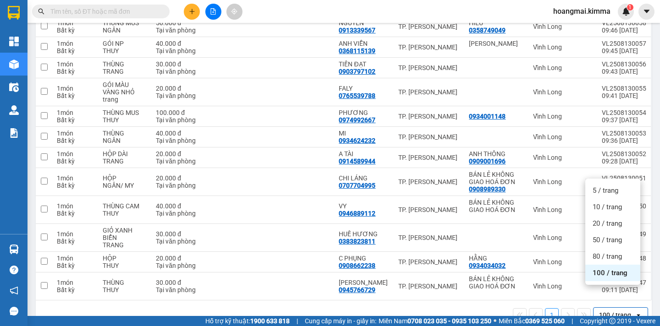
click at [603, 278] on div "100 / trang" at bounding box center [612, 273] width 55 height 16
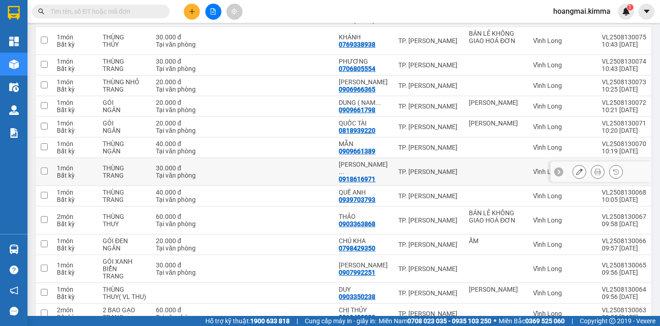
scroll to position [0, 0]
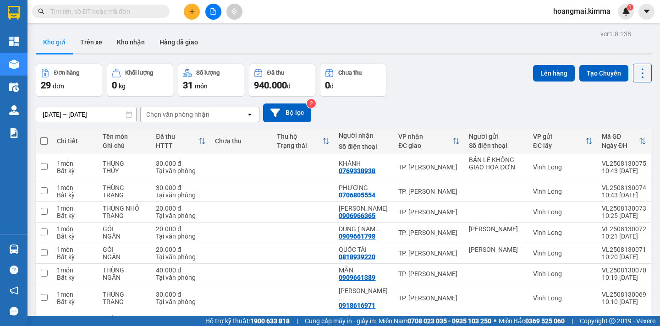
click at [45, 141] on span at bounding box center [43, 140] width 7 height 7
click at [44, 137] on input "checkbox" at bounding box center [44, 137] width 0 height 0
checkbox input "true"
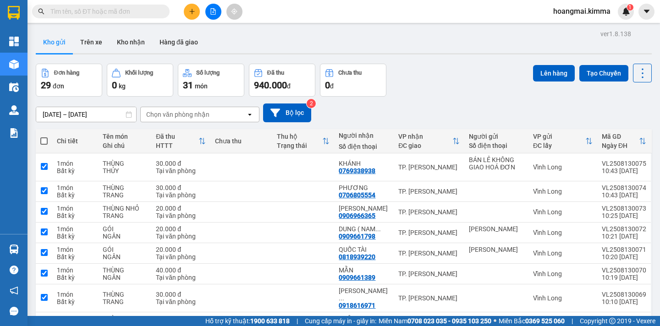
checkbox input "true"
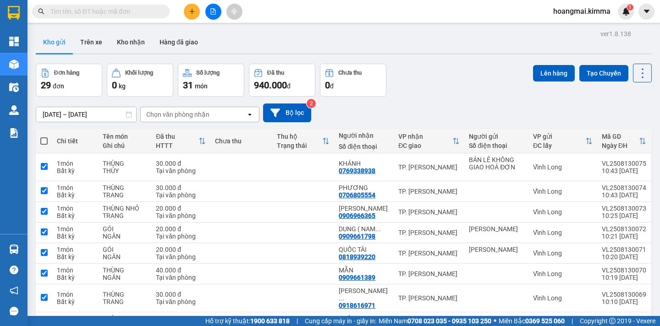
checkbox input "true"
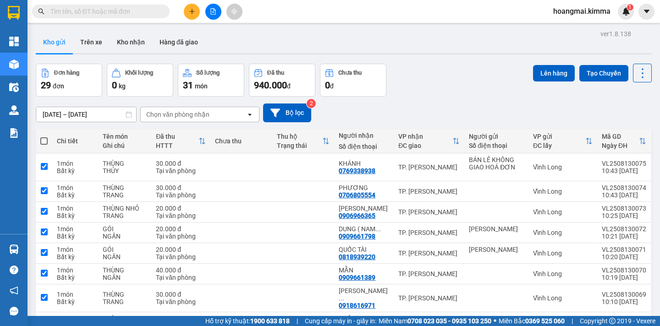
checkbox input "true"
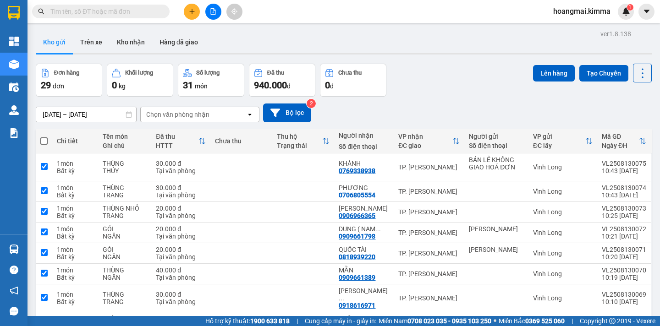
checkbox input "true"
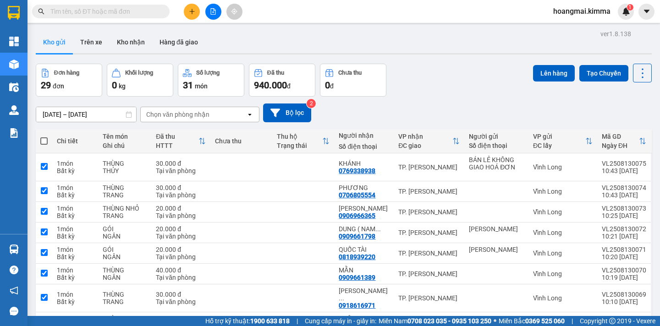
checkbox input "true"
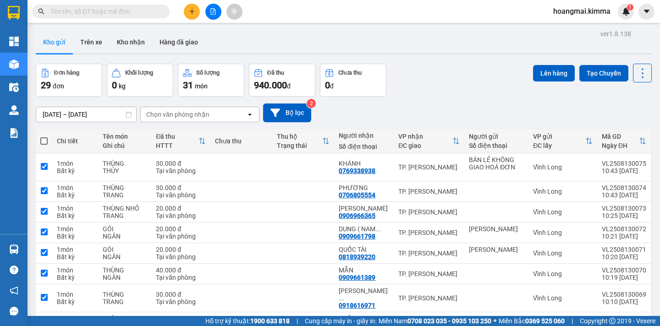
checkbox input "true"
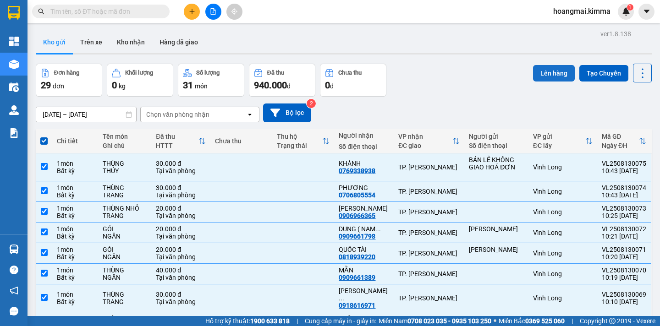
click at [550, 75] on button "Lên hàng" at bounding box center [554, 73] width 42 height 16
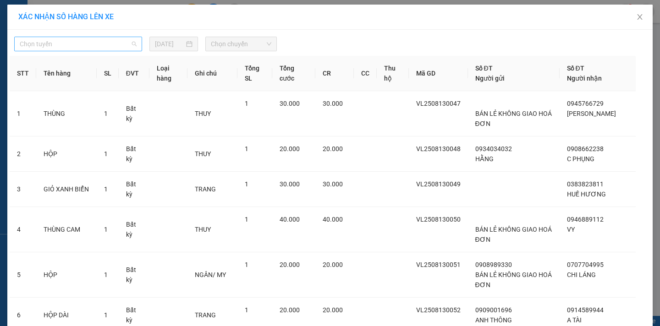
click at [97, 48] on span "Chọn tuyến" at bounding box center [78, 44] width 117 height 14
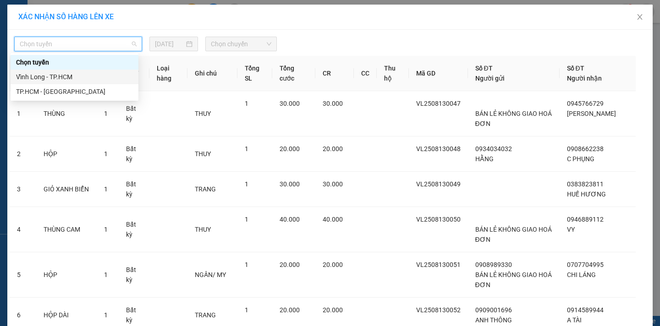
click at [78, 77] on div "Vĩnh Long - TP.HCM" at bounding box center [74, 77] width 117 height 10
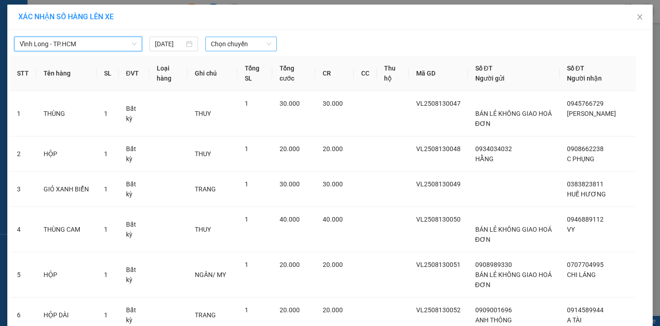
click at [238, 46] on span "Chọn chuyến" at bounding box center [241, 44] width 60 height 14
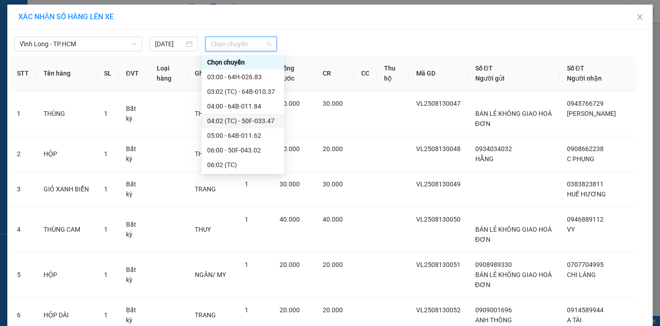
scroll to position [137, 0]
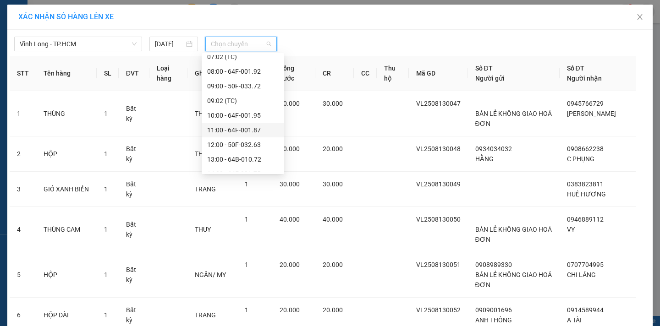
click at [265, 129] on div "11:00 - 64F-001.87" at bounding box center [242, 130] width 71 height 10
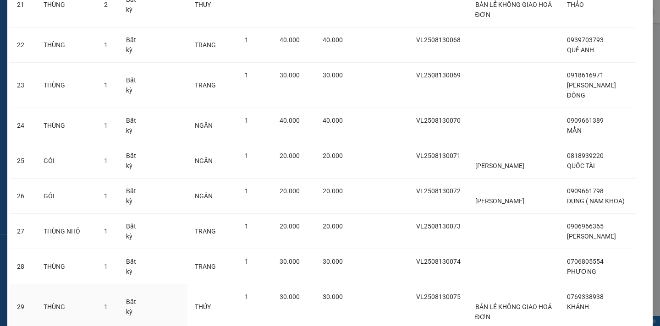
scroll to position [951, 0]
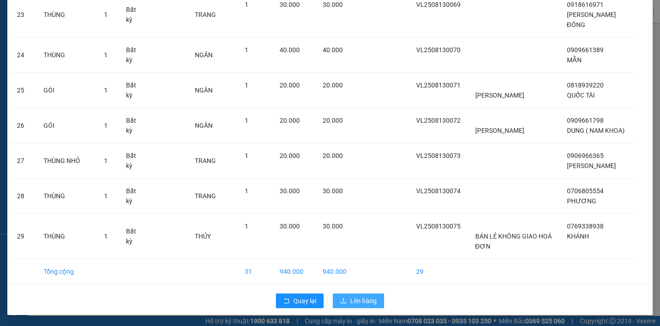
click at [350, 301] on span "Lên hàng" at bounding box center [363, 301] width 27 height 10
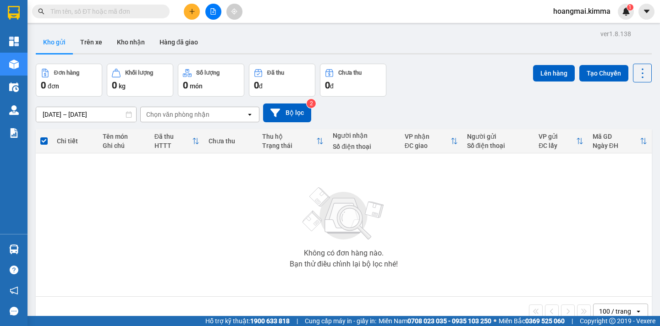
click at [217, 13] on button at bounding box center [213, 12] width 16 height 16
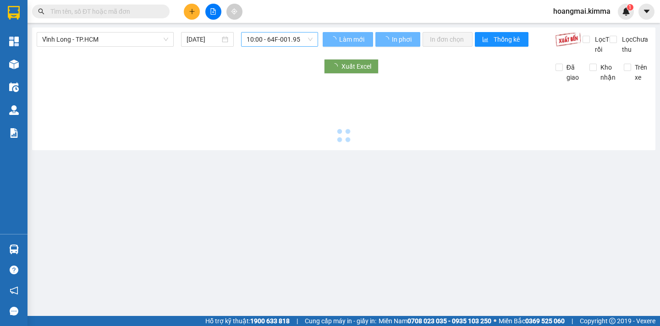
click at [310, 41] on div "10:00 - 64F-001.95" at bounding box center [279, 39] width 77 height 15
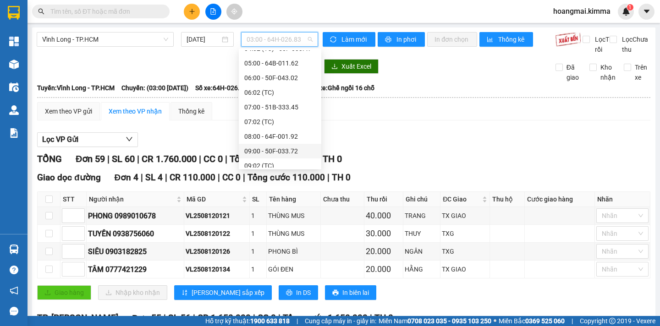
scroll to position [114, 0]
click at [299, 147] on div "11:00 - 64F-001.87" at bounding box center [279, 149] width 71 height 10
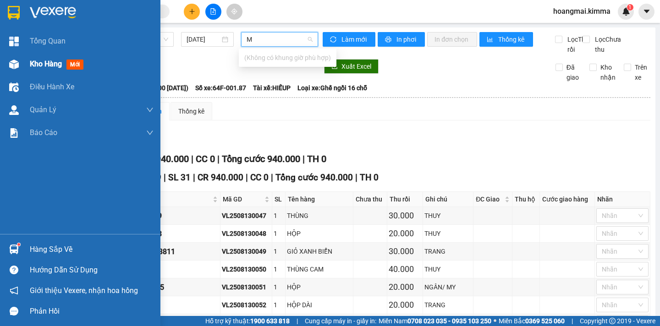
type input "M"
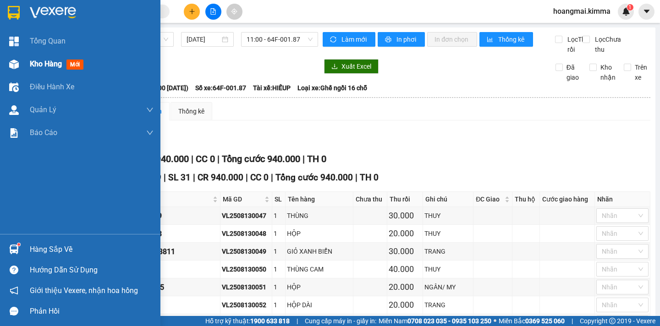
click at [43, 65] on span "Kho hàng" at bounding box center [46, 64] width 32 height 9
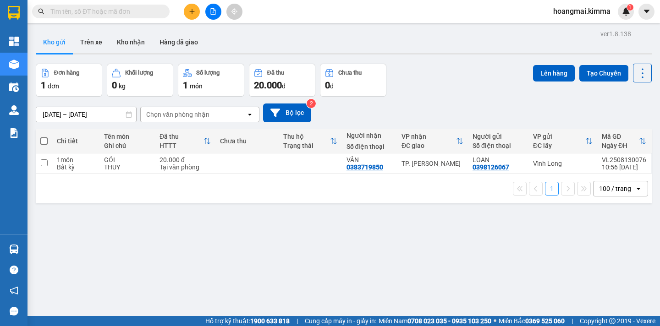
click at [215, 11] on icon "file-add" at bounding box center [213, 11] width 6 height 6
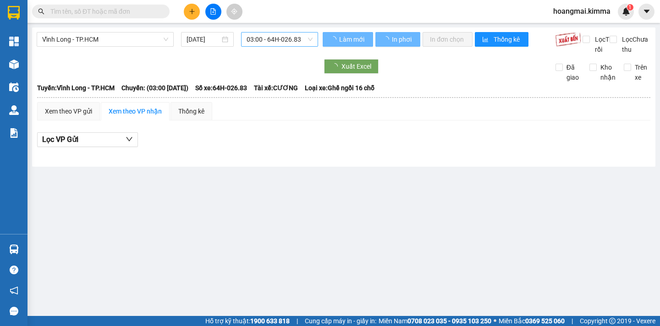
click at [301, 44] on span "03:00 - 64H-026.83" at bounding box center [279, 40] width 66 height 14
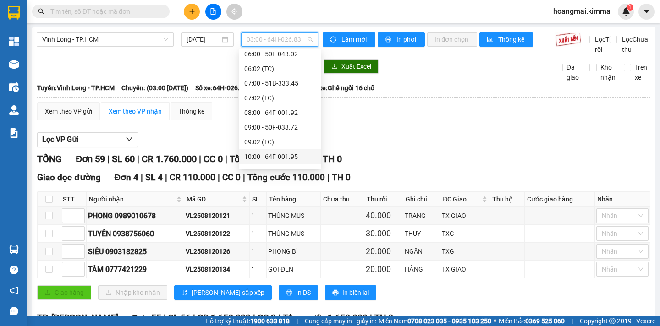
scroll to position [183, 0]
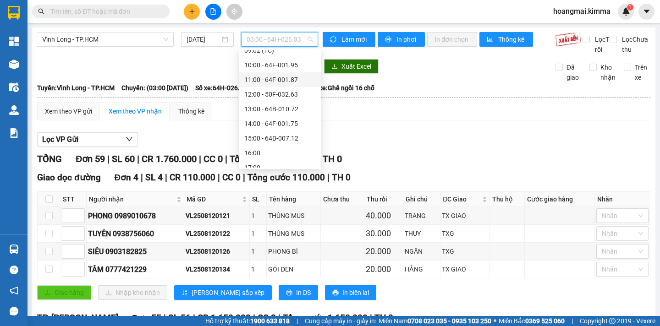
click at [293, 81] on div "11:00 - 64F-001.87" at bounding box center [279, 80] width 71 height 10
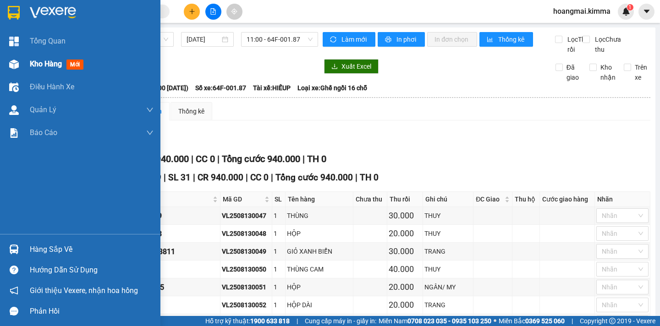
click at [36, 64] on span "Kho hàng" at bounding box center [46, 64] width 32 height 9
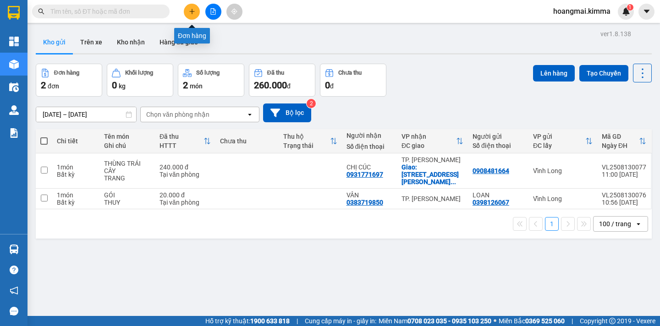
click at [193, 11] on icon "plus" at bounding box center [191, 11] width 5 height 0
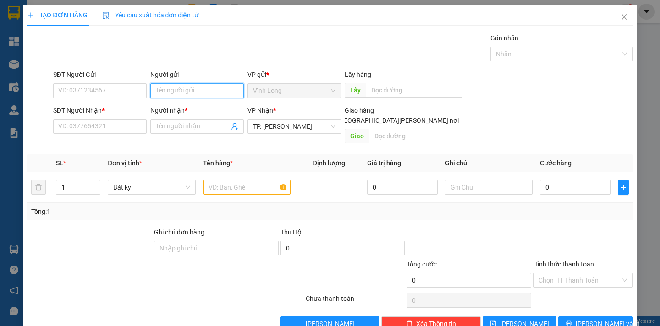
click at [168, 86] on input "Người gửi" at bounding box center [196, 90] width 93 height 15
type input "A TÙNG"
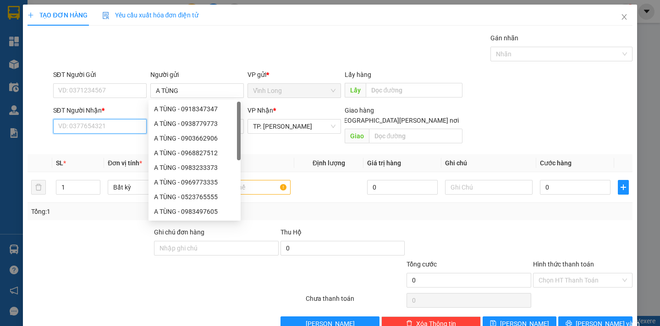
click at [63, 126] on input "SĐT Người Nhận *" at bounding box center [99, 126] width 93 height 15
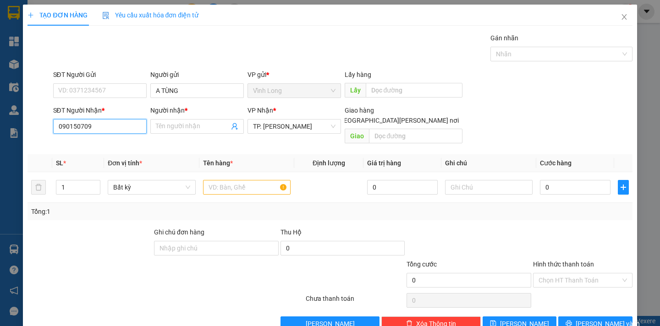
type input "0901507090"
click at [115, 142] on div "0901507090 - ANH TÙNG" at bounding box center [98, 145] width 81 height 10
type input "ANH TÙNG"
type input "0901507090"
click at [226, 180] on input "text" at bounding box center [247, 187] width 88 height 15
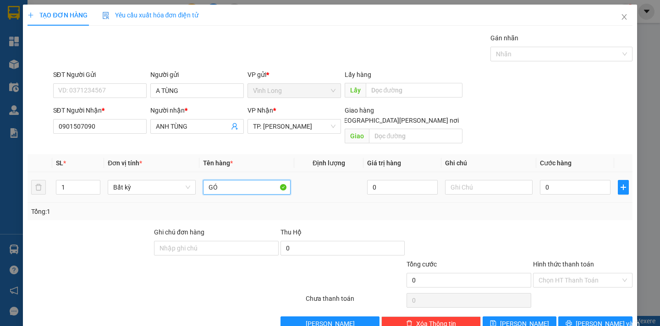
type input "G"
type input "HỘP"
type input "DÂN"
type input "2"
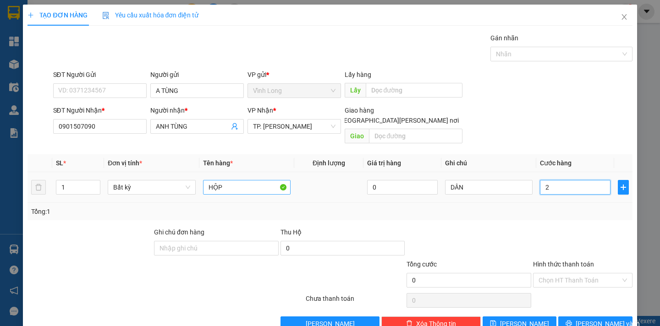
type input "2"
type input "20"
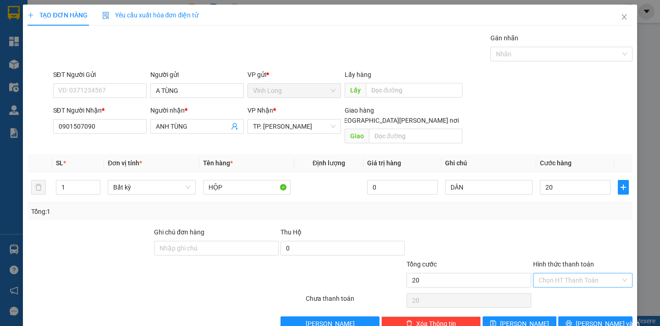
drag, startPoint x: 548, startPoint y: 267, endPoint x: 551, endPoint y: 273, distance: 6.1
click at [548, 274] on input "Hình thức thanh toán" at bounding box center [579, 281] width 82 height 14
type input "20.000"
click at [553, 286] on div "Tại văn phòng" at bounding box center [575, 289] width 87 height 10
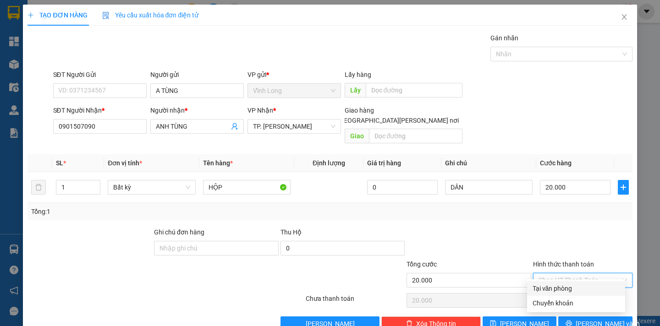
type input "0"
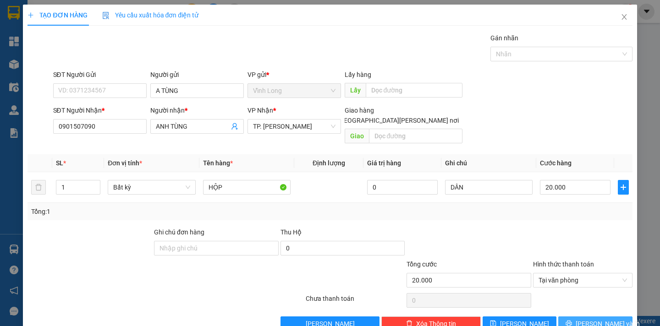
click at [595, 319] on span "[PERSON_NAME] và In" at bounding box center [607, 324] width 64 height 10
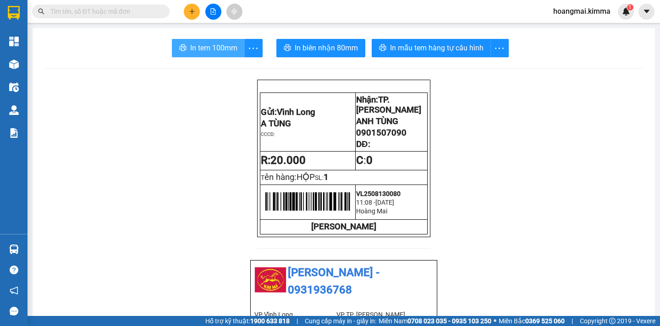
click at [207, 44] on span "In tem 100mm" at bounding box center [213, 47] width 47 height 11
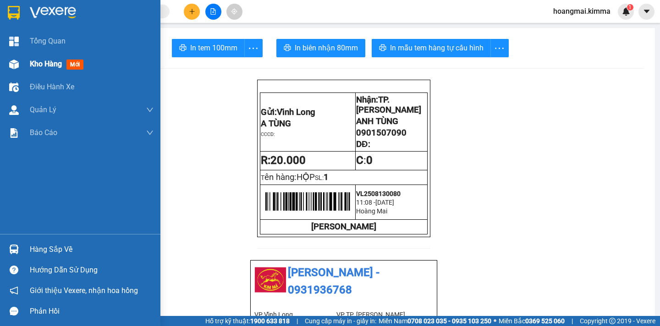
click at [44, 66] on span "Kho hàng" at bounding box center [46, 64] width 32 height 9
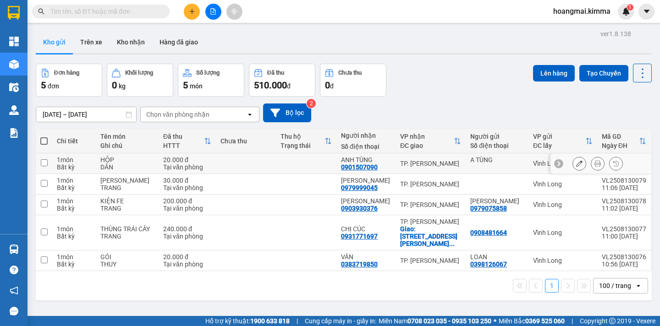
click at [576, 161] on icon at bounding box center [579, 163] width 6 height 6
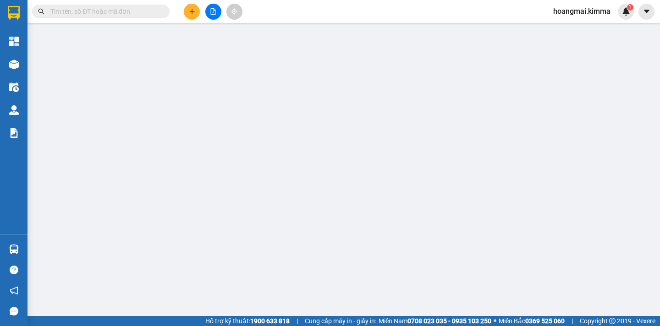
type input "A TÙNG"
type input "0901507090"
type input "ANH TÙNG"
type input "20.000"
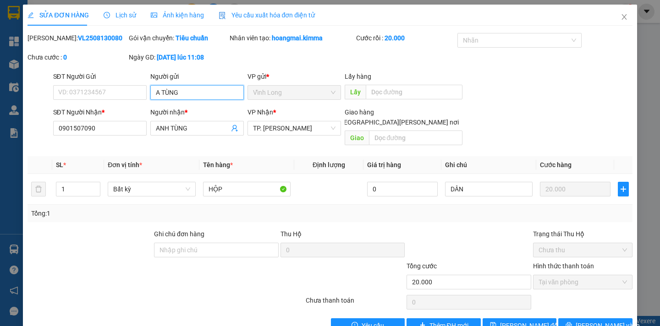
drag, startPoint x: 193, startPoint y: 96, endPoint x: 123, endPoint y: 98, distance: 70.6
click at [121, 100] on div "SĐT Người Gửi VD: 0371234567 Người gửi A TÙNG A TÙNG VP gửi * Vĩnh Long Lấy hà…" at bounding box center [342, 87] width 583 height 32
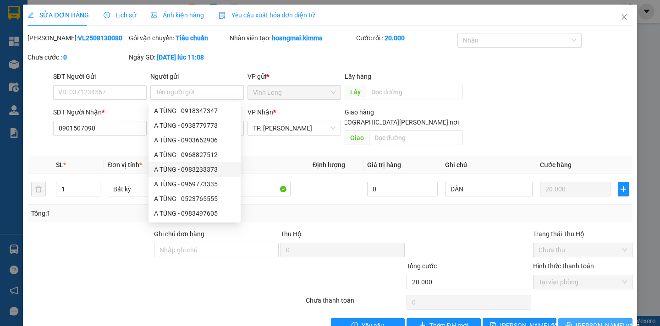
click at [570, 322] on icon "printer" at bounding box center [568, 325] width 6 height 6
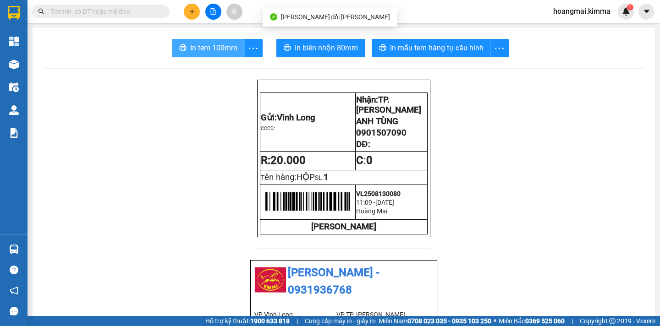
click at [210, 49] on span "In tem 100mm" at bounding box center [213, 47] width 47 height 11
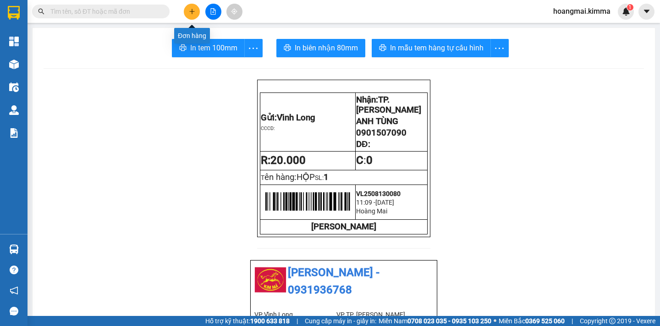
click at [189, 10] on icon "plus" at bounding box center [192, 11] width 6 height 6
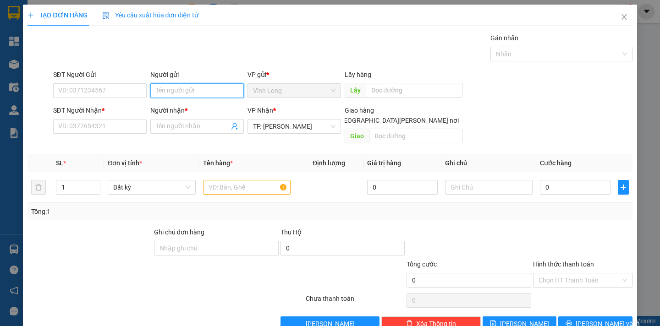
click at [177, 89] on input "Người gửi" at bounding box center [196, 90] width 93 height 15
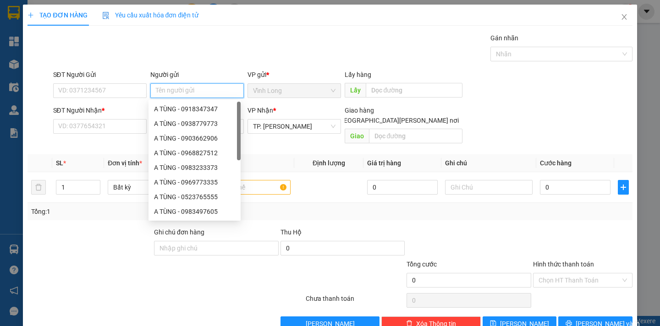
type input "V"
type input "BÁN"
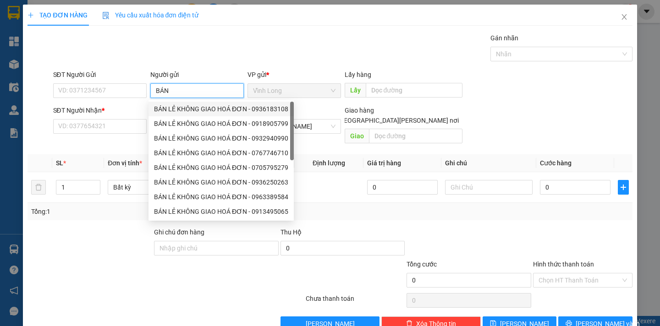
click at [176, 109] on div "BÁN LẺ KHÔNG GIAO HOÁ ĐƠN - 0936183108" at bounding box center [221, 109] width 134 height 10
type input "0936183108"
type input "BÁN LẺ KHÔNG GIAO HOÁ ĐƠN"
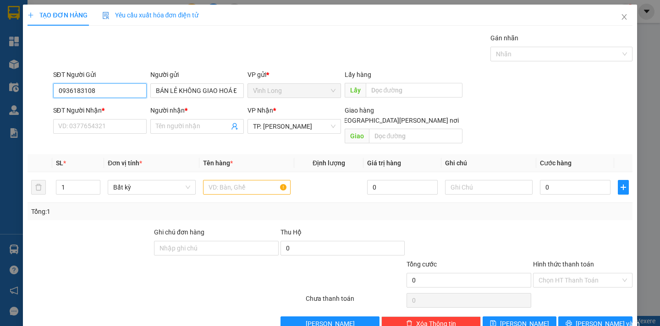
drag, startPoint x: 115, startPoint y: 97, endPoint x: 35, endPoint y: 96, distance: 79.7
click at [35, 96] on div "SĐT Người Gửi 0936183108 0936183108 Người gửi BÁN LẺ KHÔNG GIAO HOÁ ĐƠN VP gửi …" at bounding box center [330, 86] width 606 height 32
click at [78, 130] on input "SĐT Người Nhận *" at bounding box center [99, 126] width 93 height 15
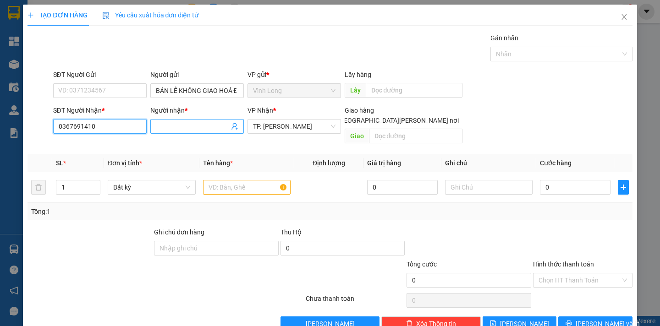
type input "0367691410"
click at [168, 125] on input "Người nhận *" at bounding box center [192, 126] width 73 height 10
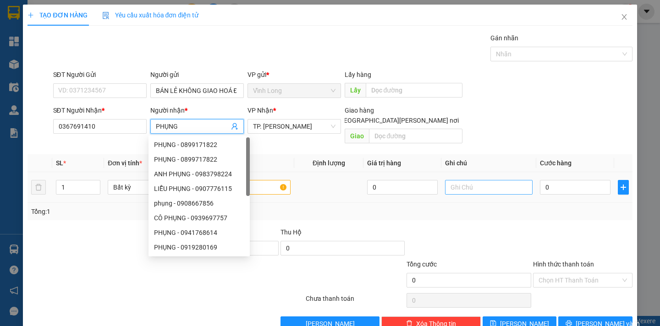
type input "PHỤNG"
click at [499, 180] on input "text" at bounding box center [489, 187] width 88 height 15
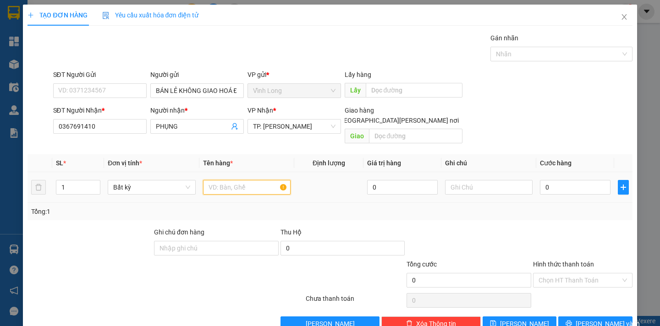
click at [224, 180] on input "text" at bounding box center [247, 187] width 88 height 15
type input "GÓI"
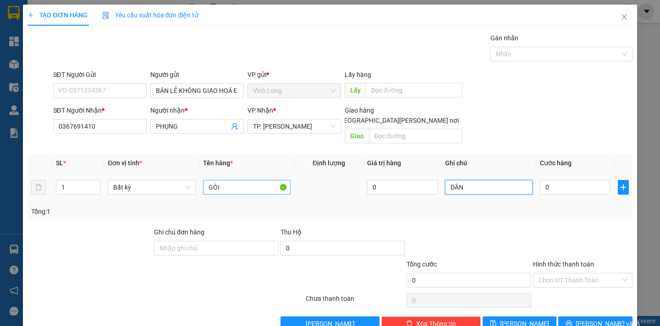
type input "DÂN"
type input "3"
type input "30"
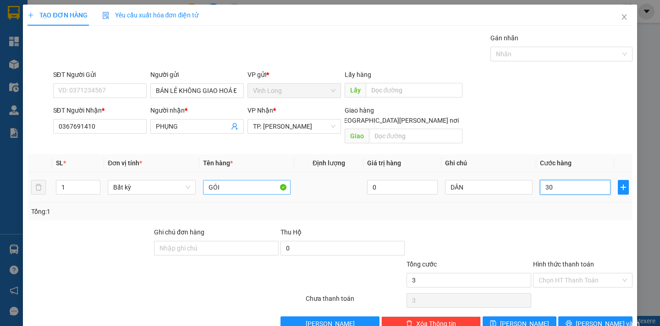
type input "30"
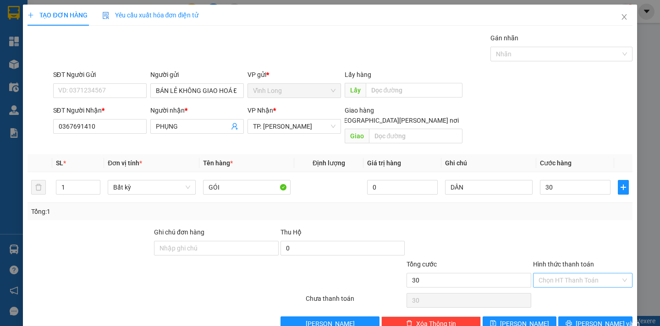
type input "30.000"
click at [580, 276] on input "Hình thức thanh toán" at bounding box center [579, 281] width 82 height 14
click at [574, 290] on div "Tại văn phòng" at bounding box center [575, 289] width 87 height 10
type input "0"
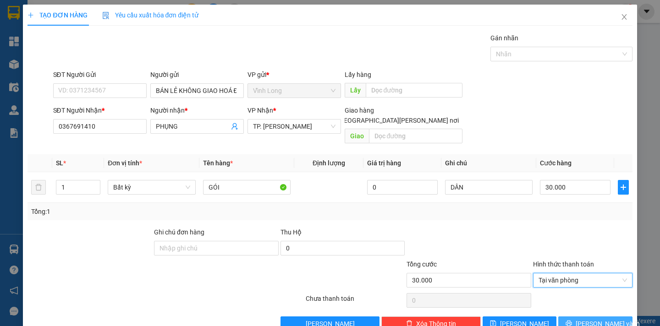
click at [601, 319] on span "[PERSON_NAME] và In" at bounding box center [607, 324] width 64 height 10
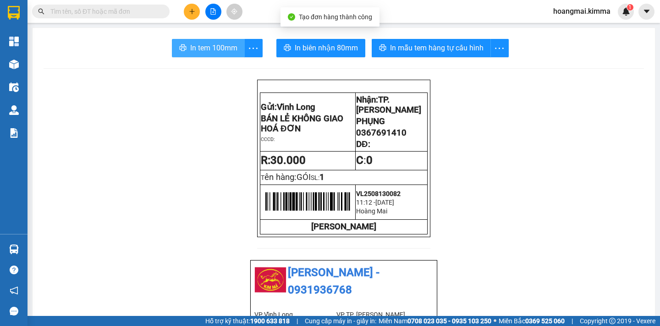
click at [190, 50] on span "In tem 100mm" at bounding box center [213, 47] width 47 height 11
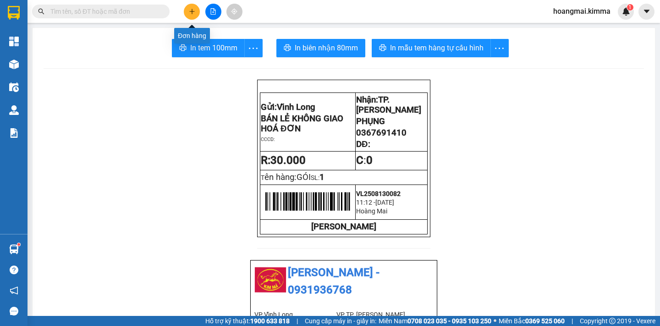
click at [192, 17] on button at bounding box center [192, 12] width 16 height 16
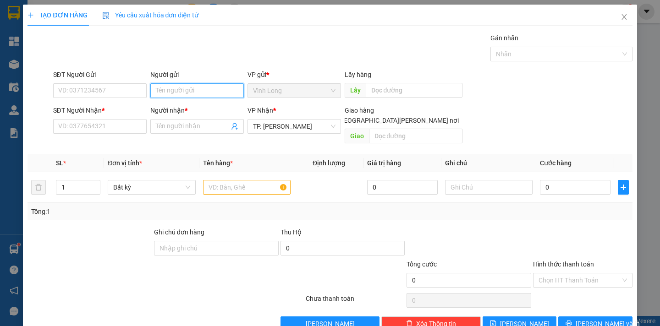
click at [160, 94] on input "Người gửi" at bounding box center [196, 90] width 93 height 15
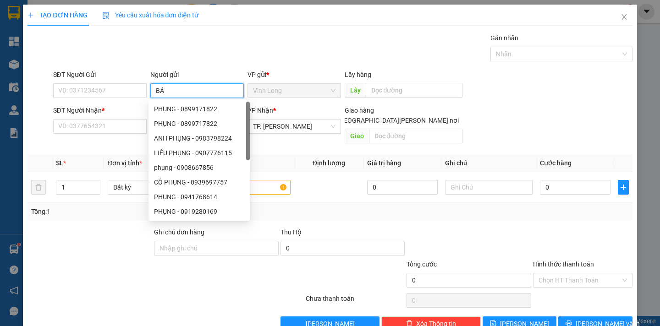
type input "BÁN"
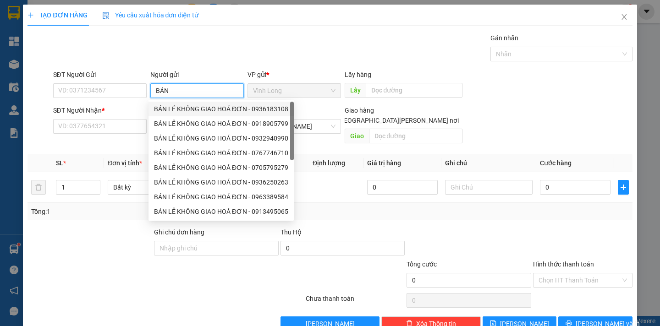
click at [173, 107] on div "BÁN LẺ KHÔNG GIAO HOÁ ĐƠN - 0936183108" at bounding box center [221, 109] width 134 height 10
type input "0936183108"
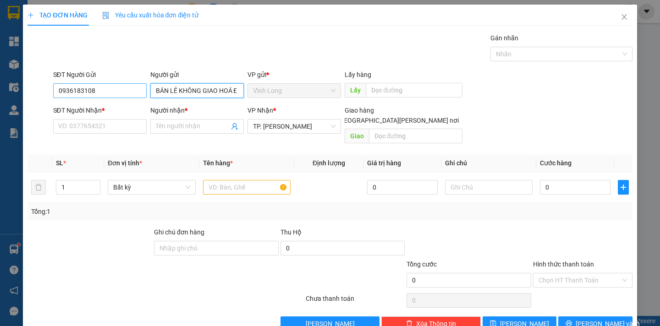
type input "BÁN LẺ KHÔNG GIAO HOÁ ĐƠN"
drag, startPoint x: 63, startPoint y: 90, endPoint x: 36, endPoint y: 87, distance: 27.3
click at [36, 87] on div "SĐT Người Gửi 0936183108 0936183108 Người gửi BÁN LẺ KHÔNG GIAO HOÁ ĐƠN VP gửi …" at bounding box center [330, 86] width 606 height 32
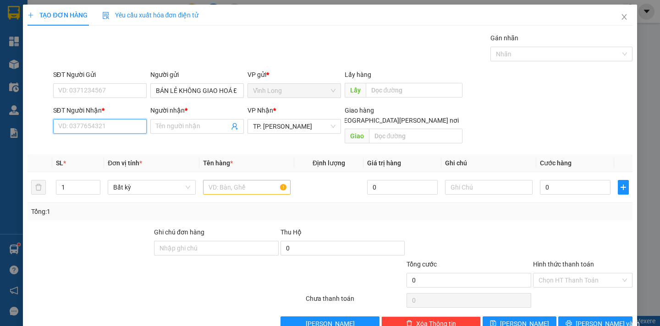
click at [58, 126] on input "SĐT Người Nhận *" at bounding box center [99, 126] width 93 height 15
type input "0934427564"
click at [98, 151] on div "0934427564 - THẢO" at bounding box center [102, 144] width 101 height 15
type input "THẢO"
type input "0934427564"
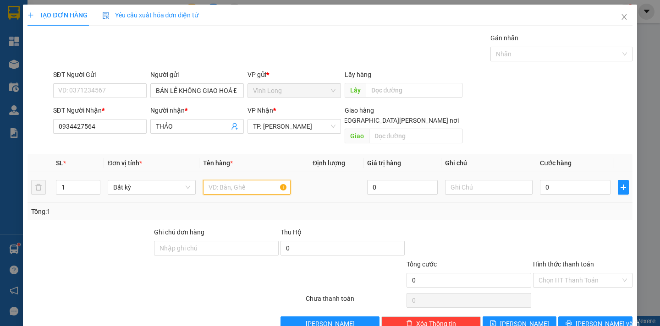
click at [224, 182] on input "text" at bounding box center [247, 187] width 88 height 15
type input "THÙNG MUS"
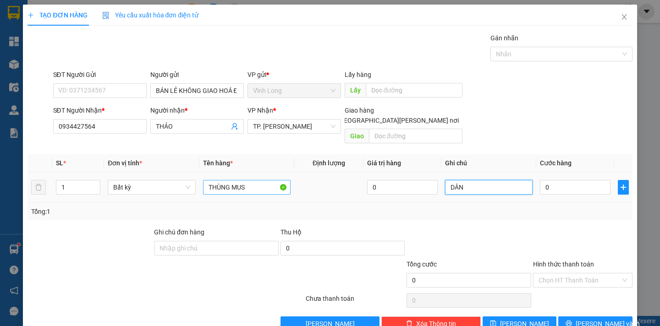
type input "DÂN"
type input "4"
type input "40"
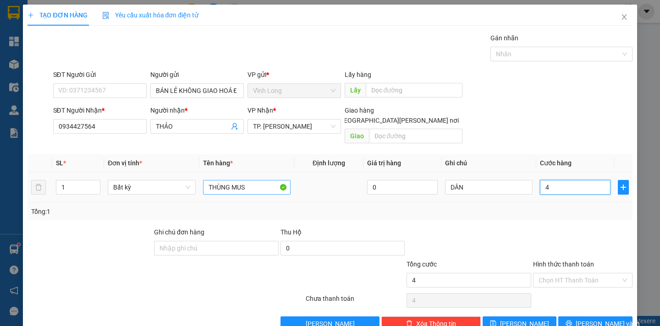
type input "40"
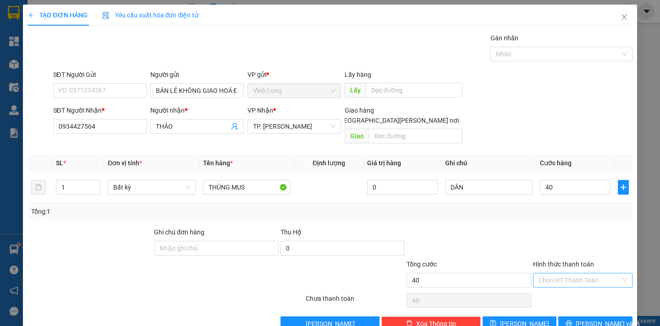
click at [572, 274] on input "Hình thức thanh toán" at bounding box center [579, 281] width 82 height 14
type input "40.000"
click at [565, 284] on div "Tại văn phòng" at bounding box center [575, 289] width 87 height 10
type input "0"
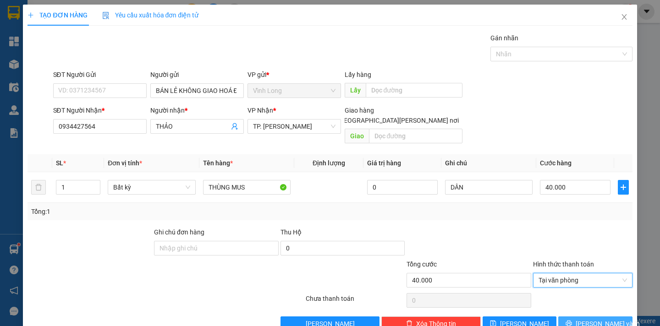
click at [587, 319] on span "[PERSON_NAME] và In" at bounding box center [607, 324] width 64 height 10
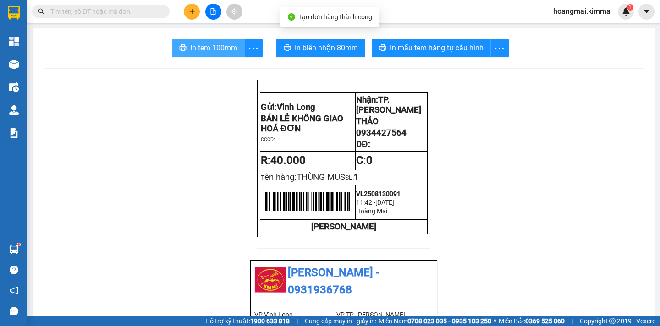
click at [212, 49] on span "In tem 100mm" at bounding box center [213, 47] width 47 height 11
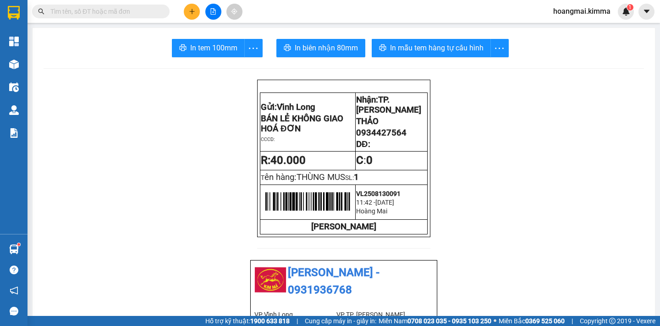
click at [80, 8] on input "text" at bounding box center [104, 11] width 108 height 10
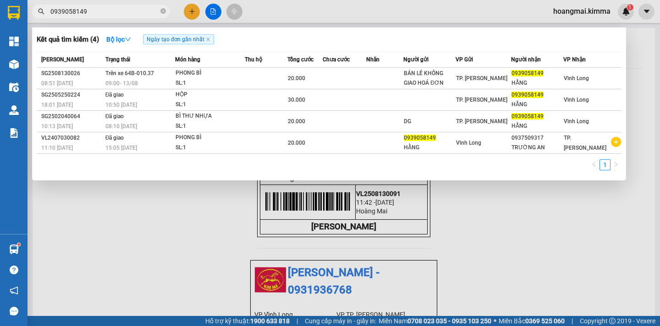
type input "0939058149"
click at [164, 13] on icon "close-circle" at bounding box center [162, 10] width 5 height 5
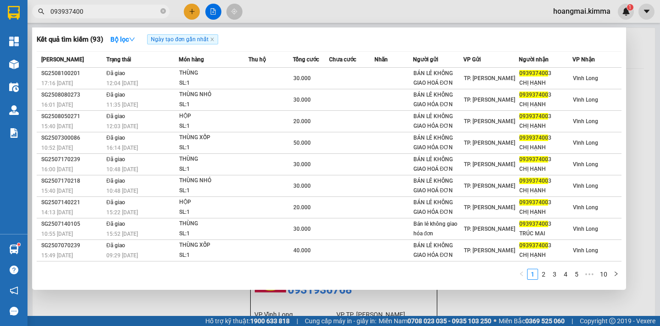
type input "0939374003"
click at [163, 14] on icon "close-circle" at bounding box center [162, 10] width 5 height 5
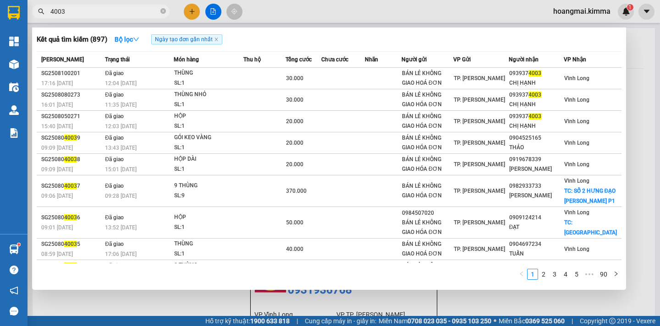
type input "4003"
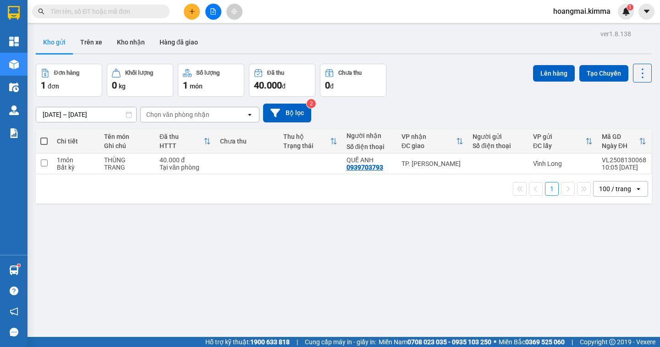
click at [193, 12] on icon "plus" at bounding box center [192, 11] width 6 height 6
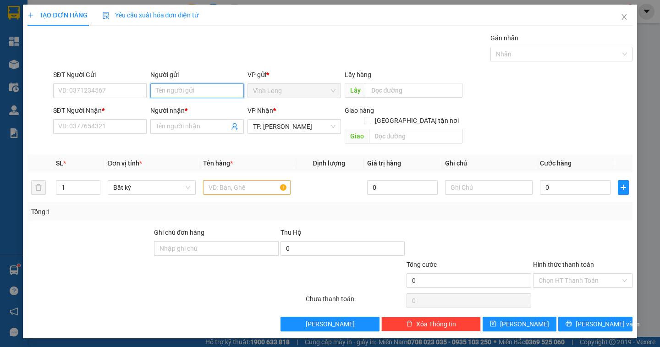
drag, startPoint x: 173, startPoint y: 84, endPoint x: 169, endPoint y: 87, distance: 4.7
click at [172, 84] on input "Người gửi" at bounding box center [196, 90] width 93 height 15
type input "BÁN"
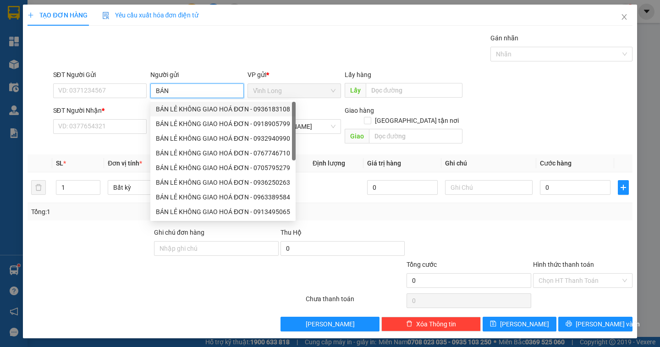
click at [167, 110] on div "BÁN LẺ KHÔNG GIAO HOÁ ĐƠN - 0936183108" at bounding box center [223, 109] width 134 height 10
type input "0936183108"
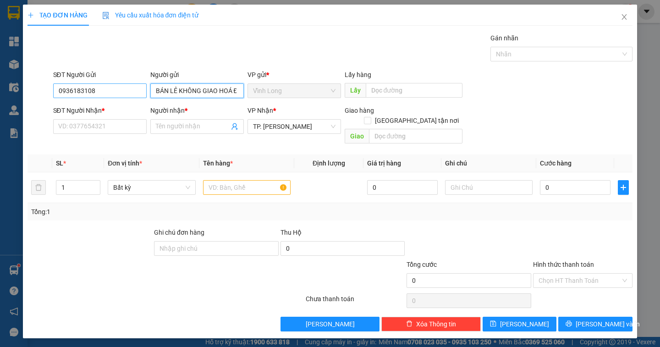
type input "BÁN LẺ KHÔNG GIAO HOÁ ĐƠN"
drag, startPoint x: 63, startPoint y: 89, endPoint x: 55, endPoint y: 92, distance: 8.8
click at [56, 92] on input "0936183108" at bounding box center [99, 90] width 93 height 15
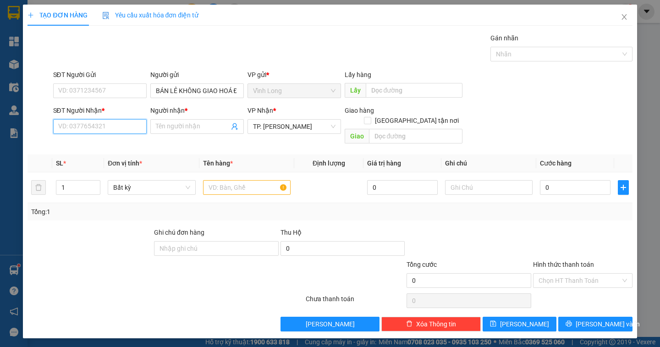
click at [100, 126] on input "SĐT Người Nhận *" at bounding box center [99, 126] width 93 height 15
type input "0939199478"
click at [123, 149] on div "0939199478 - TRÍ NGUYÊN" at bounding box center [100, 145] width 82 height 10
type input "TRÍ NGUYÊN"
type input "0939199478"
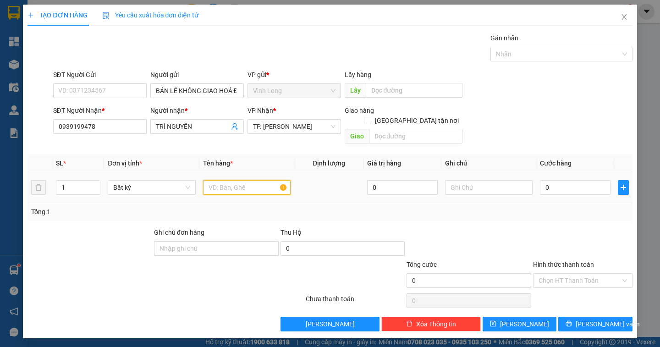
click at [217, 180] on input "text" at bounding box center [247, 187] width 88 height 15
type input "THÙNG"
type input "DÂN"
type input "3"
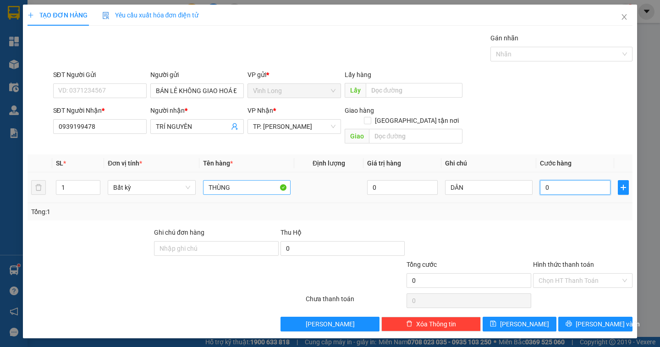
type input "3"
type input "30"
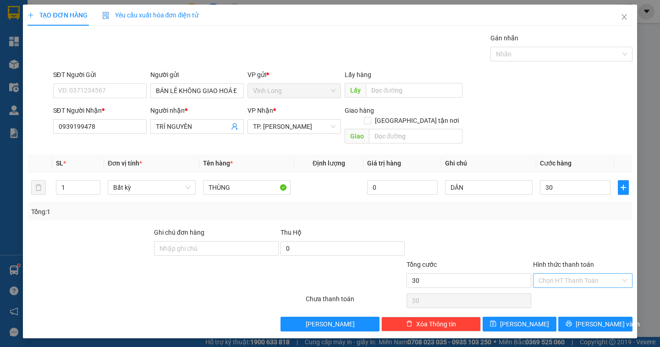
click at [556, 274] on input "Hình thức thanh toán" at bounding box center [579, 281] width 82 height 14
type input "30.000"
click at [554, 285] on div "Tại văn phòng" at bounding box center [582, 289] width 88 height 10
type input "0"
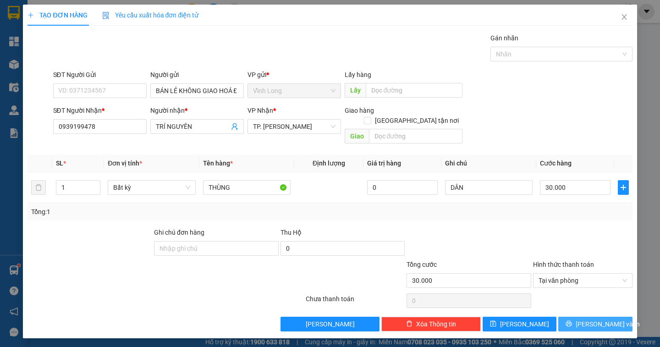
drag, startPoint x: 590, startPoint y: 313, endPoint x: 571, endPoint y: 307, distance: 19.3
click at [590, 319] on span "Lưu và In" at bounding box center [607, 324] width 64 height 10
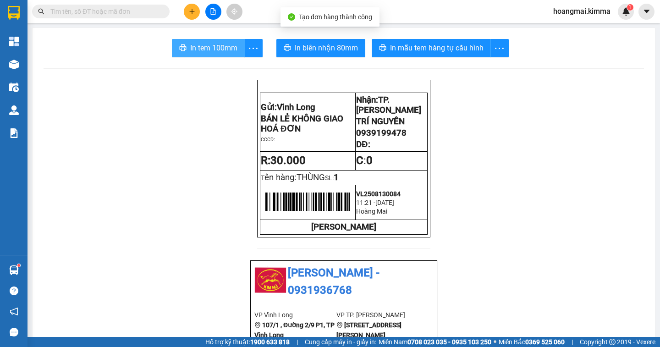
click at [191, 52] on span "In tem 100mm" at bounding box center [213, 47] width 47 height 11
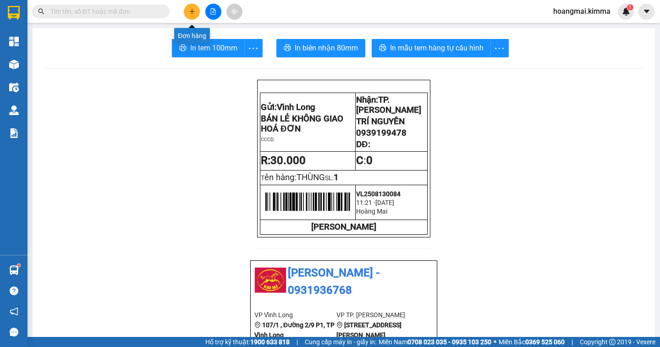
click at [189, 11] on icon "plus" at bounding box center [192, 11] width 6 height 6
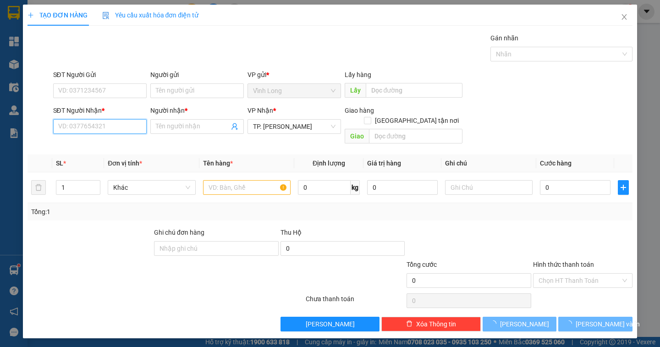
click at [77, 127] on input "SĐT Người Nhận *" at bounding box center [99, 126] width 93 height 15
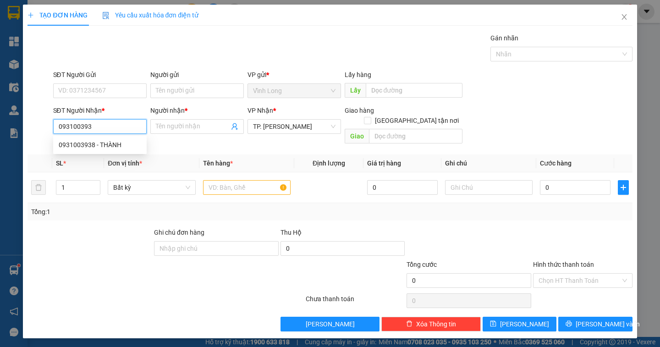
type input "0931003938"
click at [99, 146] on div "0931003938 - THÀNH" at bounding box center [100, 145] width 82 height 10
type input "THÀNH"
type input "0931003938"
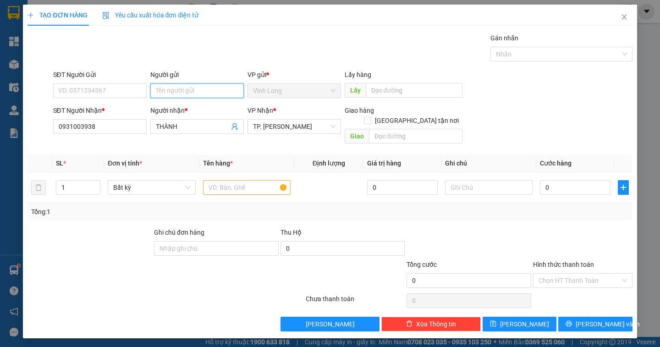
click at [191, 93] on input "Người gửi" at bounding box center [196, 90] width 93 height 15
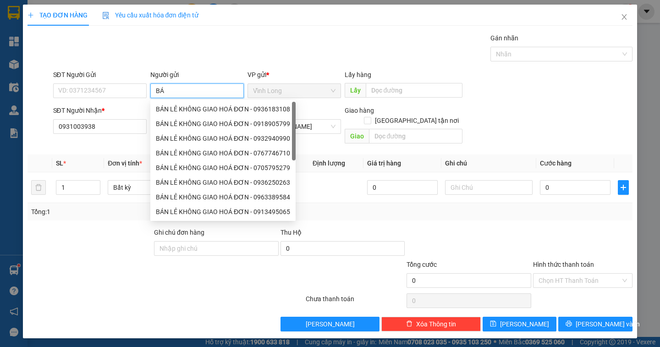
type input "BÁN"
click at [195, 108] on div "BÁN LẺ KHÔNG GIAO HOÁ ĐƠN - 0936183108" at bounding box center [223, 109] width 134 height 10
type input "0936183108"
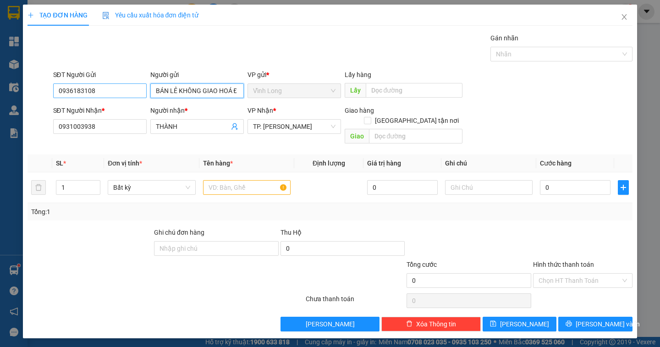
type input "BÁN LẺ KHÔNG GIAO HOÁ ĐƠN"
drag, startPoint x: 114, startPoint y: 93, endPoint x: 0, endPoint y: 83, distance: 113.6
click at [0, 83] on div "TẠO ĐƠN HÀNG Yêu cầu xuất hóa đơn điện tử Transit Pickup Surcharge Ids Transit …" at bounding box center [330, 173] width 660 height 347
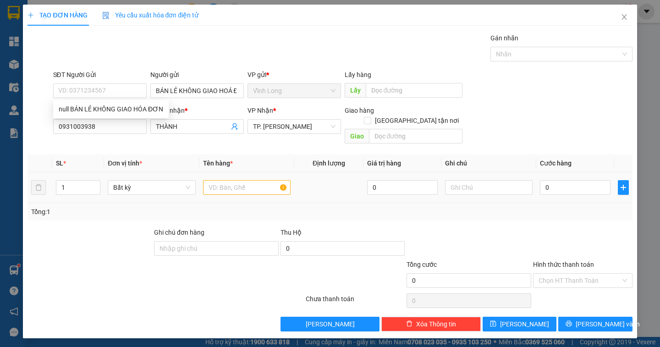
drag, startPoint x: 224, startPoint y: 188, endPoint x: 221, endPoint y: 178, distance: 10.3
click at [224, 188] on td at bounding box center [246, 187] width 95 height 31
click at [220, 180] on input "text" at bounding box center [247, 187] width 88 height 15
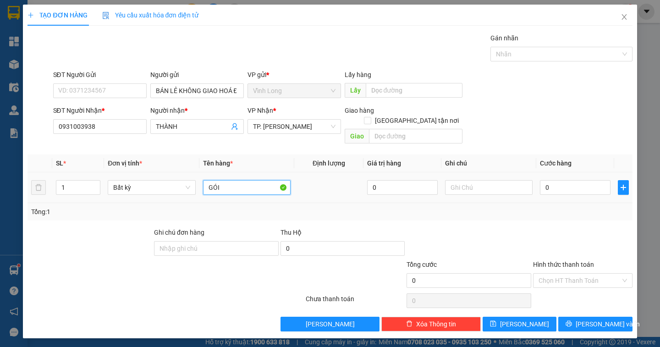
type input "GÓI"
type input "DÂN"
type input "3"
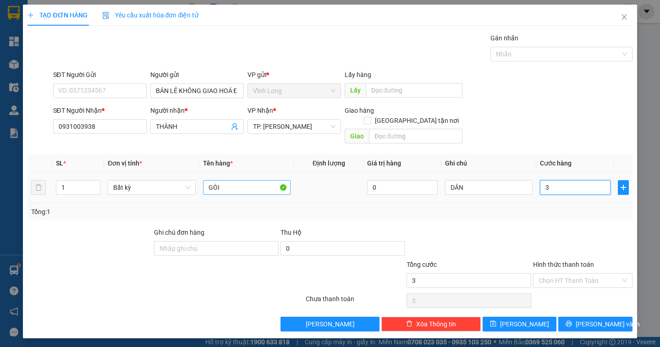
type input "30"
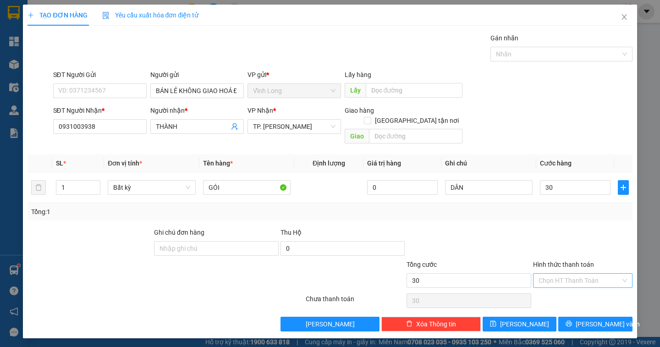
click at [551, 274] on input "Hình thức thanh toán" at bounding box center [579, 281] width 82 height 14
type input "30.000"
click at [549, 301] on div "Chuyển khoản" at bounding box center [582, 303] width 88 height 10
type input "0"
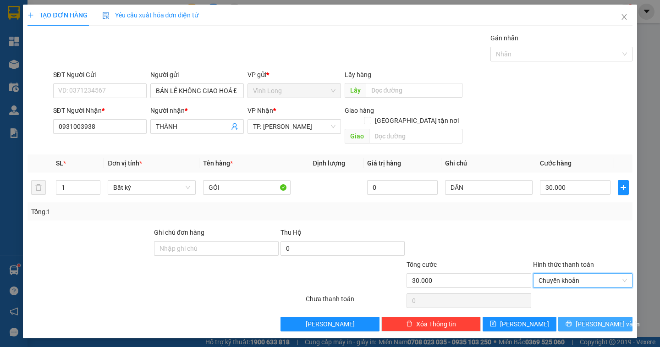
click at [581, 319] on button "[PERSON_NAME] và In" at bounding box center [595, 324] width 74 height 15
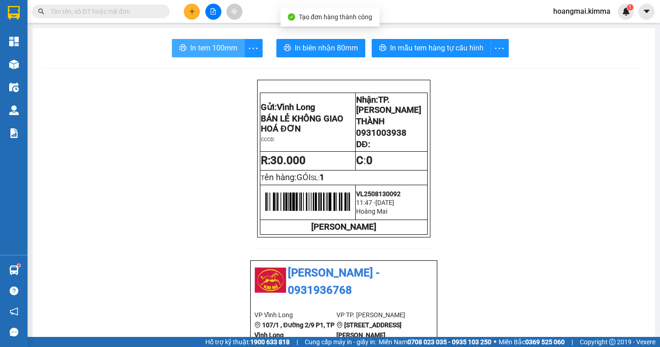
click at [224, 51] on span "In tem 100mm" at bounding box center [213, 47] width 47 height 11
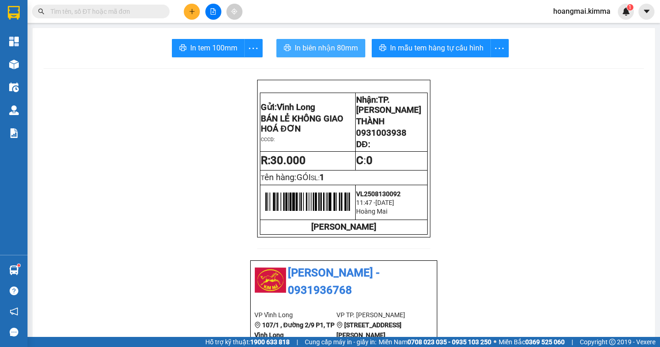
click at [317, 45] on span "In biên nhận 80mm" at bounding box center [326, 47] width 63 height 11
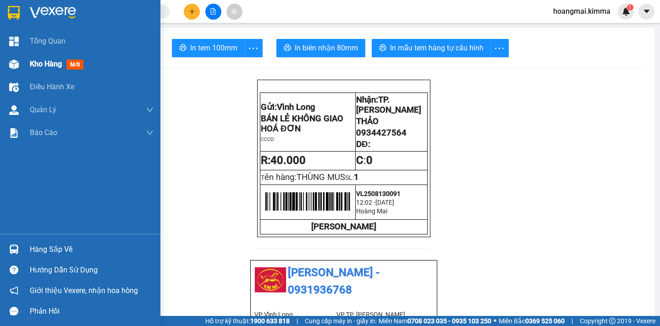
click at [51, 67] on span "Kho hàng" at bounding box center [46, 64] width 32 height 9
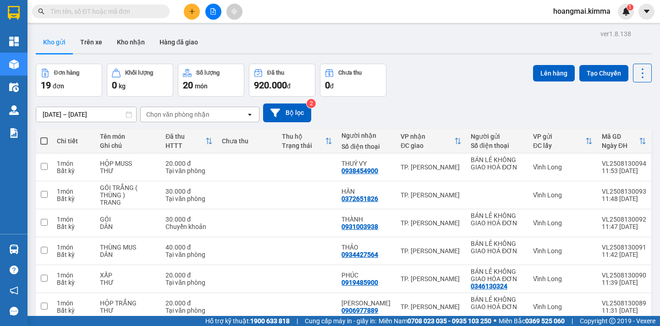
click at [43, 141] on span at bounding box center [43, 140] width 7 height 7
click at [44, 137] on input "checkbox" at bounding box center [44, 137] width 0 height 0
checkbox input "true"
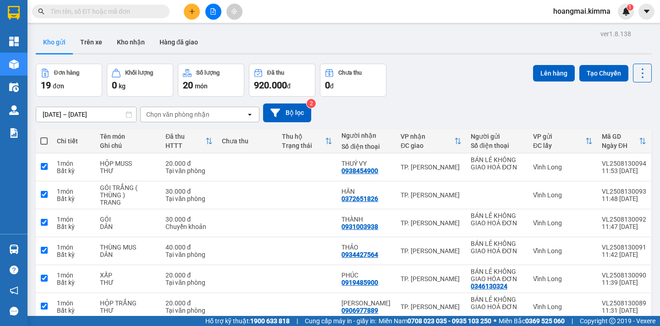
checkbox input "true"
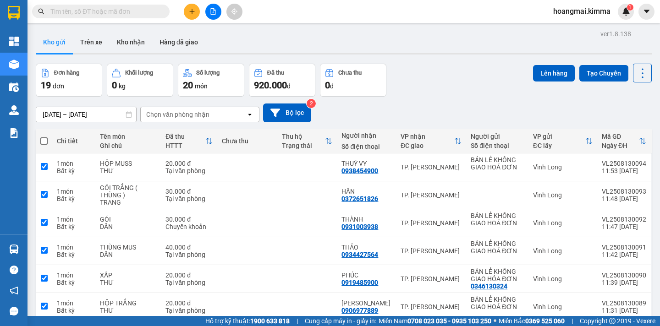
checkbox input "true"
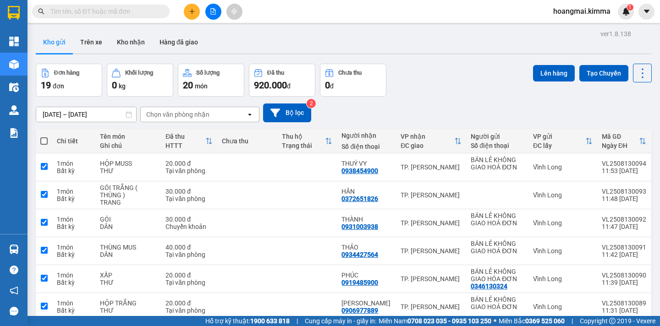
checkbox input "true"
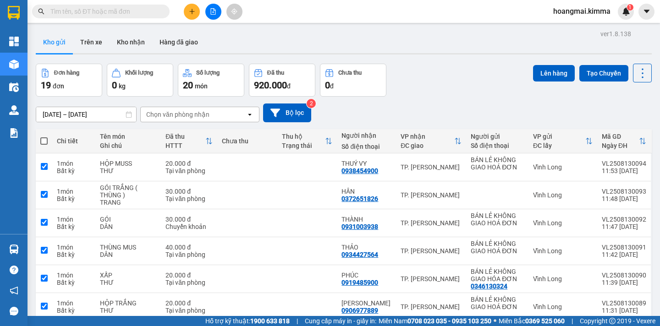
checkbox input "true"
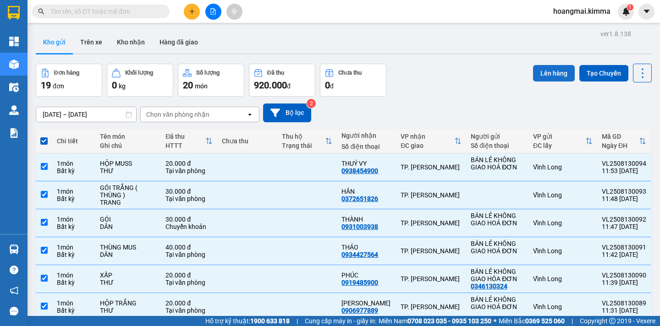
click at [541, 71] on button "Lên hàng" at bounding box center [554, 73] width 42 height 16
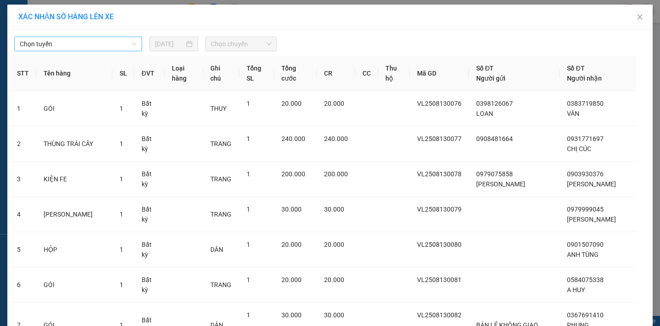
click at [65, 42] on span "Chọn tuyến" at bounding box center [78, 44] width 117 height 14
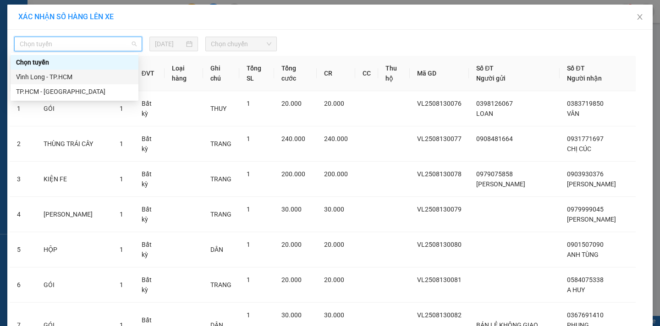
click at [65, 73] on div "Vĩnh Long - TP.HCM" at bounding box center [74, 77] width 117 height 10
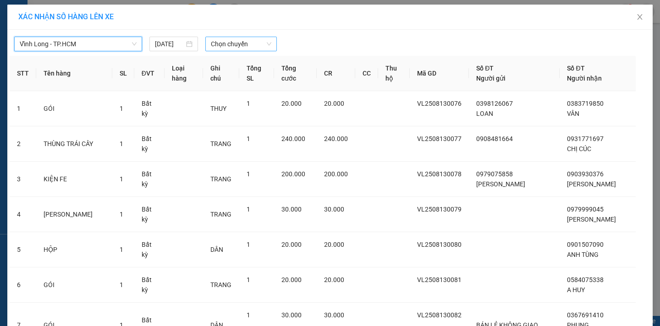
click at [212, 45] on span "Chọn chuyến" at bounding box center [241, 44] width 60 height 14
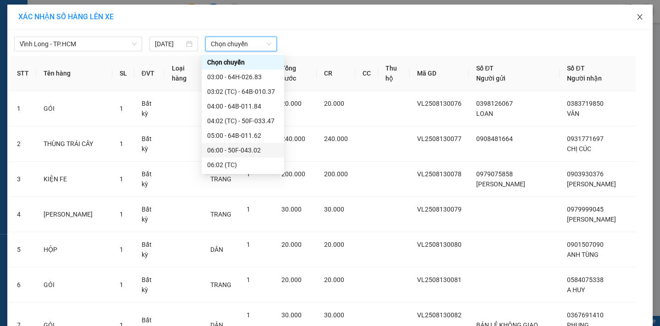
click at [639, 16] on icon "close" at bounding box center [639, 16] width 7 height 7
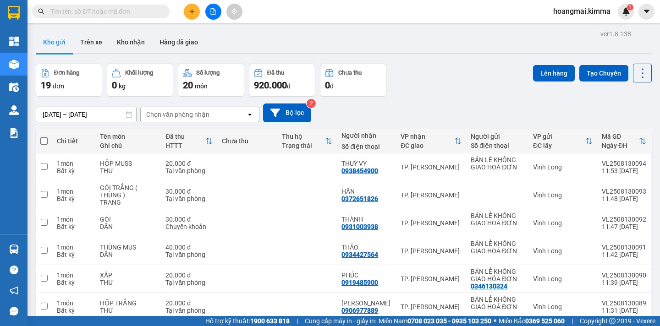
click at [45, 139] on span at bounding box center [43, 140] width 7 height 7
click at [44, 137] on input "checkbox" at bounding box center [44, 137] width 0 height 0
checkbox input "true"
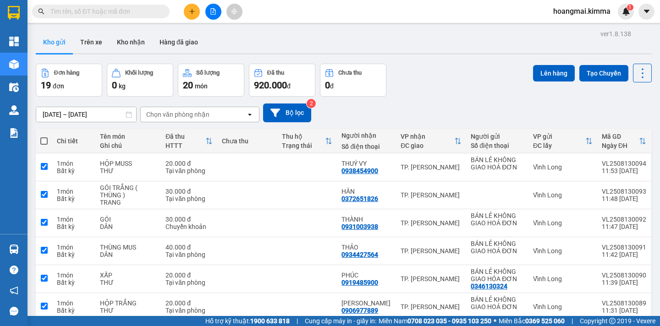
checkbox input "true"
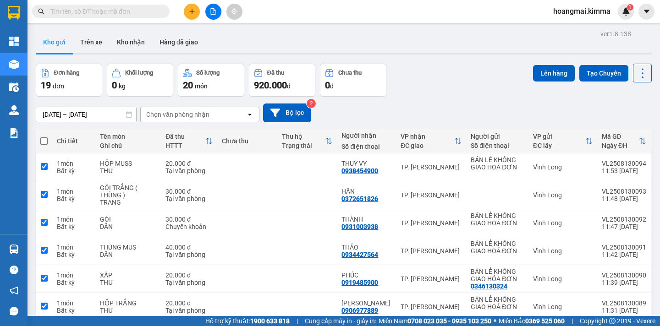
checkbox input "true"
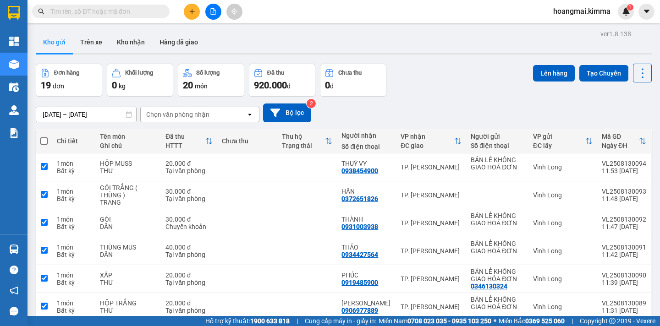
checkbox input "true"
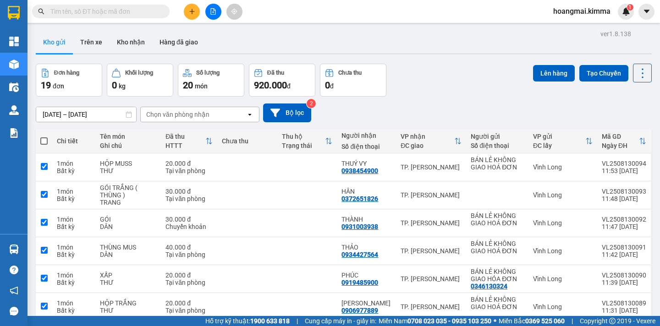
checkbox input "true"
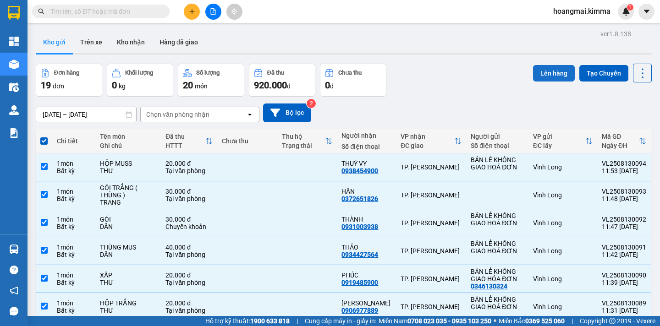
click at [558, 73] on button "Lên hàng" at bounding box center [554, 73] width 42 height 16
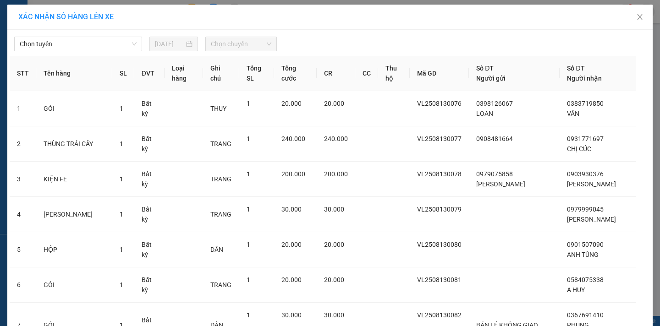
click at [79, 47] on span "Chọn tuyến" at bounding box center [78, 44] width 117 height 14
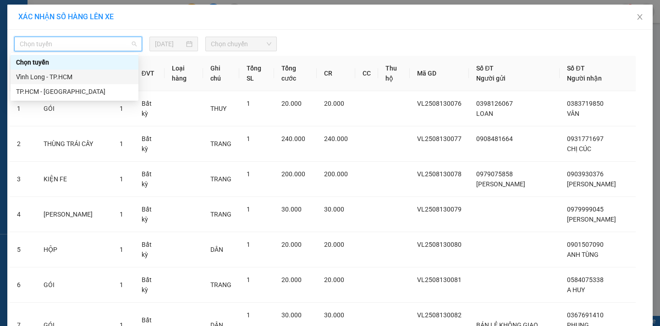
click at [61, 77] on div "Vĩnh Long - TP.HCM" at bounding box center [74, 77] width 117 height 10
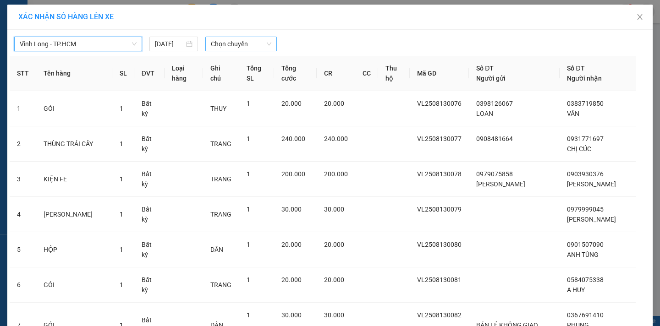
click at [232, 41] on span "Chọn chuyến" at bounding box center [241, 44] width 60 height 14
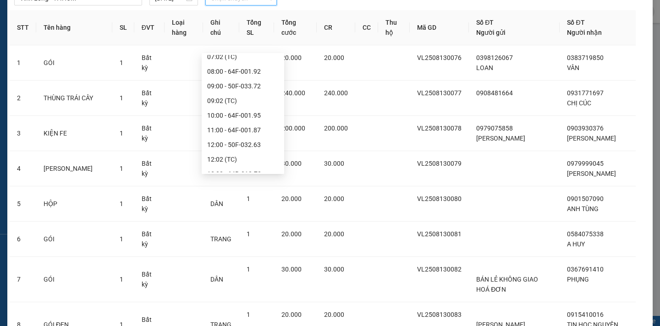
scroll to position [220, 0]
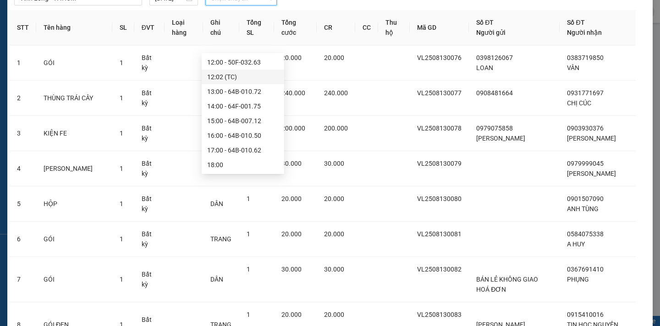
click at [233, 75] on div "12:02 (TC)" at bounding box center [242, 77] width 71 height 10
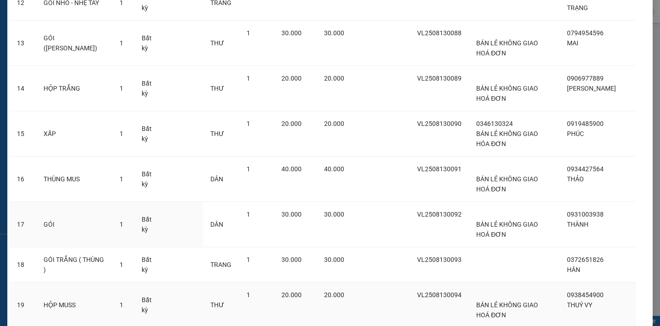
scroll to position [618, 0]
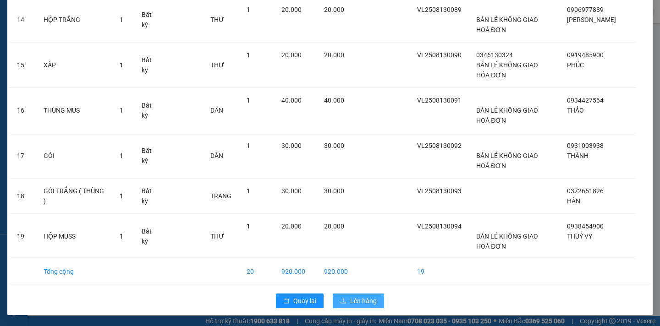
click at [368, 301] on span "Lên hàng" at bounding box center [363, 301] width 27 height 10
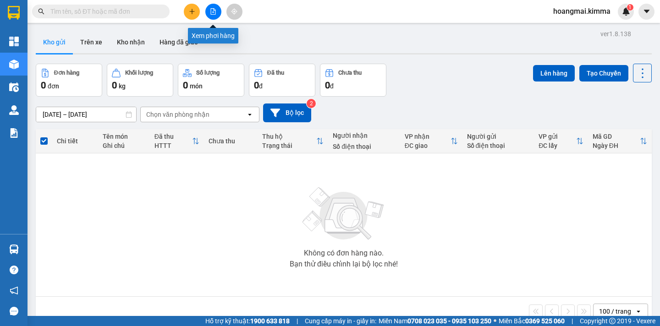
click at [210, 11] on icon "file-add" at bounding box center [213, 11] width 6 height 6
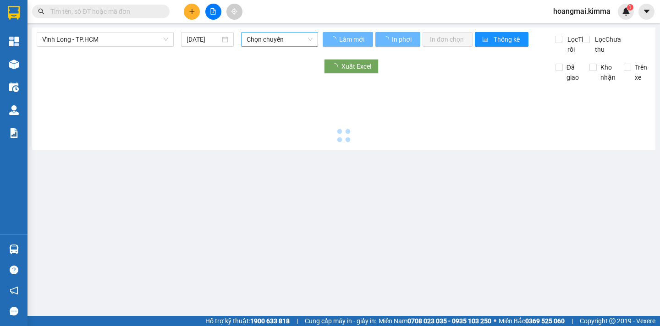
click at [255, 38] on span "Chọn chuyến" at bounding box center [279, 40] width 66 height 14
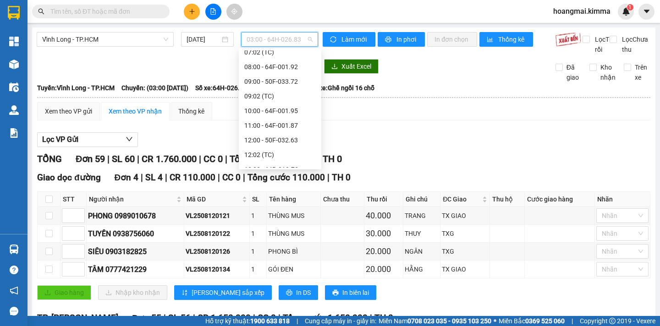
scroll to position [220, 0]
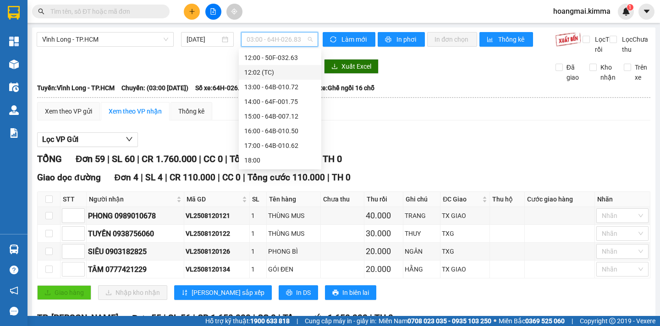
click at [257, 71] on div "12:02 (TC)" at bounding box center [279, 72] width 71 height 10
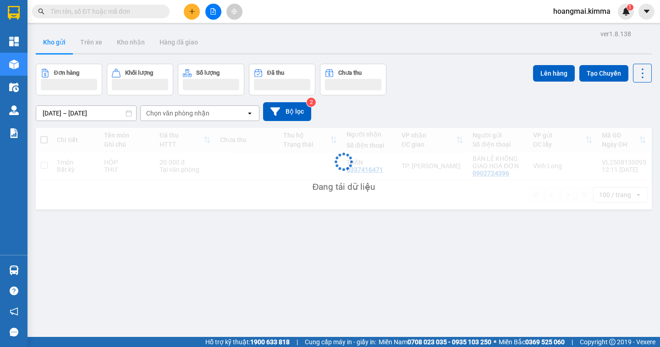
click at [78, 15] on input "text" at bounding box center [104, 11] width 108 height 10
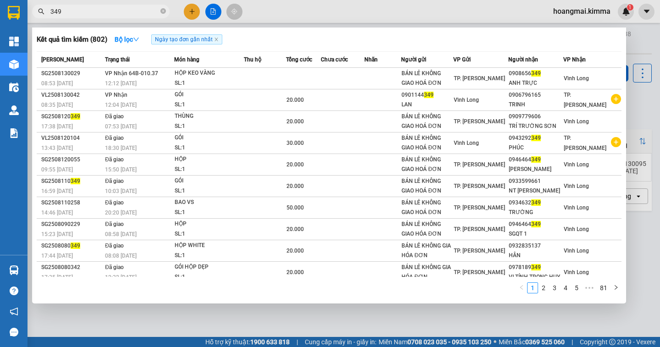
type input "349"
click at [189, 15] on div at bounding box center [330, 173] width 660 height 347
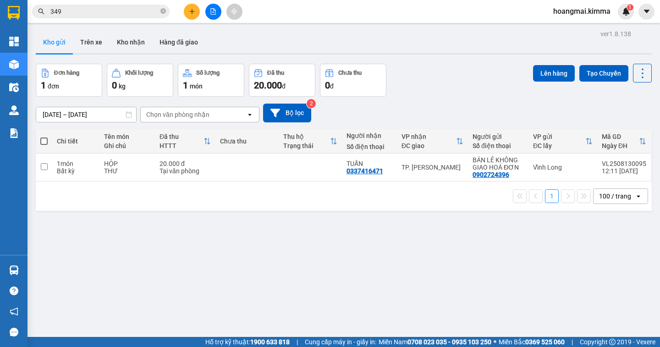
click at [192, 12] on icon "plus" at bounding box center [191, 11] width 0 height 5
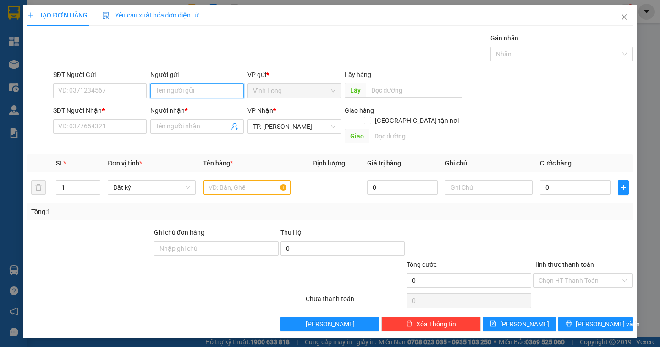
click at [164, 90] on input "Người gửi" at bounding box center [196, 90] width 93 height 15
type input "BÁN"
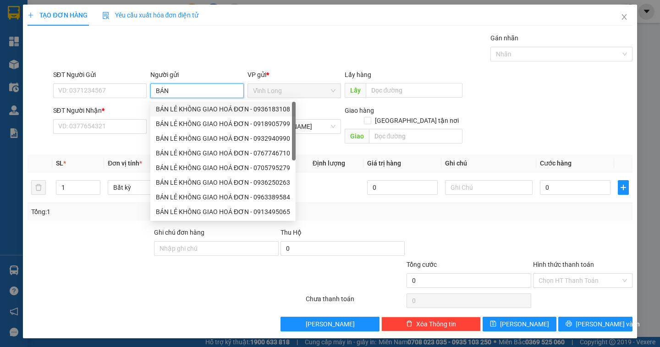
click at [184, 108] on div "BÁN LẺ KHÔNG GIAO HOÁ ĐƠN - 0936183108" at bounding box center [223, 109] width 134 height 10
type input "0936183108"
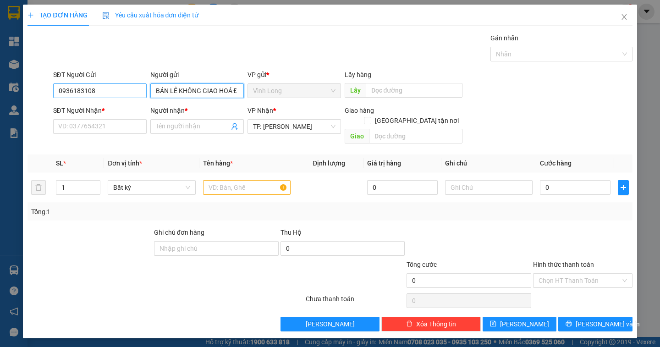
type input "BÁN LẺ KHÔNG GIAO HOÁ ĐƠN"
drag, startPoint x: 95, startPoint y: 88, endPoint x: 0, endPoint y: 88, distance: 95.3
click at [0, 88] on div "TẠO ĐƠN HÀNG Yêu cầu xuất hóa đơn điện tử Transit Pickup Surcharge Ids Transit …" at bounding box center [330, 173] width 660 height 347
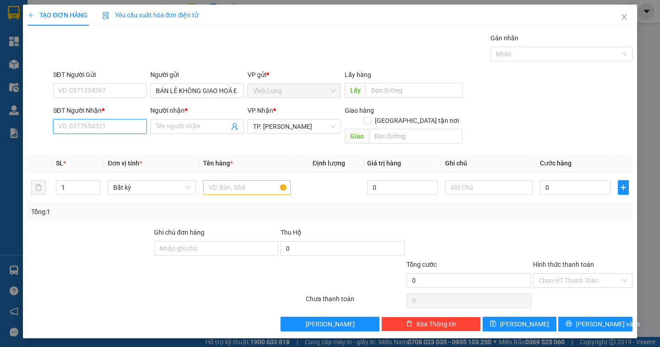
click at [67, 129] on input "SĐT Người Nhận *" at bounding box center [99, 126] width 93 height 15
type input "0348385317"
click at [104, 141] on div "0348385317 - A MINH" at bounding box center [100, 145] width 82 height 10
type input "A MINH"
type input "0348385317"
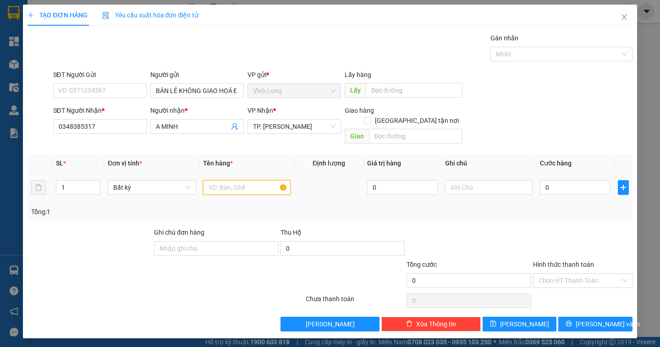
click at [235, 181] on input "text" at bounding box center [247, 187] width 88 height 15
type input "HỘP"
type input "DÂN"
type input "2"
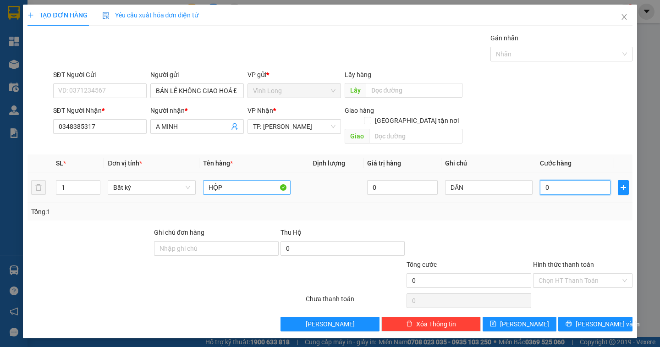
type input "2"
type input "20"
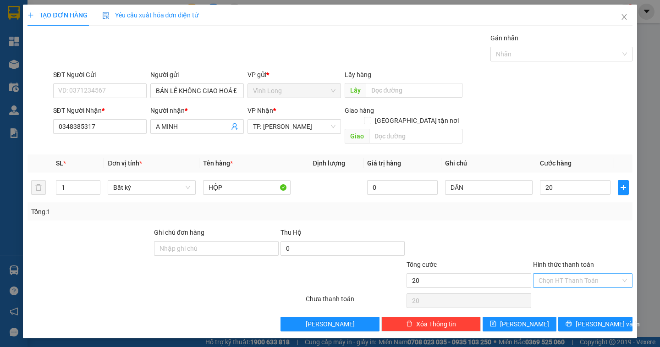
click at [560, 274] on input "Hình thức thanh toán" at bounding box center [579, 281] width 82 height 14
type input "20.000"
click at [556, 288] on div "Tại văn phòng" at bounding box center [582, 289] width 88 height 10
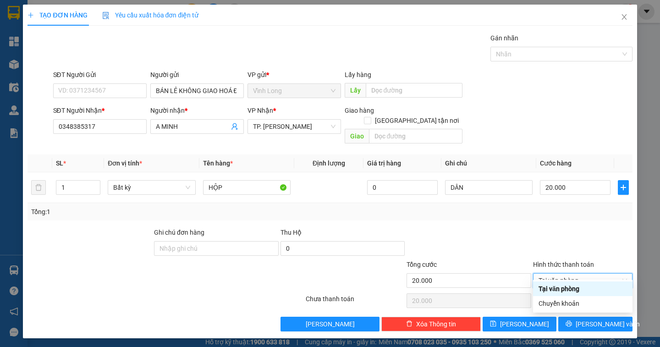
type input "0"
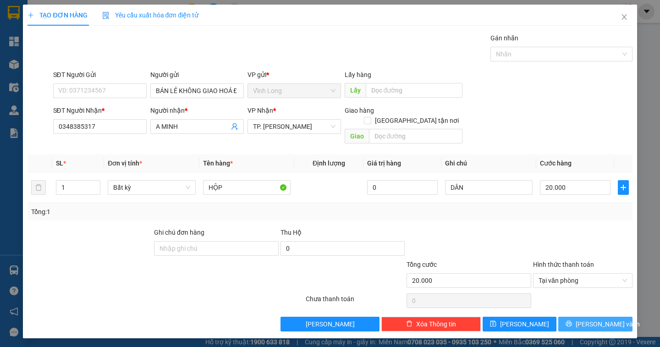
click at [585, 317] on button "[PERSON_NAME] và In" at bounding box center [595, 324] width 74 height 15
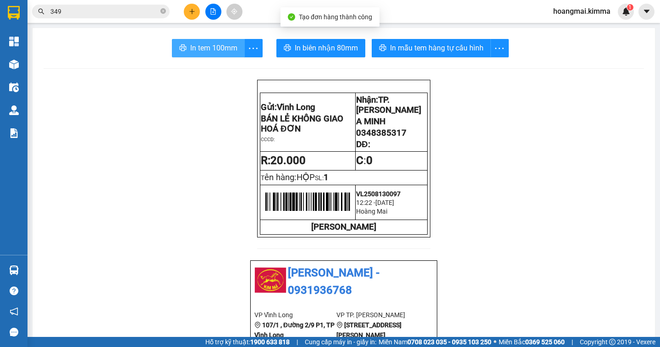
click at [216, 48] on span "In tem 100mm" at bounding box center [213, 47] width 47 height 11
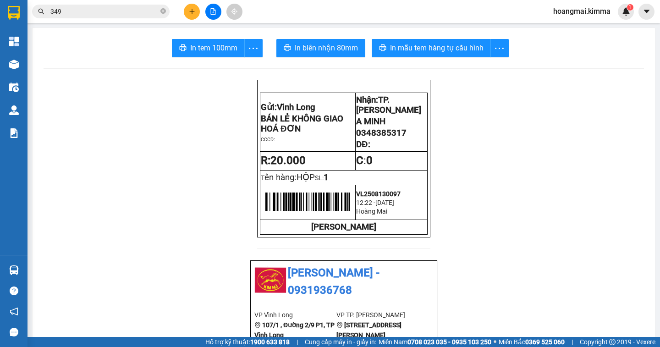
click at [192, 15] on button at bounding box center [192, 12] width 16 height 16
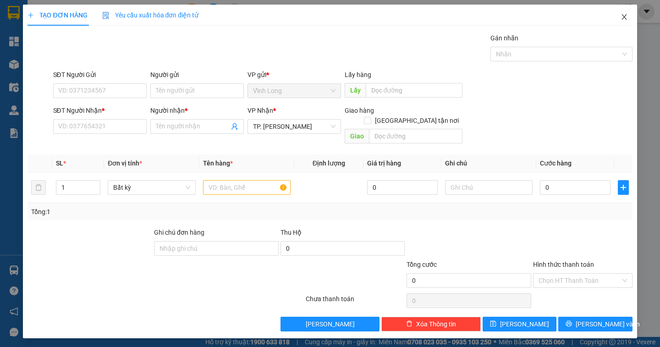
click at [623, 18] on icon "close" at bounding box center [623, 16] width 5 height 5
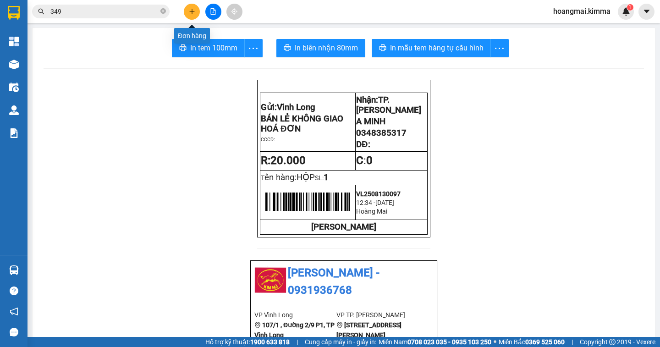
click at [191, 17] on button at bounding box center [192, 12] width 16 height 16
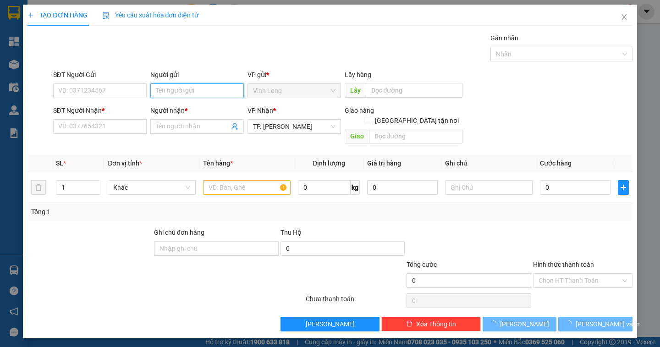
click at [163, 88] on input "Người gửi" at bounding box center [196, 90] width 93 height 15
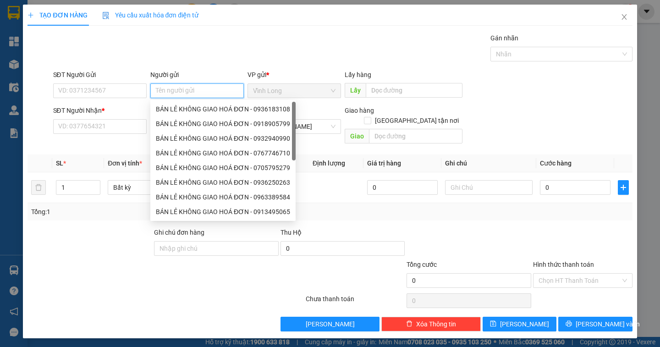
type input "B"
click at [169, 108] on div "BÁN LẺ KHÔNG GIAO HOÁ ĐƠN - 0936183108" at bounding box center [223, 109] width 134 height 10
type input "0936183108"
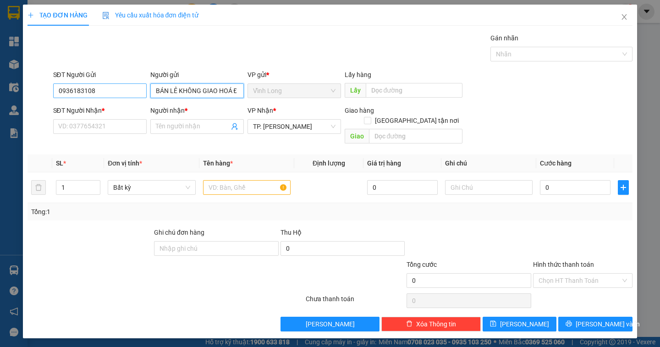
type input "BÁN LẺ KHÔNG GIAO HOÁ ĐƠN"
drag, startPoint x: 121, startPoint y: 95, endPoint x: 20, endPoint y: 93, distance: 101.3
click at [20, 93] on div "TẠO ĐƠN HÀNG Yêu cầu xuất hóa đơn điện tử Transit Pickup Surcharge Ids Transit …" at bounding box center [330, 173] width 660 height 347
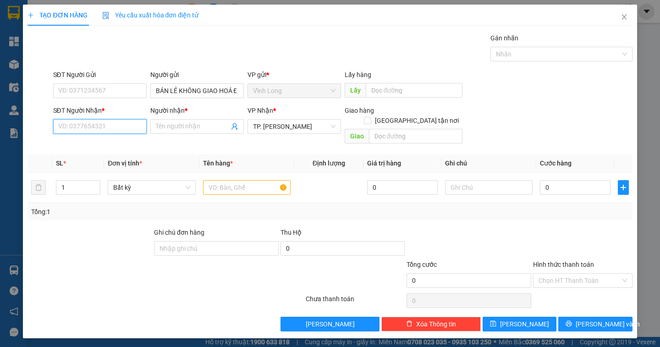
drag, startPoint x: 79, startPoint y: 124, endPoint x: 432, endPoint y: 238, distance: 370.7
click at [82, 125] on input "SĐT Người Nhận *" at bounding box center [99, 126] width 93 height 15
type input "0931284625"
click at [160, 131] on input "Người nhận *" at bounding box center [192, 126] width 73 height 10
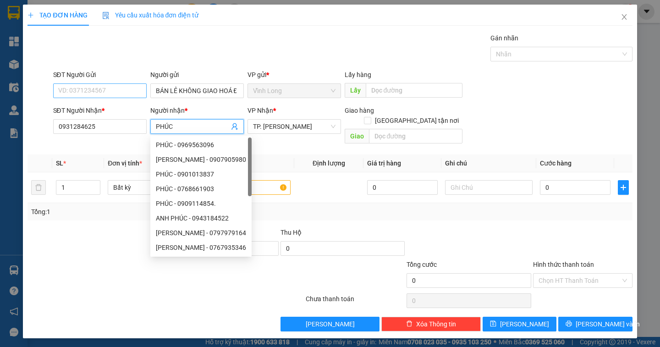
type input "PHÚC"
click at [73, 91] on input "SĐT Người Gửi" at bounding box center [99, 90] width 93 height 15
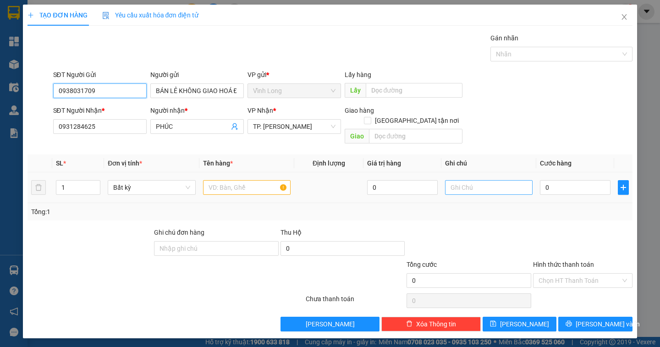
type input "0938031709"
click at [460, 180] on input "text" at bounding box center [489, 187] width 88 height 15
type input "DÂN/ HIẾU"
click at [238, 180] on input "text" at bounding box center [247, 187] width 88 height 15
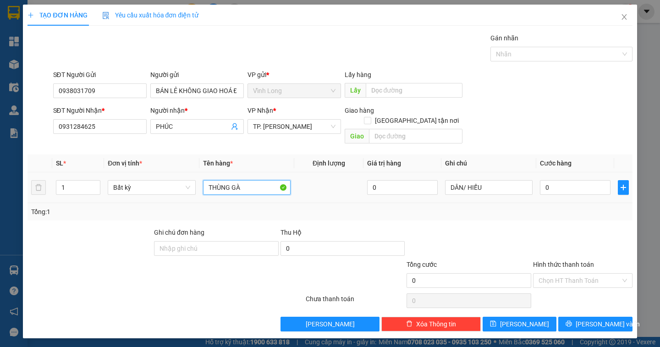
type input "THÙNG GÀ"
type input "4"
type input "40"
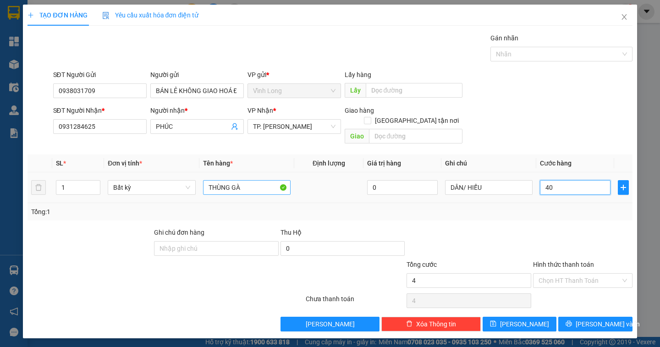
type input "40"
type input "40.000"
click at [574, 278] on div "Hình thức thanh toán Chọn HT Thanh Toán" at bounding box center [582, 275] width 99 height 32
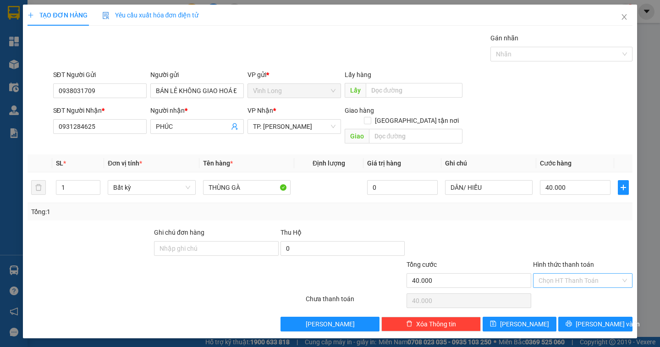
click at [573, 274] on input "Hình thức thanh toán" at bounding box center [579, 281] width 82 height 14
click at [572, 290] on div "Tại văn phòng" at bounding box center [582, 289] width 88 height 10
type input "0"
click at [572, 321] on icon "printer" at bounding box center [569, 324] width 6 height 6
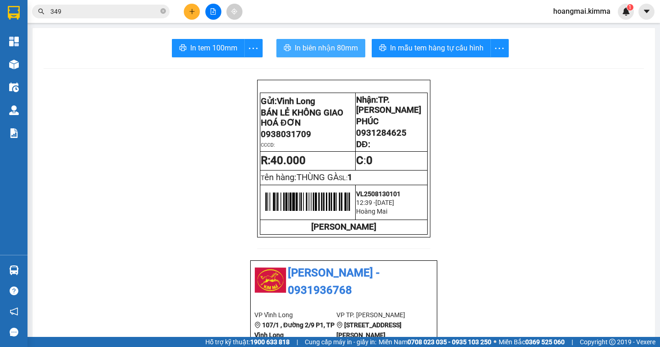
click at [311, 47] on span "In biên nhận 80mm" at bounding box center [326, 47] width 63 height 11
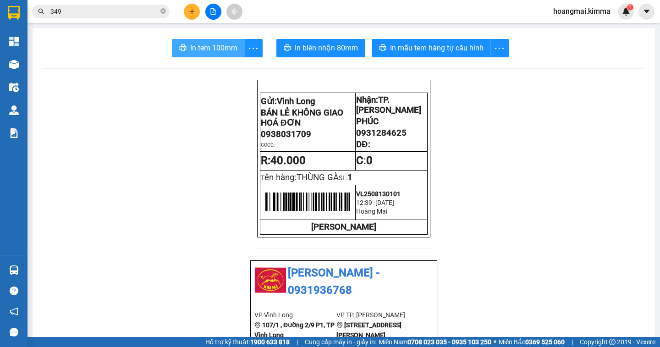
click at [219, 53] on span "In tem 100mm" at bounding box center [213, 47] width 47 height 11
click at [187, 14] on button at bounding box center [192, 12] width 16 height 16
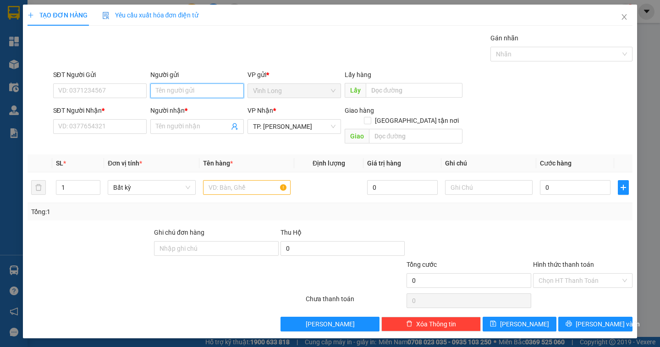
click at [167, 93] on input "Người gửi" at bounding box center [196, 90] width 93 height 15
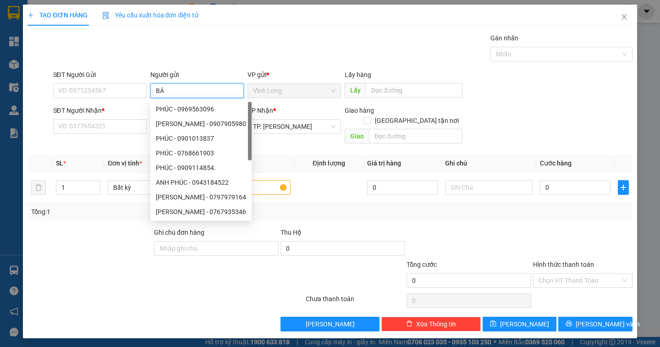
type input "BÁN"
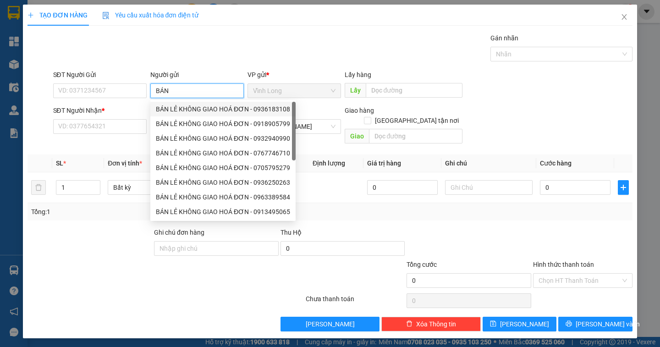
click at [229, 113] on div "BÁN LẺ KHÔNG GIAO HOÁ ĐƠN - 0936183108" at bounding box center [223, 109] width 134 height 10
type input "0936183108"
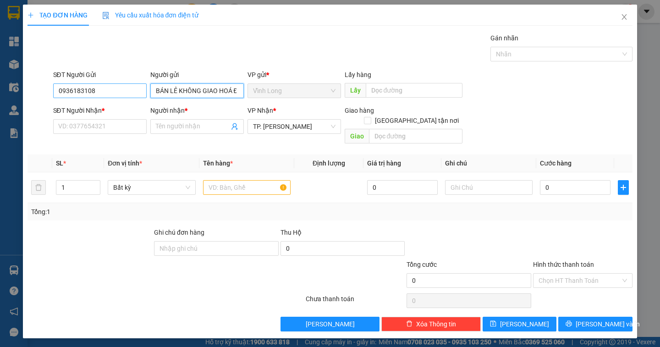
type input "BÁN LẺ KHÔNG GIAO HOÁ ĐƠN"
drag, startPoint x: 100, startPoint y: 93, endPoint x: 33, endPoint y: 83, distance: 67.6
click at [33, 83] on div "SĐT Người Gửi 0936183108 0936183108 Người gửi BÁN LẺ KHÔNG GIAO HOÁ ĐƠN VP gửi …" at bounding box center [330, 86] width 606 height 32
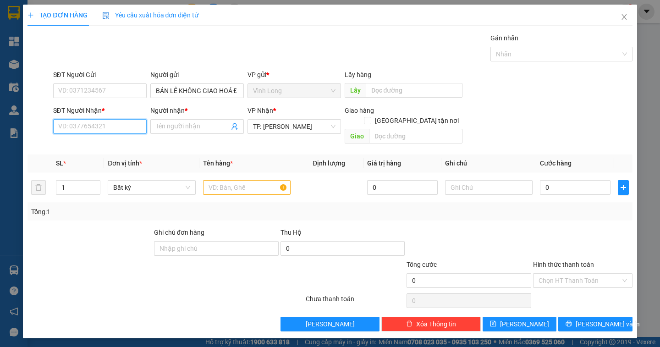
click at [63, 133] on input "SĐT Người Nhận *" at bounding box center [99, 126] width 93 height 15
type input "0932342349"
click at [126, 144] on div "0932342349 - CHÚ NAM" at bounding box center [100, 145] width 82 height 10
type input "CHÚ NAM"
type input "0932342349"
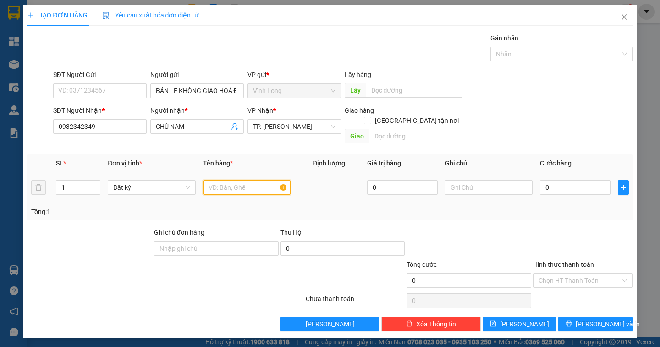
click at [236, 184] on input "text" at bounding box center [247, 187] width 88 height 15
type input "CA ĐỎ"
type input "DÂN"
type input "2"
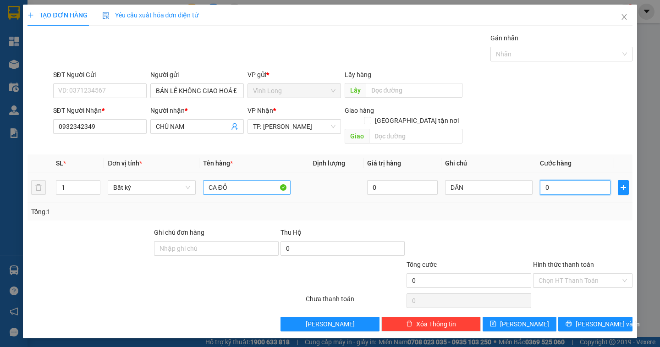
type input "2"
type input "20"
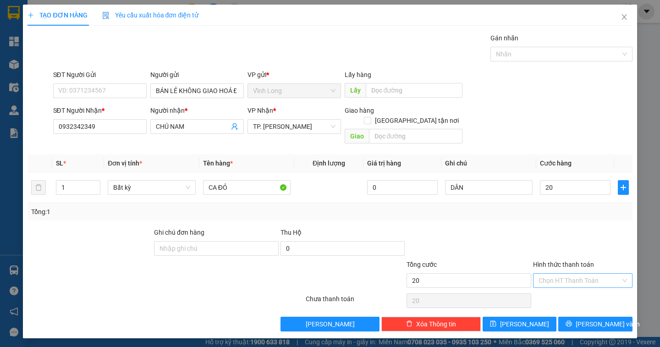
type input "20.000"
click at [573, 274] on input "Hình thức thanh toán" at bounding box center [579, 281] width 82 height 14
click at [571, 282] on div "Tại văn phòng" at bounding box center [582, 288] width 99 height 15
type input "0"
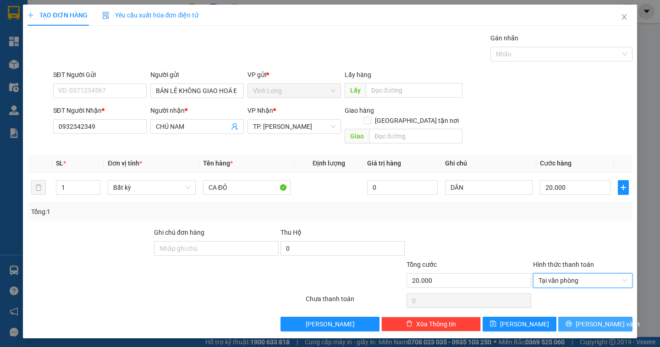
click at [571, 317] on button "[PERSON_NAME] và In" at bounding box center [595, 324] width 74 height 15
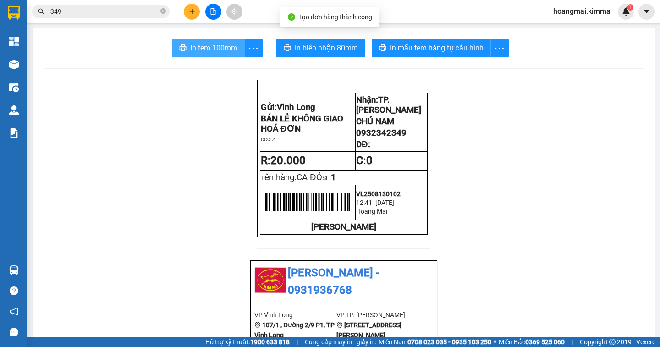
click at [218, 48] on span "In tem 100mm" at bounding box center [213, 47] width 47 height 11
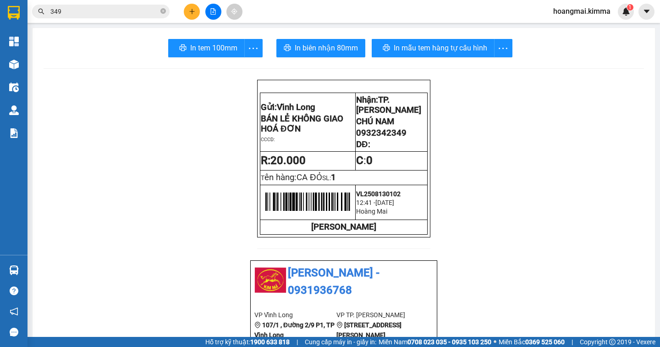
click at [193, 18] on button at bounding box center [192, 12] width 16 height 16
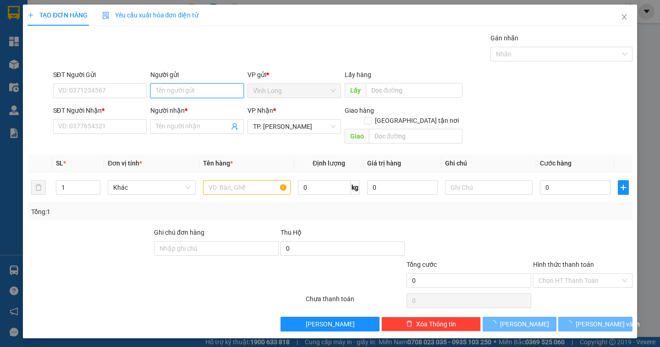
click at [168, 88] on input "Người gửi" at bounding box center [196, 90] width 93 height 15
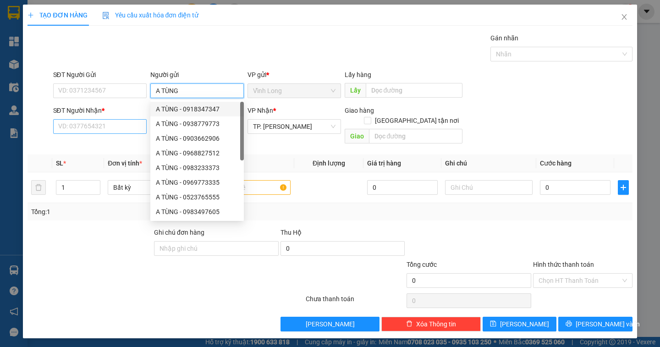
type input "A TÙNG"
click at [69, 124] on input "SĐT Người Nhận *" at bounding box center [99, 126] width 93 height 15
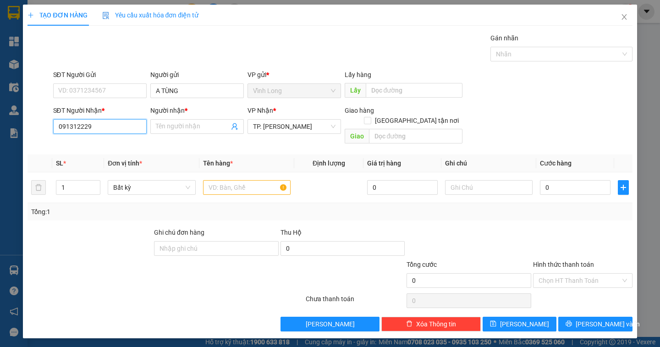
type input "0913122292"
drag, startPoint x: 101, startPoint y: 145, endPoint x: 106, endPoint y: 143, distance: 4.9
click at [101, 145] on div "0913122292 - THỦY" at bounding box center [100, 145] width 82 height 10
type input "THỦY"
type input "0913122292"
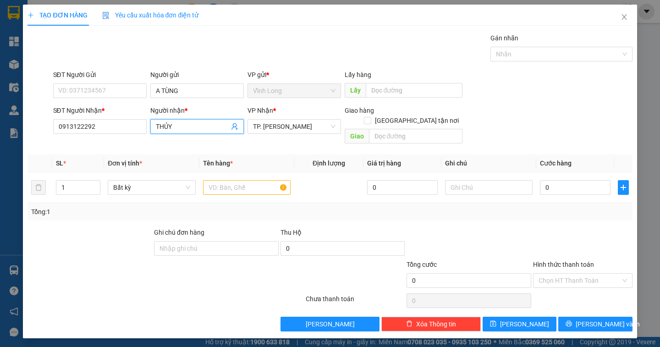
click at [159, 129] on input "THỦY" at bounding box center [192, 126] width 73 height 10
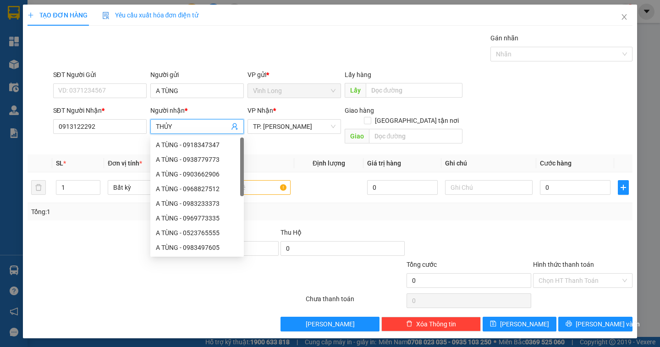
click at [154, 129] on span "THỦY" at bounding box center [196, 126] width 93 height 15
click at [154, 125] on span "THỦY" at bounding box center [196, 126] width 93 height 15
click at [156, 122] on input "THỦY" at bounding box center [192, 126] width 73 height 10
type input "C THỦY"
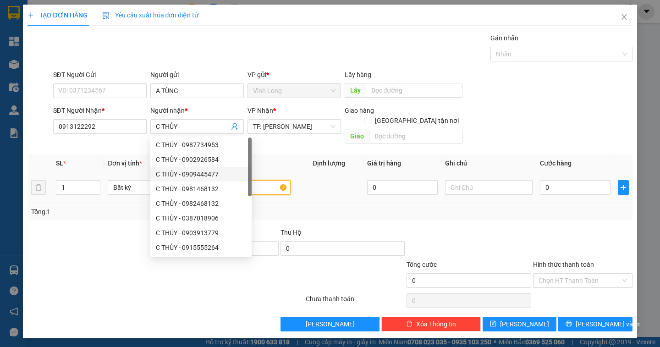
click at [263, 180] on input "text" at bounding box center [247, 187] width 88 height 15
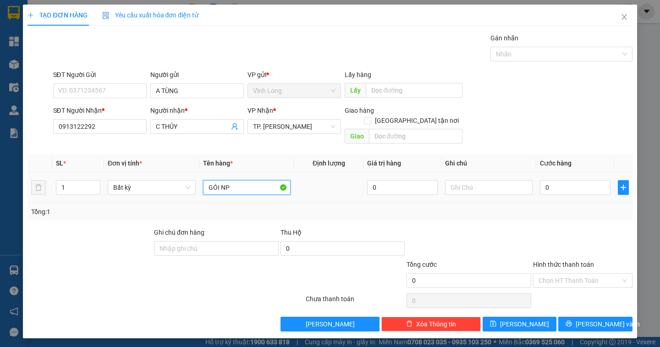
type input "GÓI NP"
type input "DÂN"
type input "4"
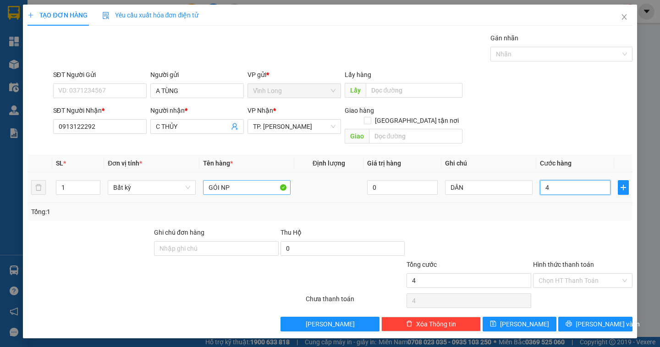
type input "40"
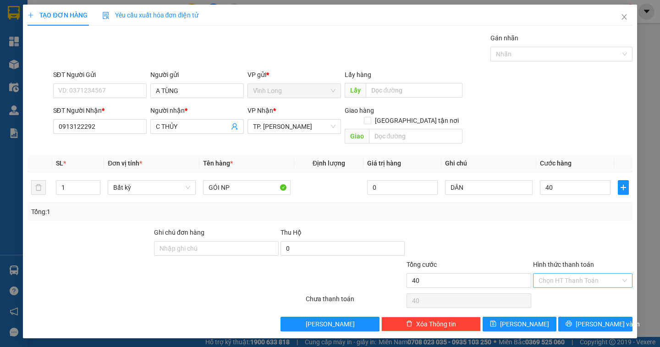
type input "40.000"
click at [564, 274] on input "Hình thức thanh toán" at bounding box center [579, 281] width 82 height 14
click at [567, 284] on div "Tại văn phòng" at bounding box center [582, 289] width 88 height 10
type input "0"
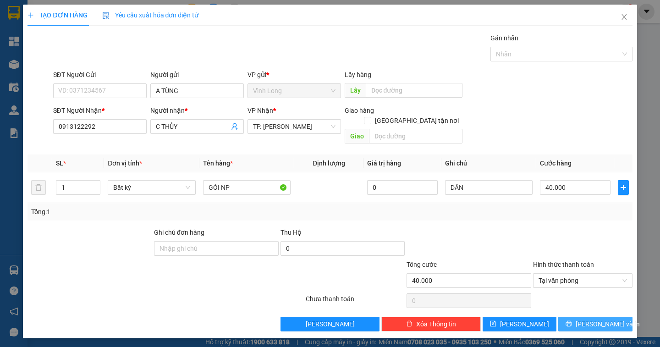
click at [586, 317] on button "[PERSON_NAME] và In" at bounding box center [595, 324] width 74 height 15
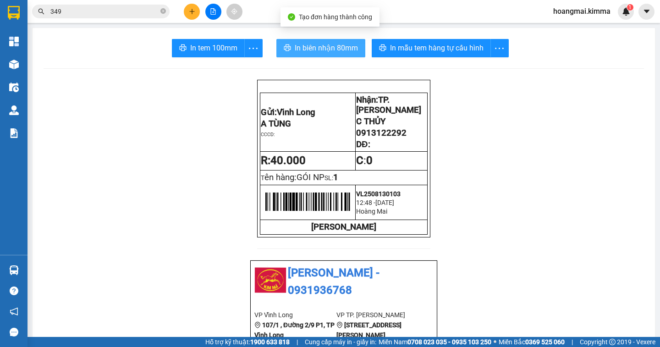
click at [326, 55] on button "In biên nhận 80mm" at bounding box center [320, 48] width 89 height 18
click at [328, 47] on span "In biên nhận 80mm" at bounding box center [326, 47] width 63 height 11
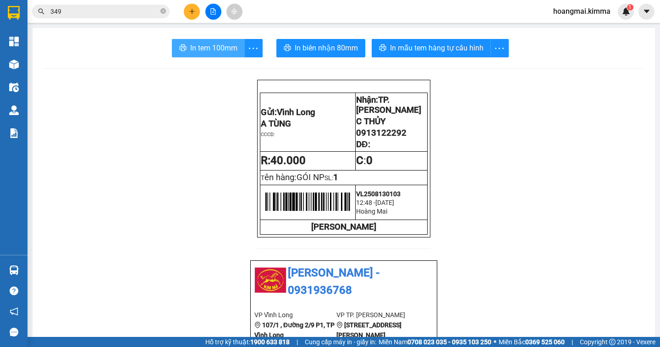
click at [190, 48] on span "In tem 100mm" at bounding box center [213, 47] width 47 height 11
click at [189, 12] on icon "plus" at bounding box center [192, 11] width 6 height 6
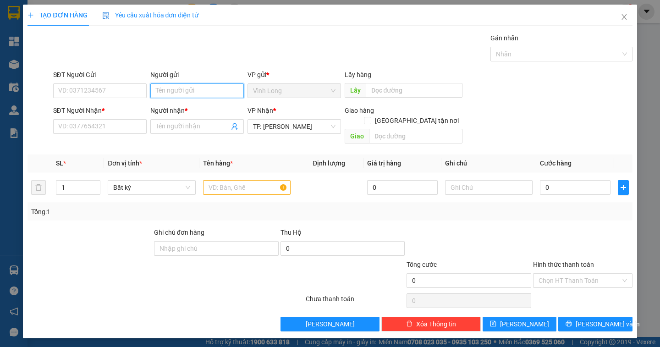
click at [157, 91] on input "Người gửi" at bounding box center [196, 90] width 93 height 15
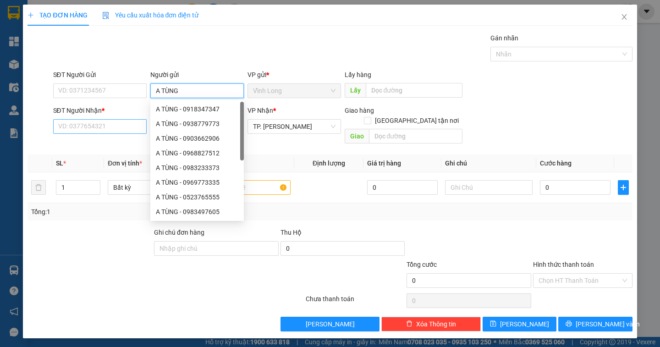
type input "A TÙNG"
click at [94, 129] on input "SĐT Người Nhận *" at bounding box center [99, 126] width 93 height 15
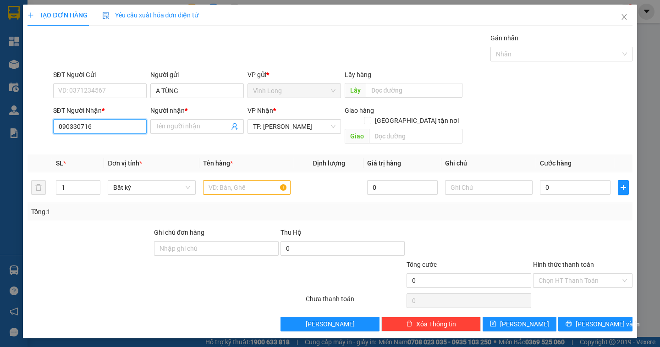
type input "0903307160"
click at [124, 143] on div "0903307160 - QUANG" at bounding box center [100, 145] width 82 height 10
type input "QUANG"
type input "0903307160"
click at [245, 184] on input "text" at bounding box center [247, 187] width 88 height 15
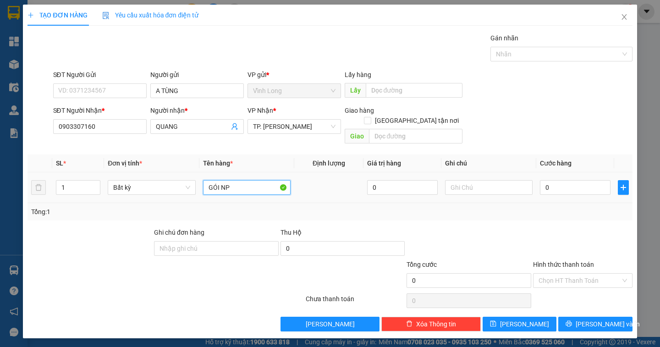
type input "GÓI NP"
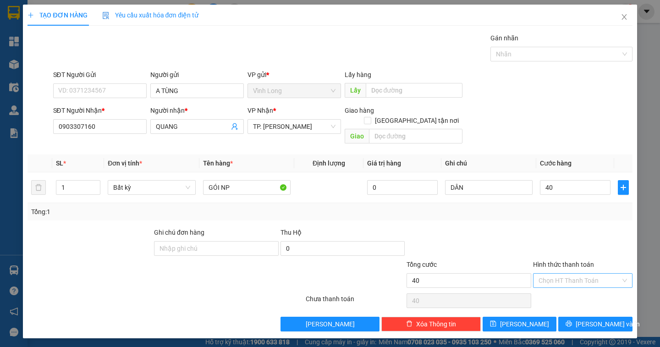
click at [554, 274] on input "Hình thức thanh toán" at bounding box center [579, 281] width 82 height 14
click at [550, 287] on div "Tại văn phòng" at bounding box center [582, 289] width 88 height 10
click at [596, 319] on span "[PERSON_NAME] và In" at bounding box center [607, 324] width 64 height 10
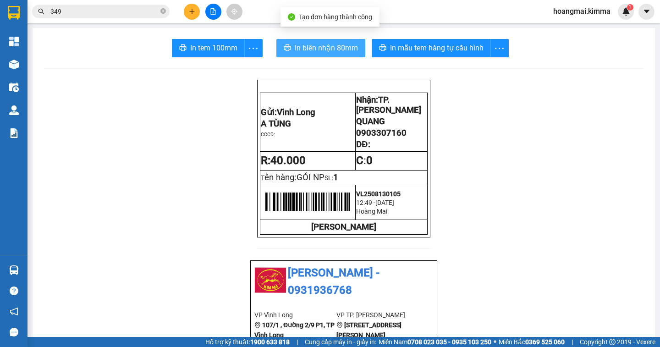
click at [321, 46] on span "In biên nhận 80mm" at bounding box center [326, 47] width 63 height 11
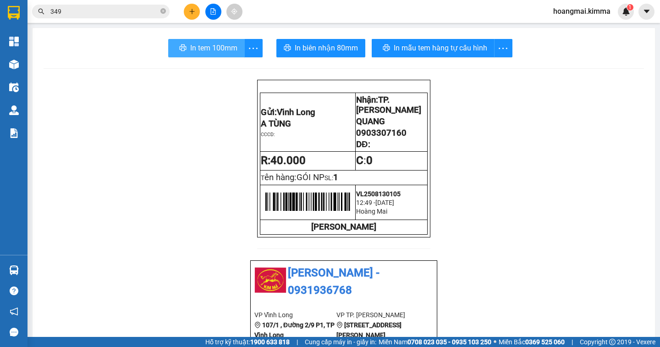
click at [200, 44] on span "In tem 100mm" at bounding box center [213, 47] width 47 height 11
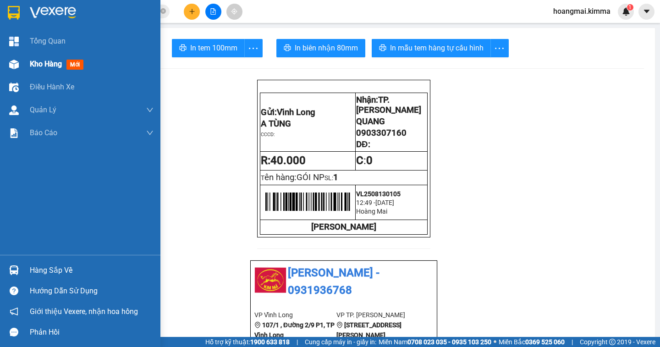
click at [46, 64] on span "Kho hàng" at bounding box center [46, 64] width 32 height 9
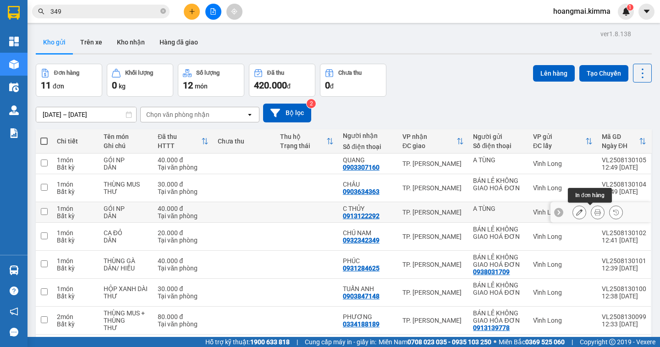
click at [594, 210] on icon at bounding box center [597, 212] width 6 height 6
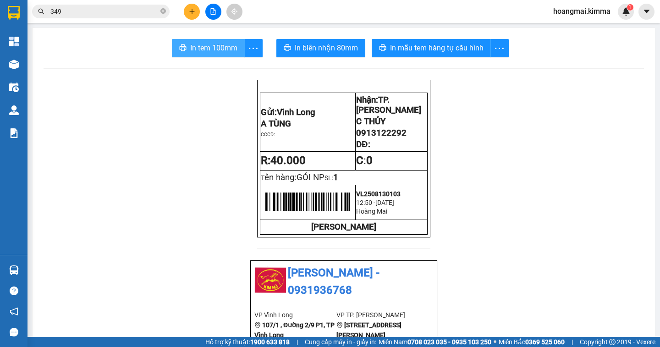
click at [215, 50] on span "In tem 100mm" at bounding box center [213, 47] width 47 height 11
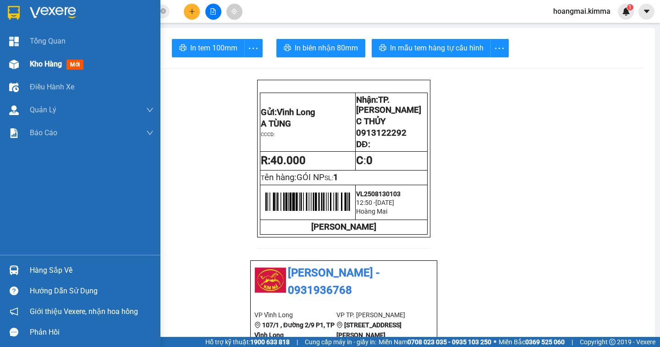
click at [37, 68] on span "Kho hàng" at bounding box center [46, 64] width 32 height 9
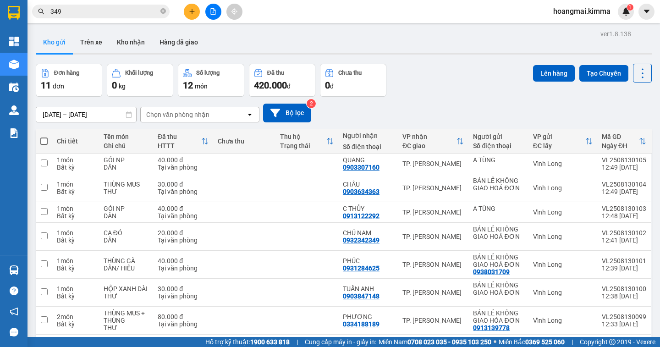
click at [44, 137] on span at bounding box center [43, 140] width 7 height 7
click at [44, 137] on input "checkbox" at bounding box center [44, 137] width 0 height 0
checkbox input "true"
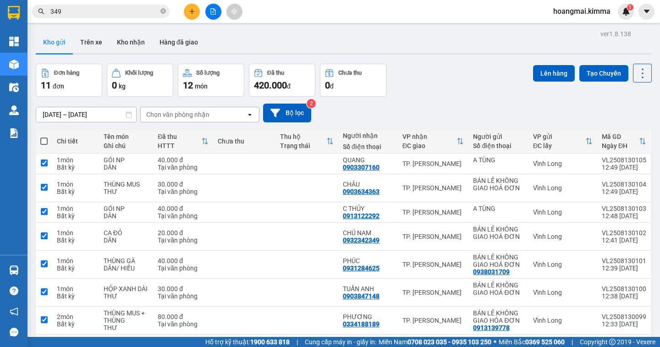
checkbox input "true"
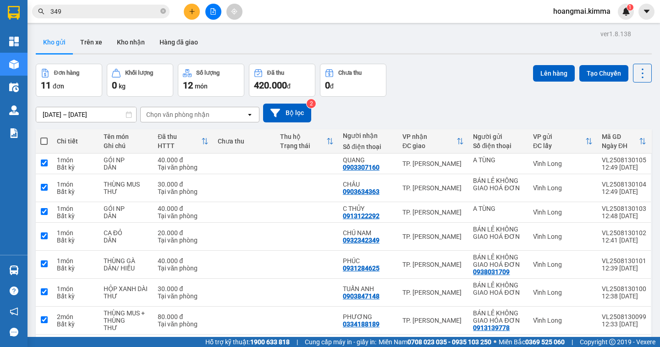
checkbox input "true"
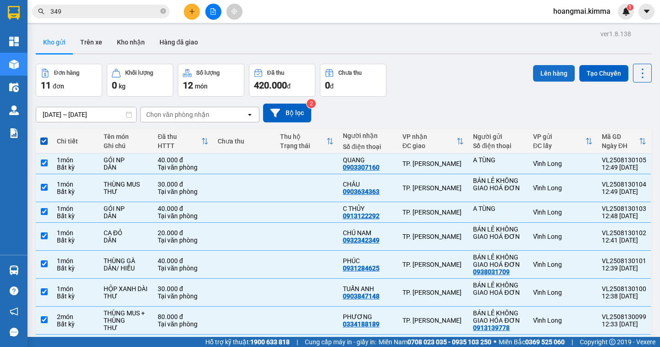
click at [538, 76] on button "Lên hàng" at bounding box center [554, 73] width 42 height 16
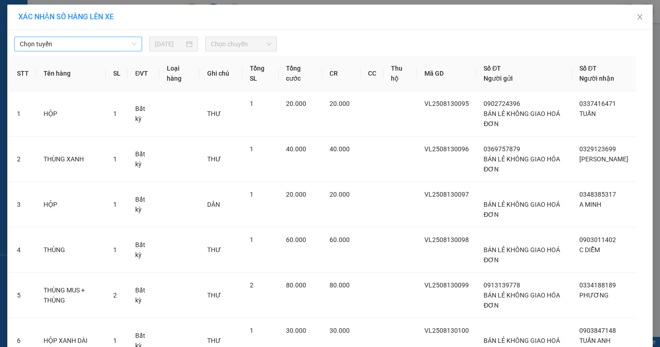
click at [20, 41] on span "Chọn tuyến" at bounding box center [78, 44] width 117 height 14
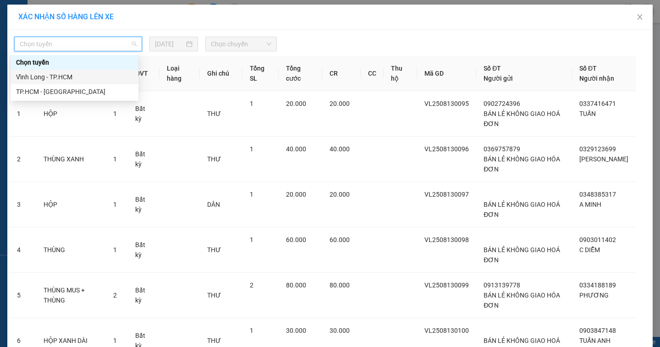
click at [21, 74] on div "Vĩnh Long - TP.HCM" at bounding box center [74, 77] width 117 height 10
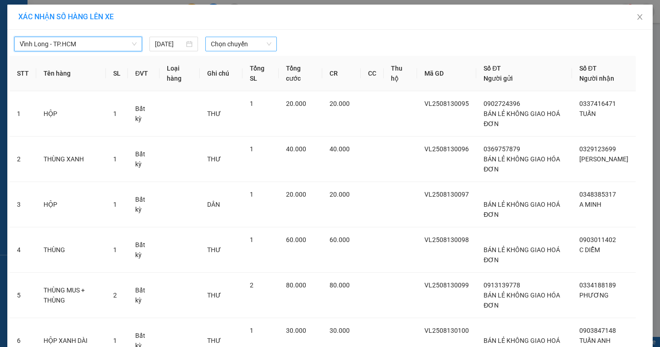
click at [219, 44] on span "Chọn chuyến" at bounding box center [241, 44] width 60 height 14
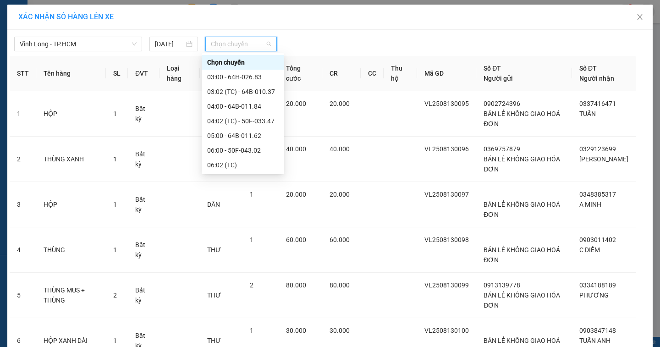
click at [233, 306] on div "13:00 - 64B-010.72" at bounding box center [242, 311] width 71 height 10
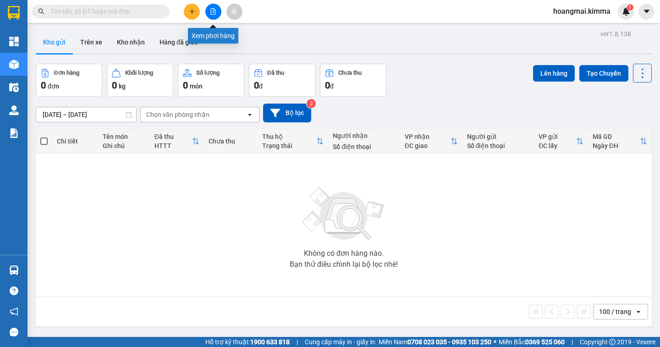
click at [213, 13] on icon "file-add" at bounding box center [213, 11] width 6 height 6
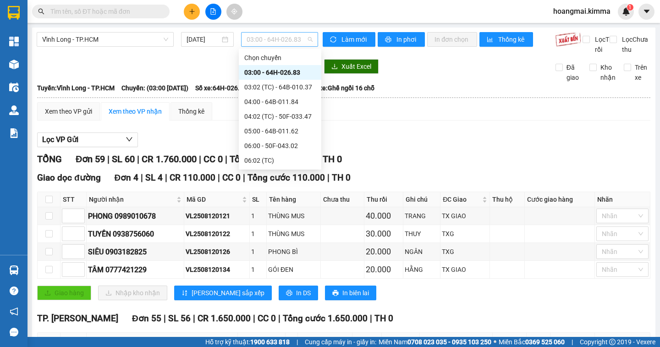
click at [272, 44] on span "03:00 - 64H-026.83" at bounding box center [279, 40] width 66 height 14
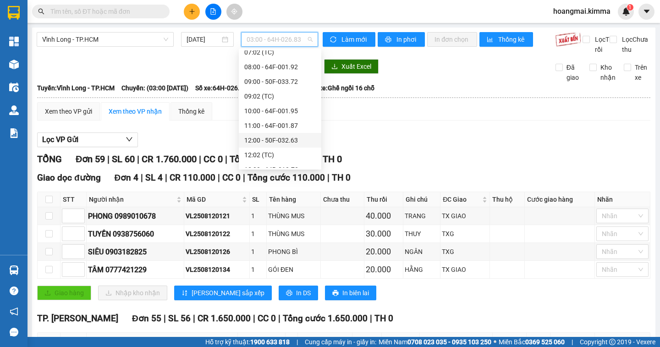
scroll to position [183, 0]
click at [279, 122] on div "13:00 - 64B-010.72" at bounding box center [279, 124] width 71 height 10
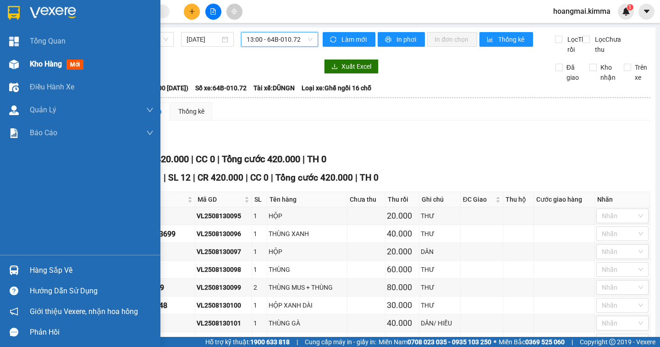
click at [41, 66] on span "Kho hàng" at bounding box center [46, 64] width 32 height 9
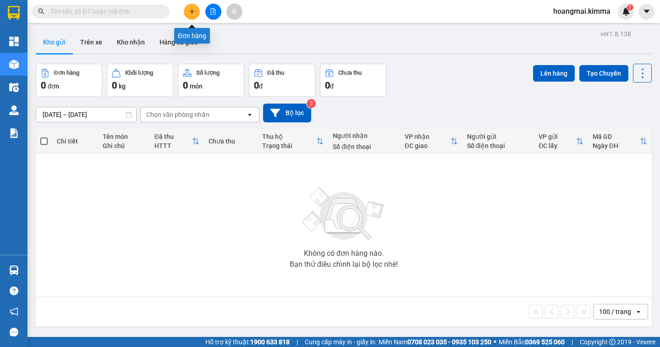
click at [191, 12] on icon "plus" at bounding box center [192, 11] width 6 height 6
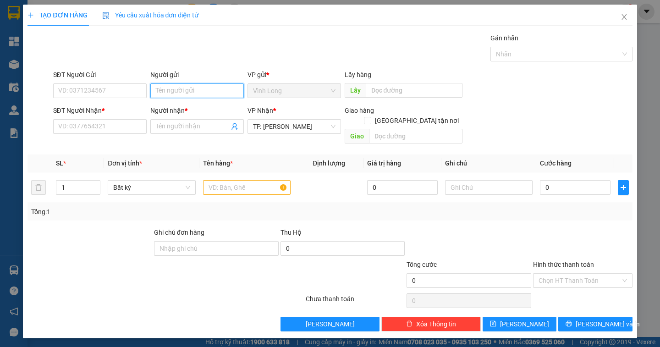
click at [178, 94] on input "Người gửi" at bounding box center [196, 90] width 93 height 15
type input "BÁN"
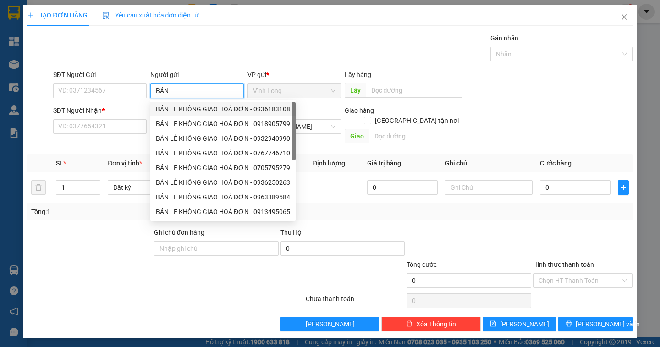
click at [165, 112] on div "BÁN LẺ KHÔNG GIAO HOÁ ĐƠN - 0936183108" at bounding box center [223, 109] width 134 height 10
type input "0936183108"
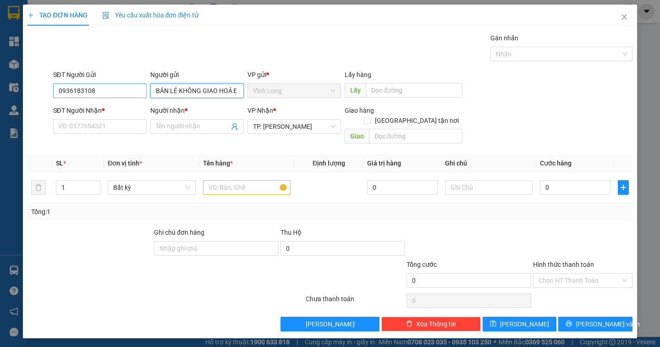
type input "BÁN LẺ KHÔNG GIAO HOÁ ĐƠN"
drag, startPoint x: 66, startPoint y: 88, endPoint x: 17, endPoint y: 90, distance: 49.5
click at [17, 91] on div "TẠO ĐƠN HÀNG Yêu cầu xuất hóa đơn điện tử Transit Pickup Surcharge Ids Transit …" at bounding box center [330, 173] width 660 height 347
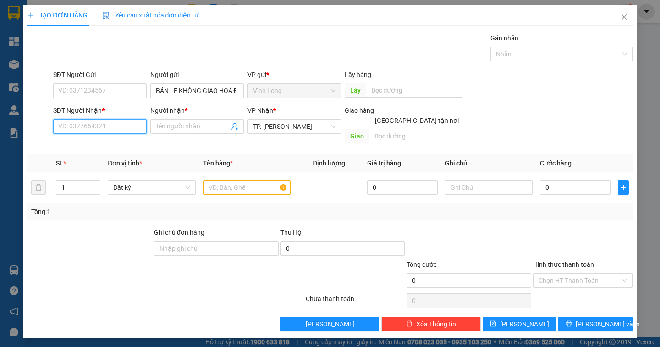
click at [61, 126] on input "SĐT Người Nhận *" at bounding box center [99, 126] width 93 height 15
type input "0901019193"
click at [144, 145] on div "0901019193 - [GEOGRAPHIC_DATA]" at bounding box center [110, 145] width 103 height 10
type input "[PERSON_NAME]"
type input "0901019193"
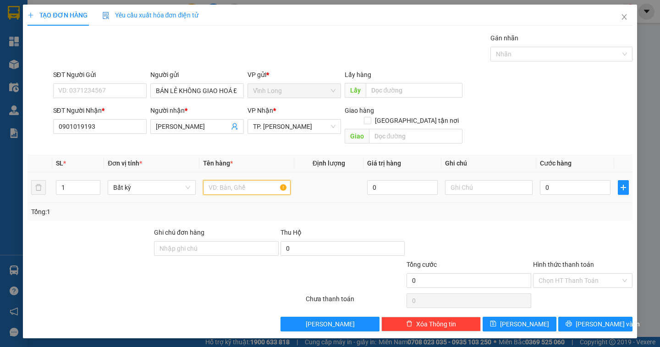
click at [209, 180] on input "text" at bounding box center [247, 187] width 88 height 15
type input "GÓI"
type input "DÂN"
type input "2"
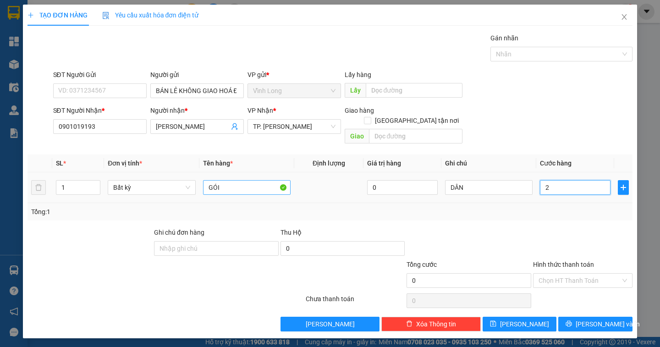
type input "2"
type input "20"
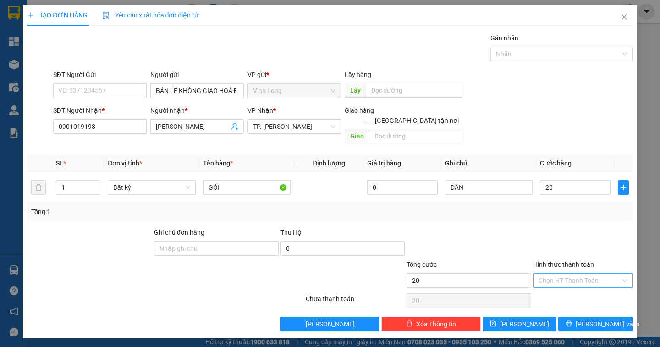
click at [561, 276] on input "Hình thức thanh toán" at bounding box center [579, 281] width 82 height 14
type input "20.000"
click at [556, 292] on div "Tại văn phòng" at bounding box center [582, 289] width 88 height 10
type input "0"
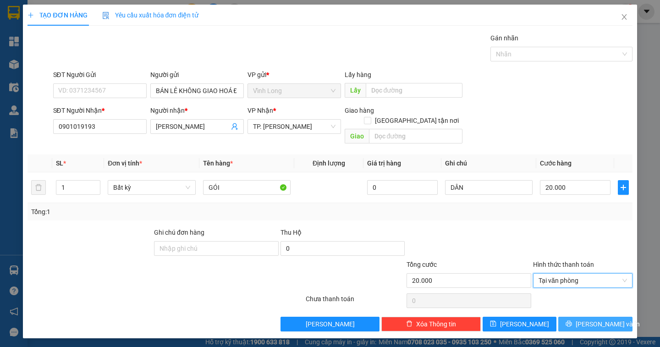
click at [595, 319] on span "[PERSON_NAME] và In" at bounding box center [607, 324] width 64 height 10
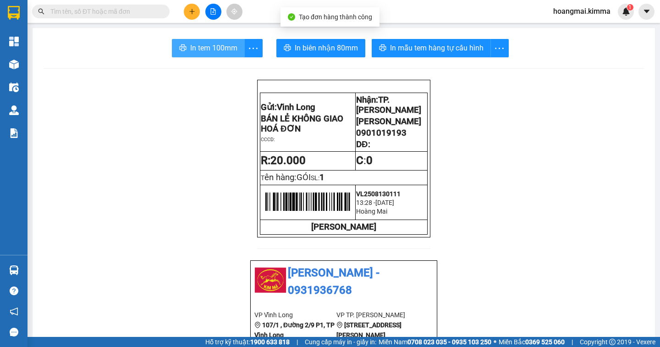
click at [205, 43] on button "In tem 100mm" at bounding box center [208, 48] width 73 height 18
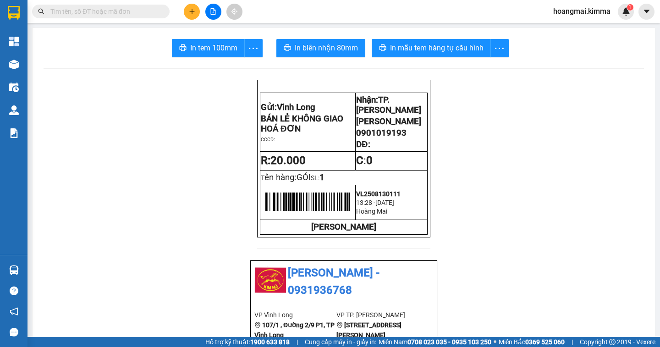
click at [75, 12] on input "text" at bounding box center [104, 11] width 108 height 10
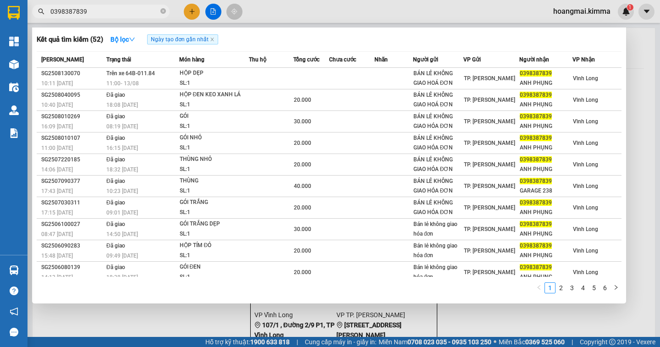
type input "0398387839"
click at [190, 13] on div at bounding box center [330, 173] width 660 height 347
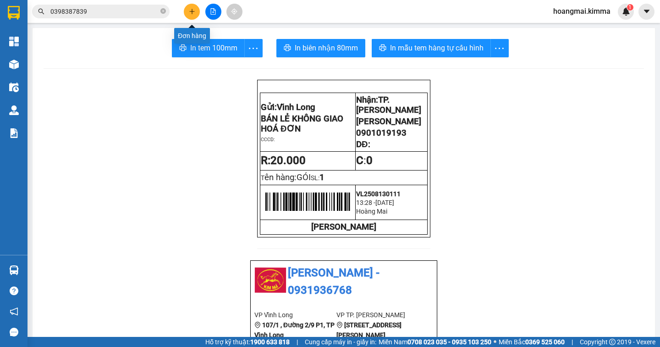
click at [190, 13] on icon "plus" at bounding box center [192, 11] width 6 height 6
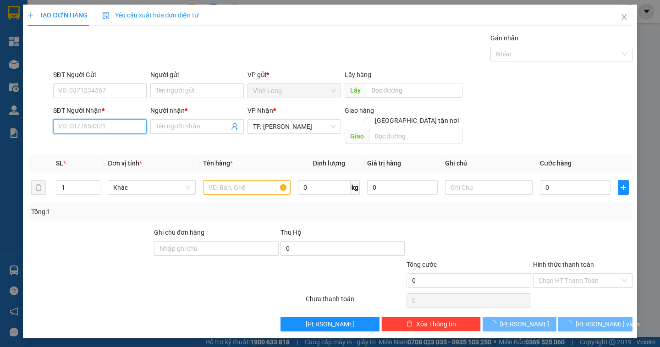
click at [67, 128] on input "SĐT Người Nhận *" at bounding box center [99, 126] width 93 height 15
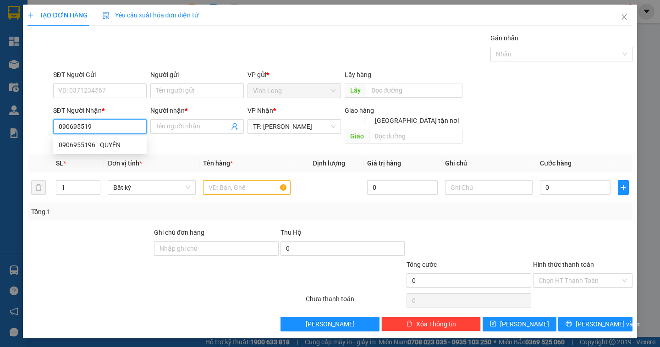
type input "0906955196"
click at [122, 147] on div "0906955196 - QUYÊN" at bounding box center [100, 145] width 82 height 10
type input "QUYÊN"
type input "0906955196"
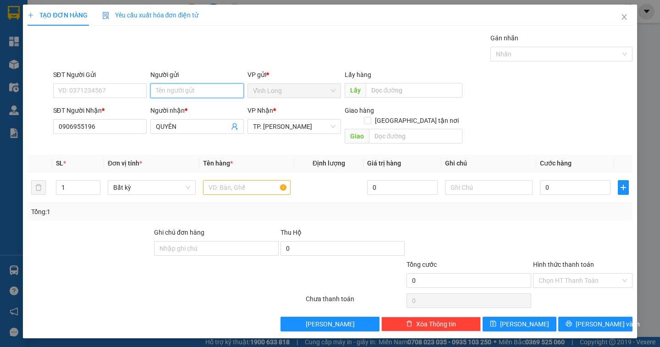
click at [165, 92] on input "Người gửi" at bounding box center [196, 90] width 93 height 15
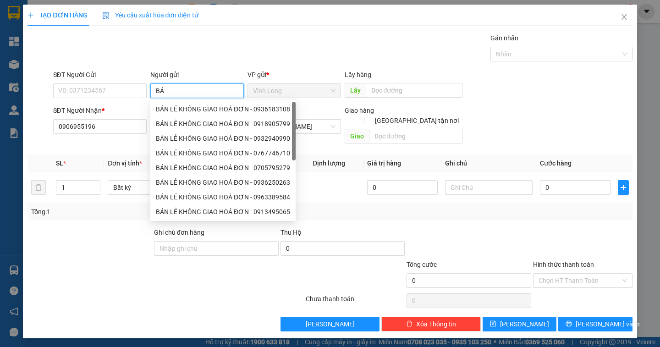
type input "BÁN"
click at [204, 106] on div "BÁN LẺ KHÔNG GIAO HOÁ ĐƠN - 0936183108" at bounding box center [223, 109] width 134 height 10
type input "0936183108"
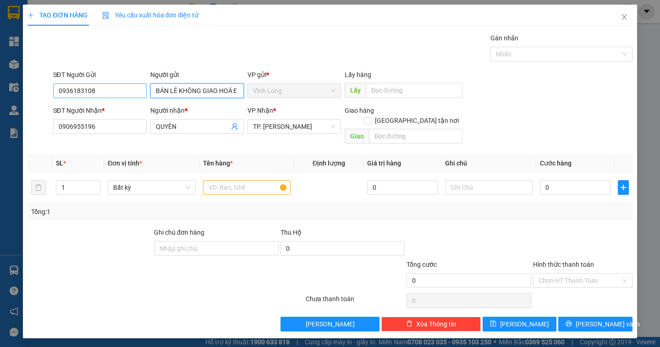
type input "BÁN LẺ KHÔNG GIAO HOÁ ĐƠN"
drag, startPoint x: 130, startPoint y: 89, endPoint x: 43, endPoint y: 95, distance: 87.7
click at [43, 95] on div "SĐT Người Gửi 0936183108 0936183108 Người gửi BÁN LẺ KHÔNG GIAO HOÁ ĐƠN VP gửi …" at bounding box center [330, 86] width 606 height 32
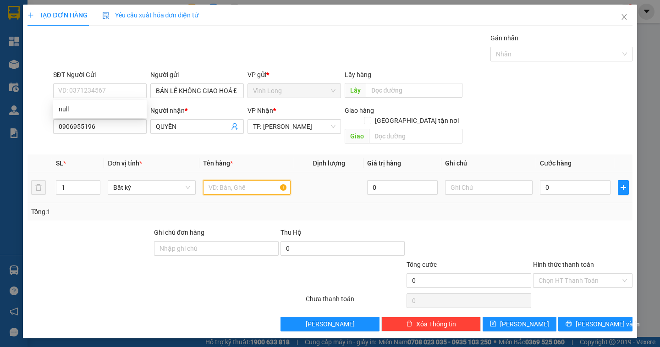
click at [222, 180] on input "text" at bounding box center [247, 187] width 88 height 15
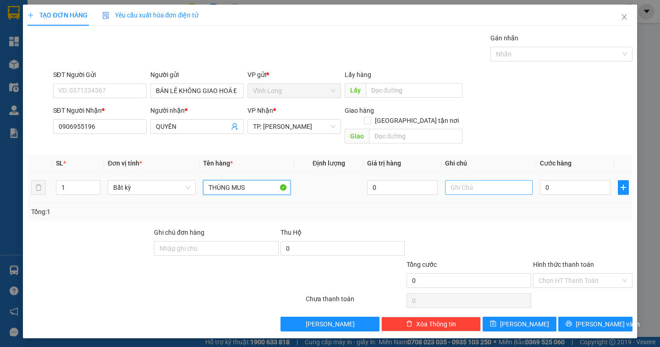
type input "THÙNG MUS"
click at [462, 180] on input "text" at bounding box center [489, 187] width 88 height 15
type input "DÂN"
type input "3"
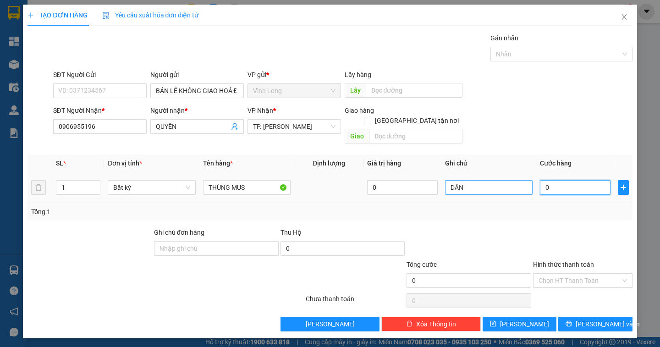
type input "3"
type input "30"
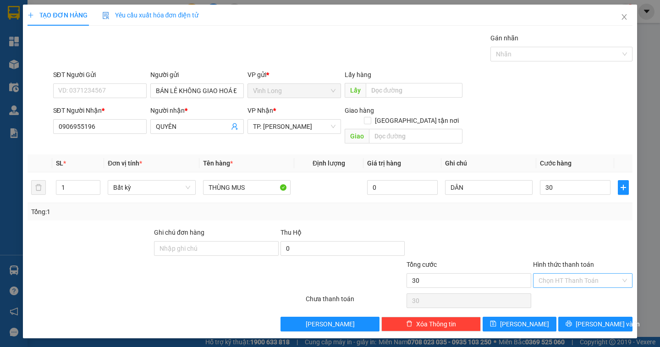
type input "30.000"
click at [568, 274] on input "Hình thức thanh toán" at bounding box center [579, 281] width 82 height 14
click at [560, 287] on div "Tại văn phòng" at bounding box center [582, 289] width 88 height 10
type input "0"
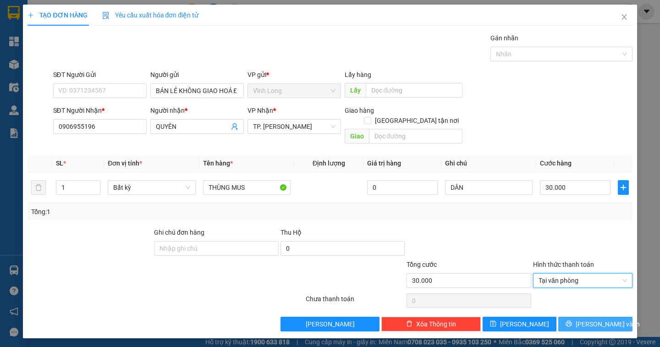
click at [574, 317] on button "[PERSON_NAME] và In" at bounding box center [595, 324] width 74 height 15
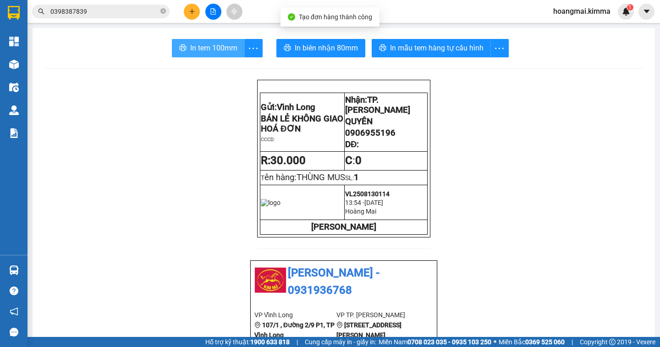
click at [207, 48] on span "In tem 100mm" at bounding box center [213, 47] width 47 height 11
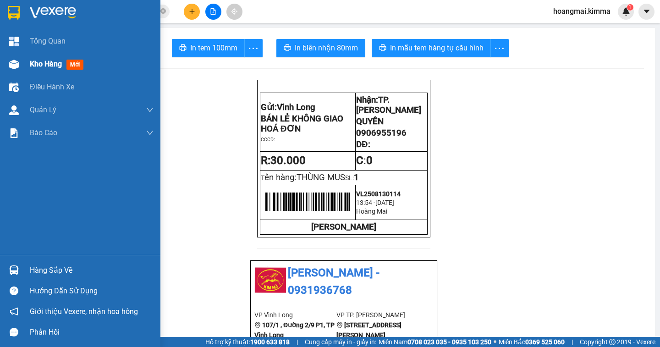
click at [40, 65] on span "Kho hàng" at bounding box center [46, 64] width 32 height 9
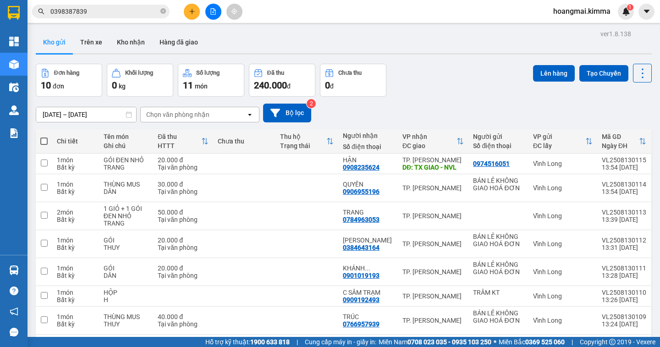
click at [44, 141] on span at bounding box center [43, 140] width 7 height 7
click at [44, 137] on input "checkbox" at bounding box center [44, 137] width 0 height 0
checkbox input "true"
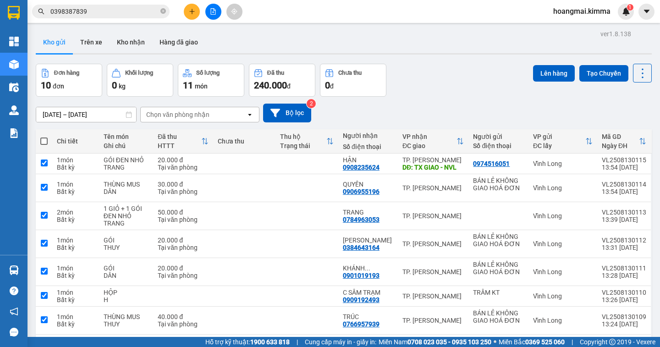
checkbox input "true"
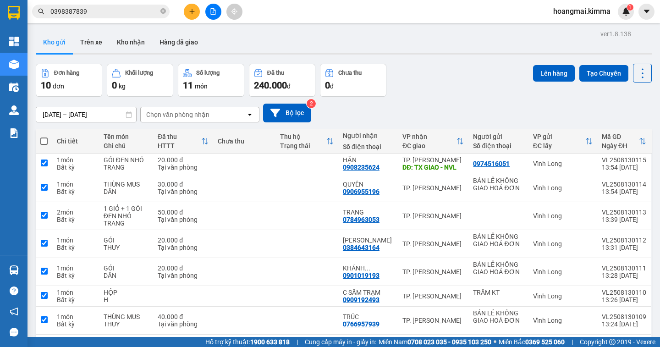
checkbox input "true"
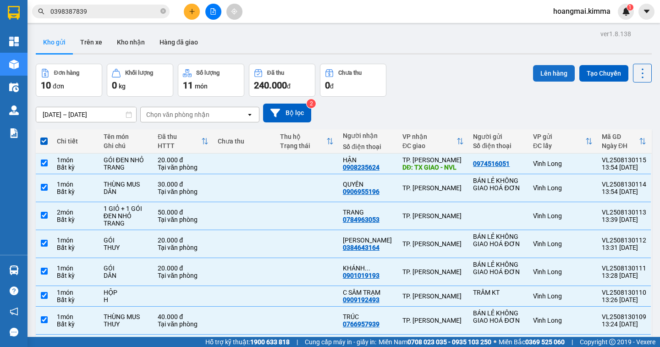
click at [538, 79] on button "Lên hàng" at bounding box center [554, 73] width 42 height 16
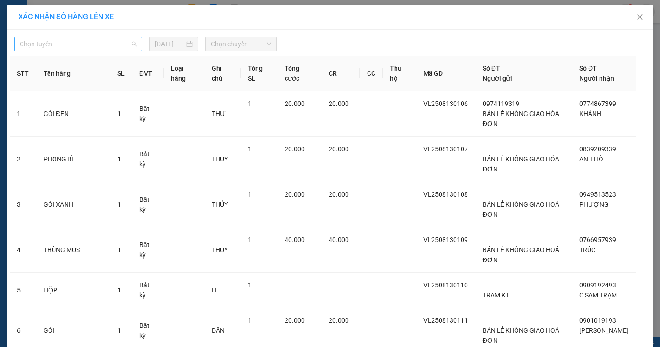
click at [44, 46] on span "Chọn tuyến" at bounding box center [78, 44] width 117 height 14
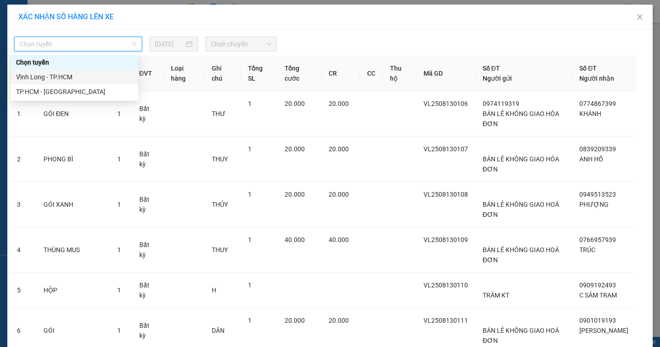
click at [33, 78] on div "Vĩnh Long - TP.HCM" at bounding box center [74, 77] width 117 height 10
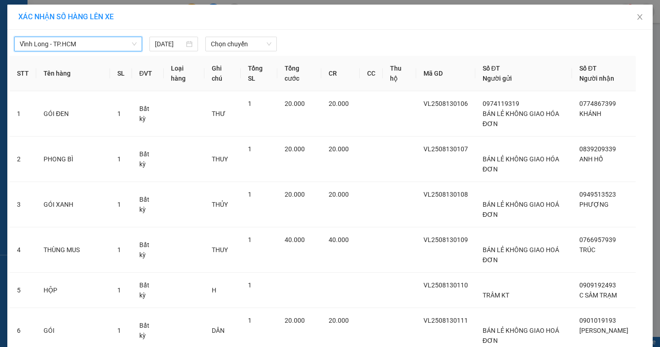
click at [230, 51] on div "[GEOGRAPHIC_DATA] - TP.HCM Vĩnh Long - TP.HCM [DATE] Chọn chuyến STT Tên hàng S…" at bounding box center [329, 300] width 645 height 541
click at [227, 49] on span "Chọn chuyến" at bounding box center [241, 44] width 60 height 14
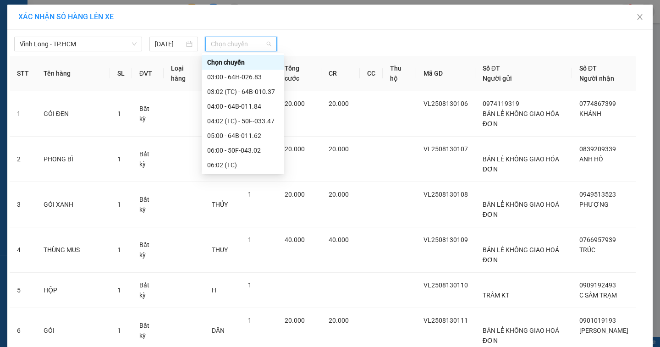
click at [234, 321] on div "14:00 - 64F-001.75" at bounding box center [242, 326] width 71 height 10
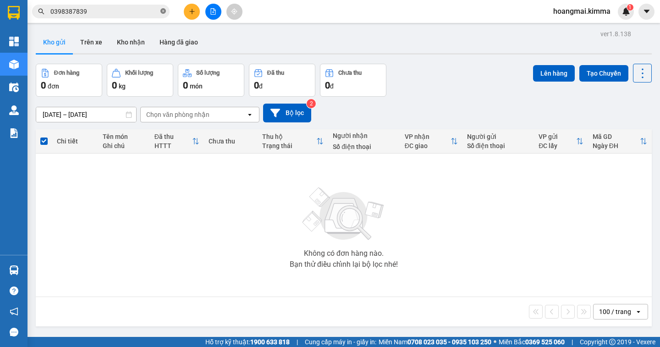
click at [164, 11] on icon "close-circle" at bounding box center [162, 10] width 5 height 5
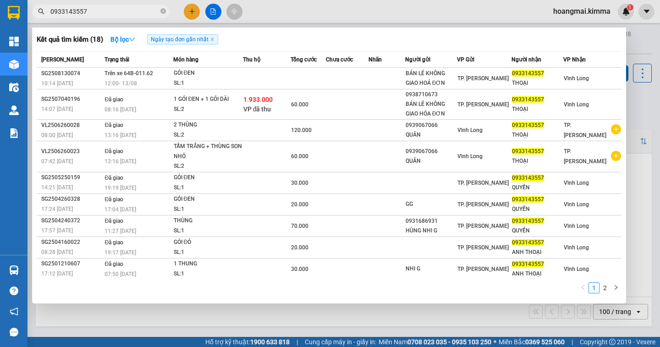
type input "0933143557"
click at [209, 315] on div at bounding box center [330, 173] width 660 height 347
